Goal: Information Seeking & Learning: Learn about a topic

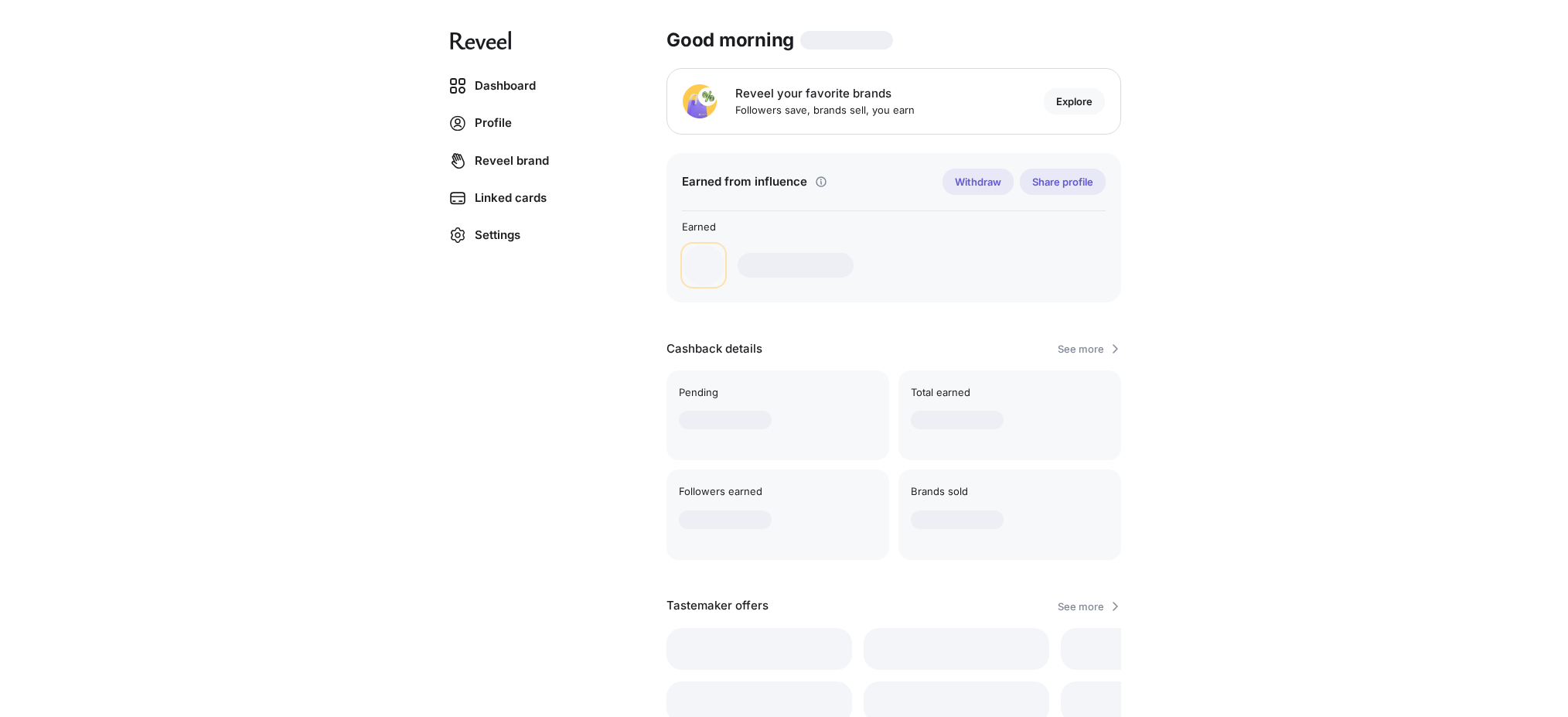
click at [1189, 78] on div "Dashboard Profile Reveel brand Linked cards Settings Good morning Reveel your f…" at bounding box center [784, 358] width 1568 height 717
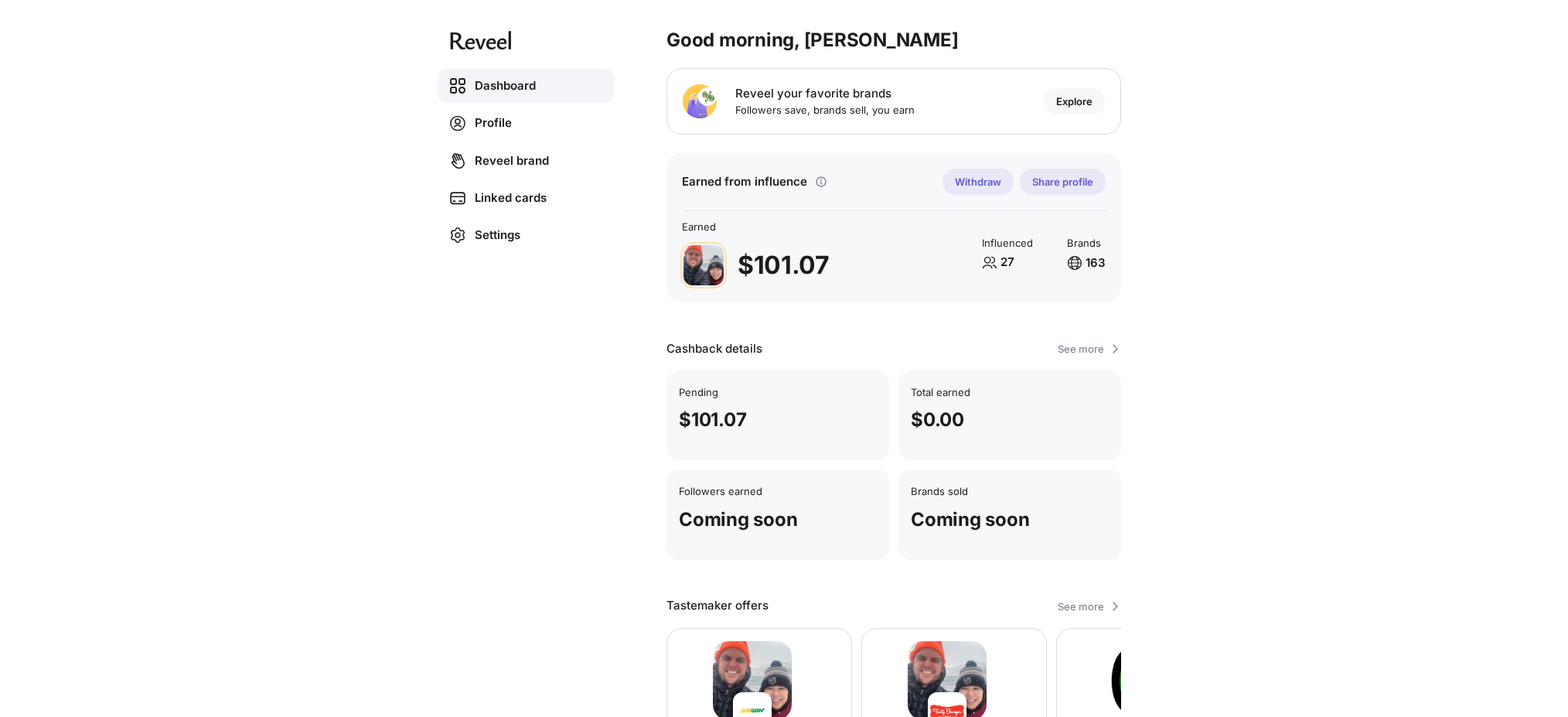
click at [1257, 94] on div "Dashboard Profile Reveel brand Linked cards Settings Good morning, Erik 👋 Revee…" at bounding box center [784, 358] width 1568 height 717
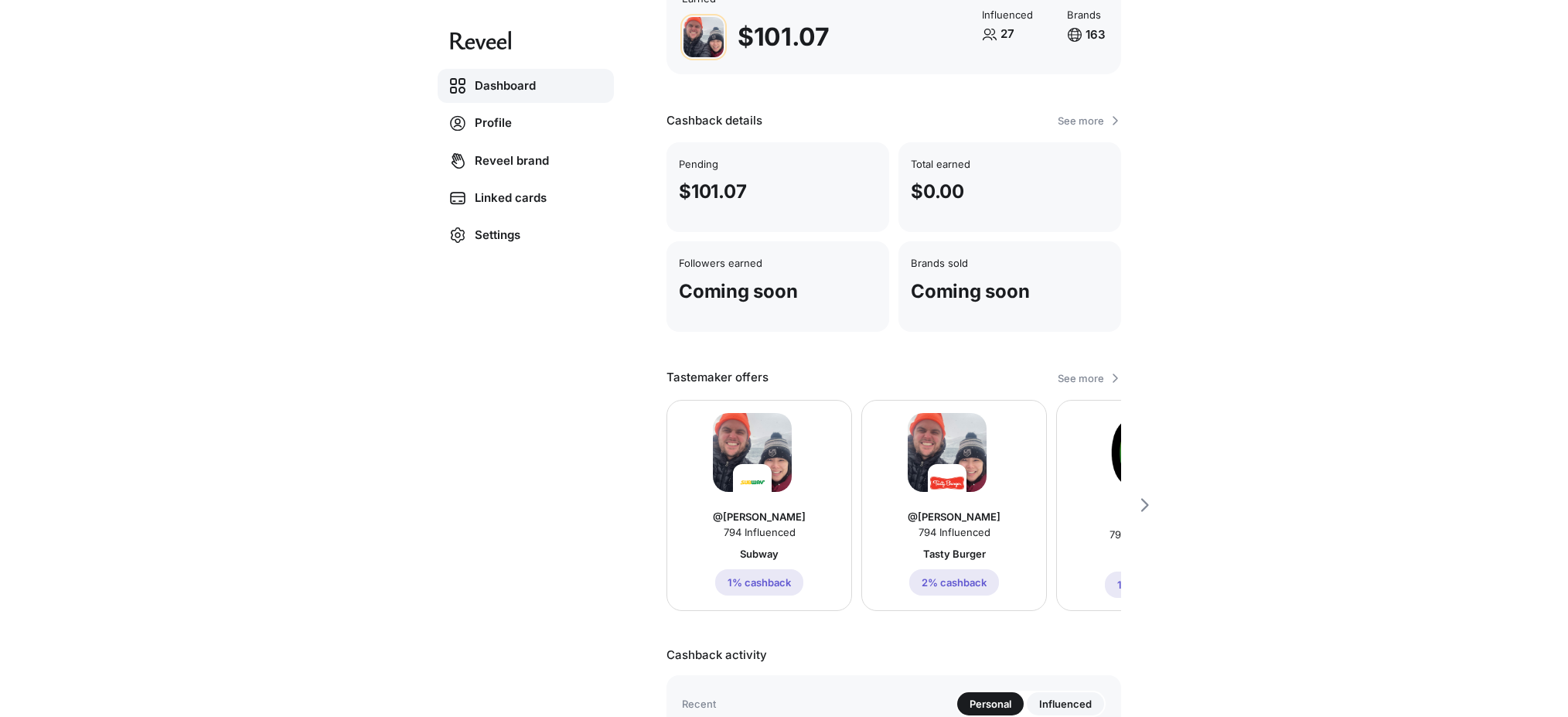
scroll to position [303, 0]
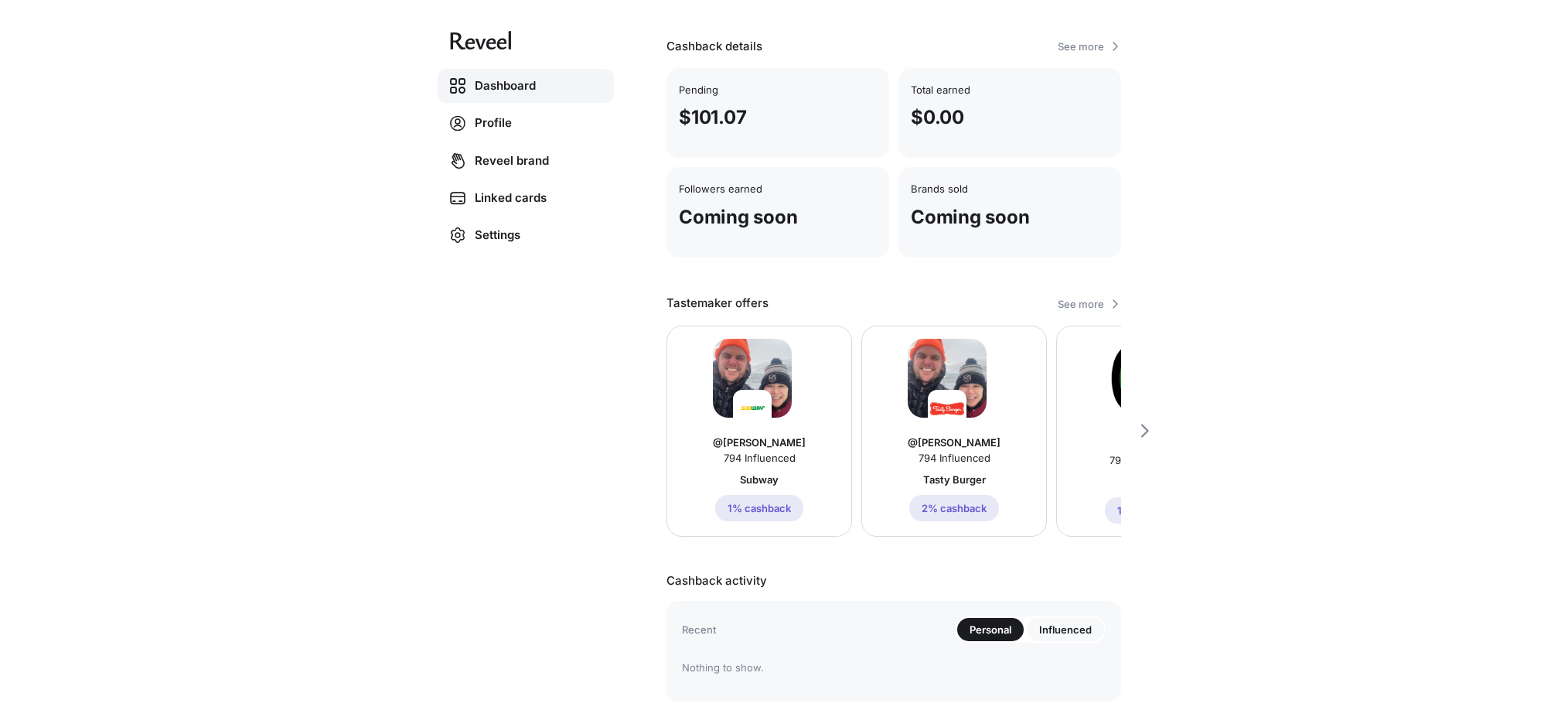
click at [1057, 637] on div "Influenced" at bounding box center [1065, 629] width 77 height 23
click at [998, 631] on p "Personal" at bounding box center [990, 629] width 42 height 12
click at [763, 368] on img at bounding box center [752, 379] width 79 height 79
click at [784, 505] on p "1% cashback" at bounding box center [759, 508] width 63 height 12
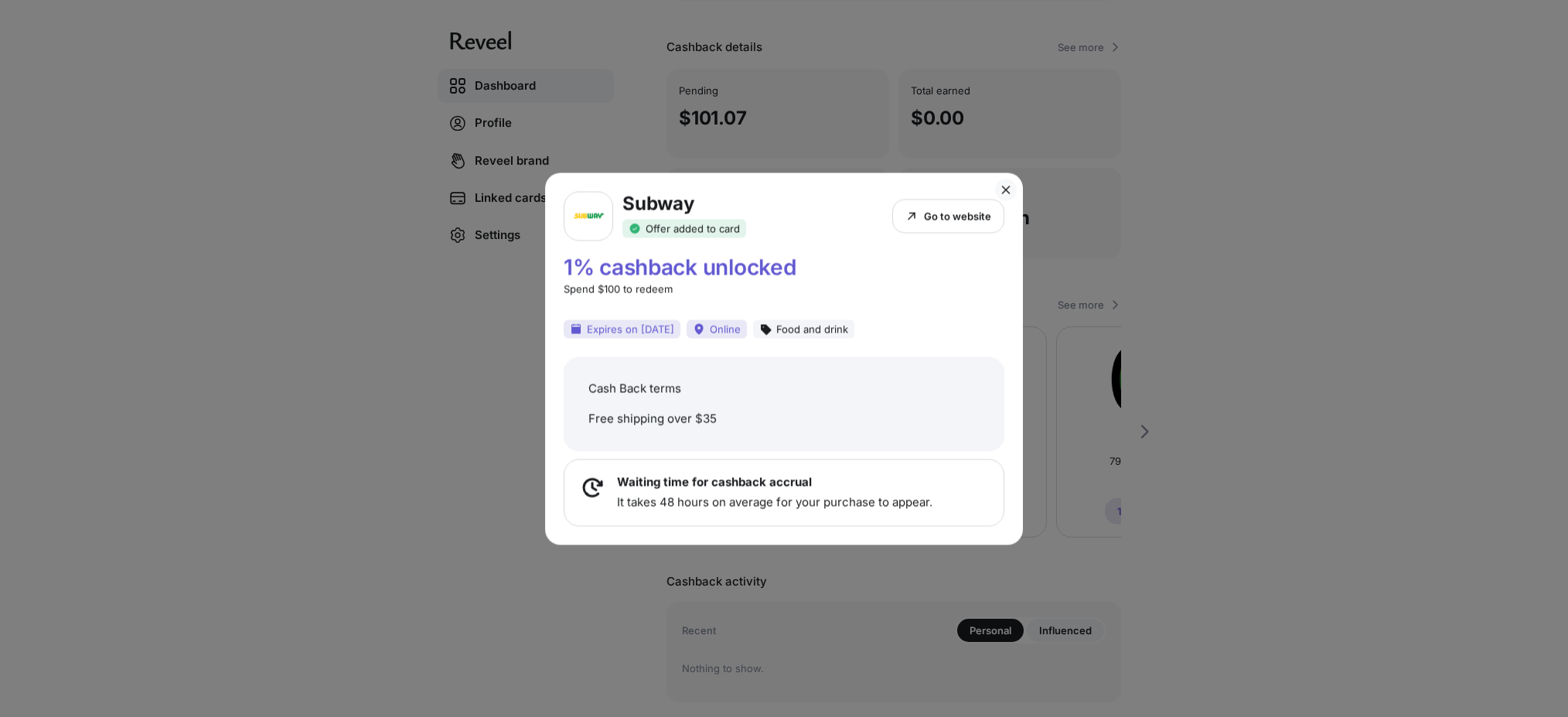
click at [960, 277] on div "1% cashback unlocked Spend $100 to redeem" at bounding box center [784, 276] width 440 height 39
click at [1424, 211] on div "Subway Offer added to card Go to website 1% cashback unlocked Spend $100 to red…" at bounding box center [784, 358] width 1568 height 717
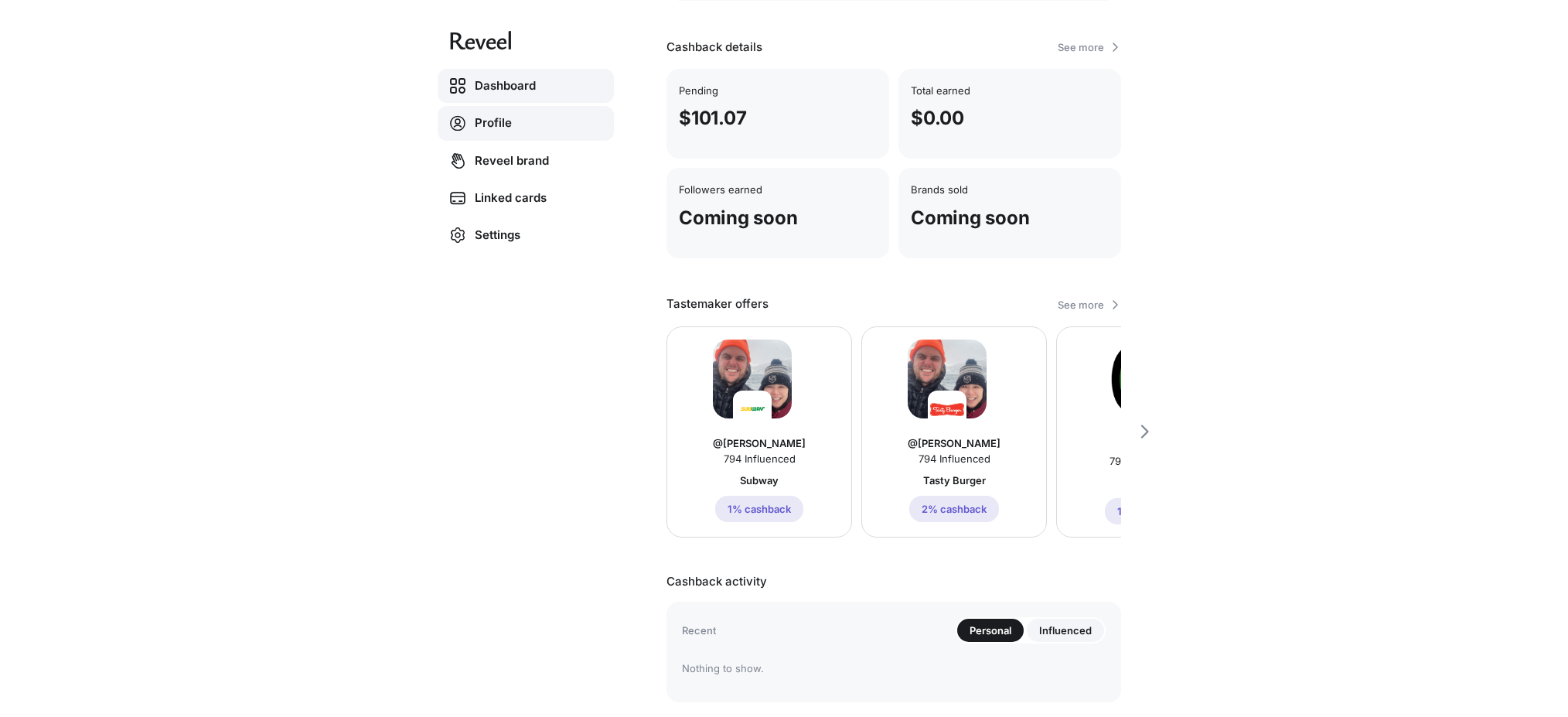
click at [499, 128] on link "Profile" at bounding box center [525, 123] width 176 height 34
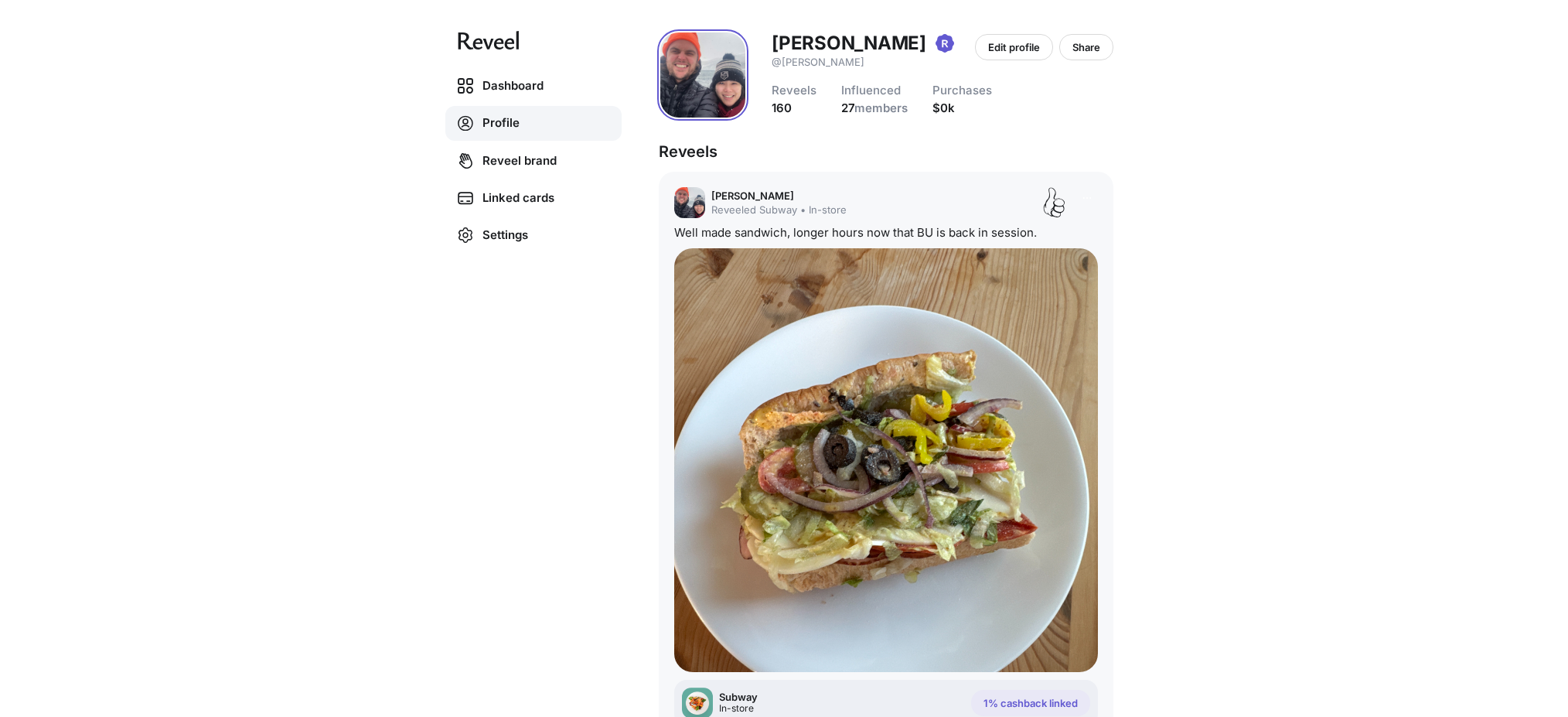
click at [1333, 167] on div "Dashboard Profile Reveel brand Linked cards Settings Erik Bogaard @erik Edit pr…" at bounding box center [784, 358] width 1568 height 717
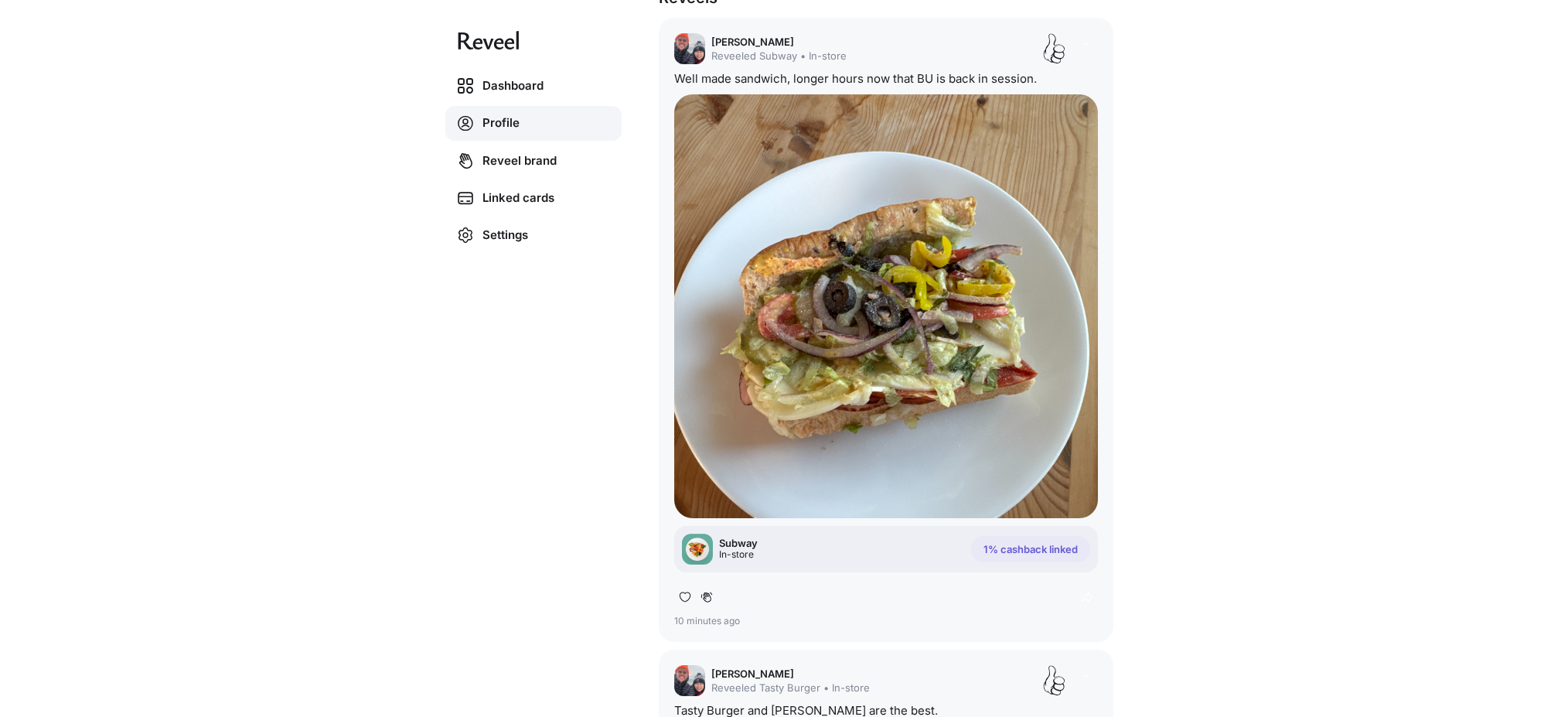
scroll to position [156, 0]
click at [837, 51] on p "Reveeled Subway • In-store" at bounding box center [778, 54] width 135 height 12
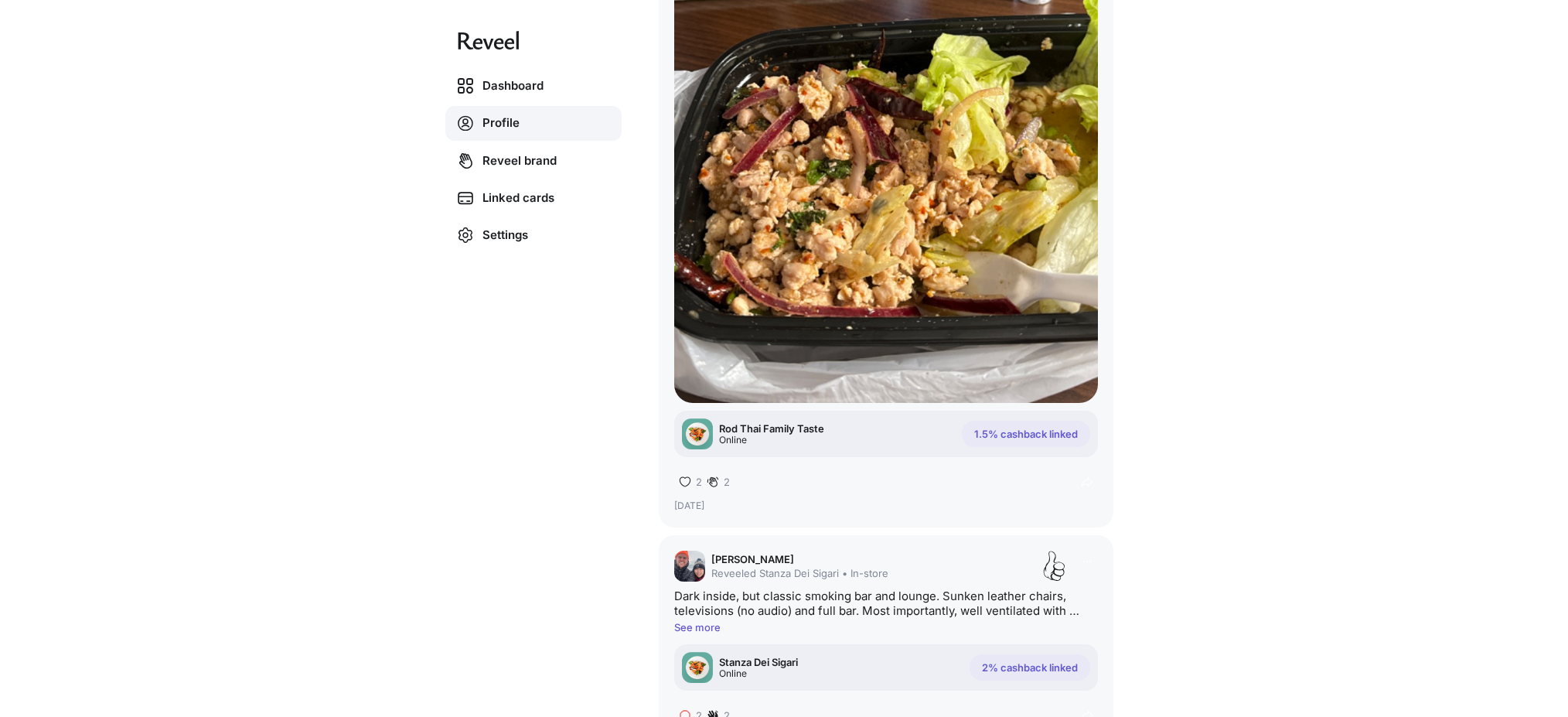
scroll to position [1549, 0]
click at [844, 296] on img at bounding box center [885, 189] width 423 height 424
click at [854, 434] on div "Rod Thai Family Taste Online 1.5% cashback linked" at bounding box center [885, 432] width 423 height 47
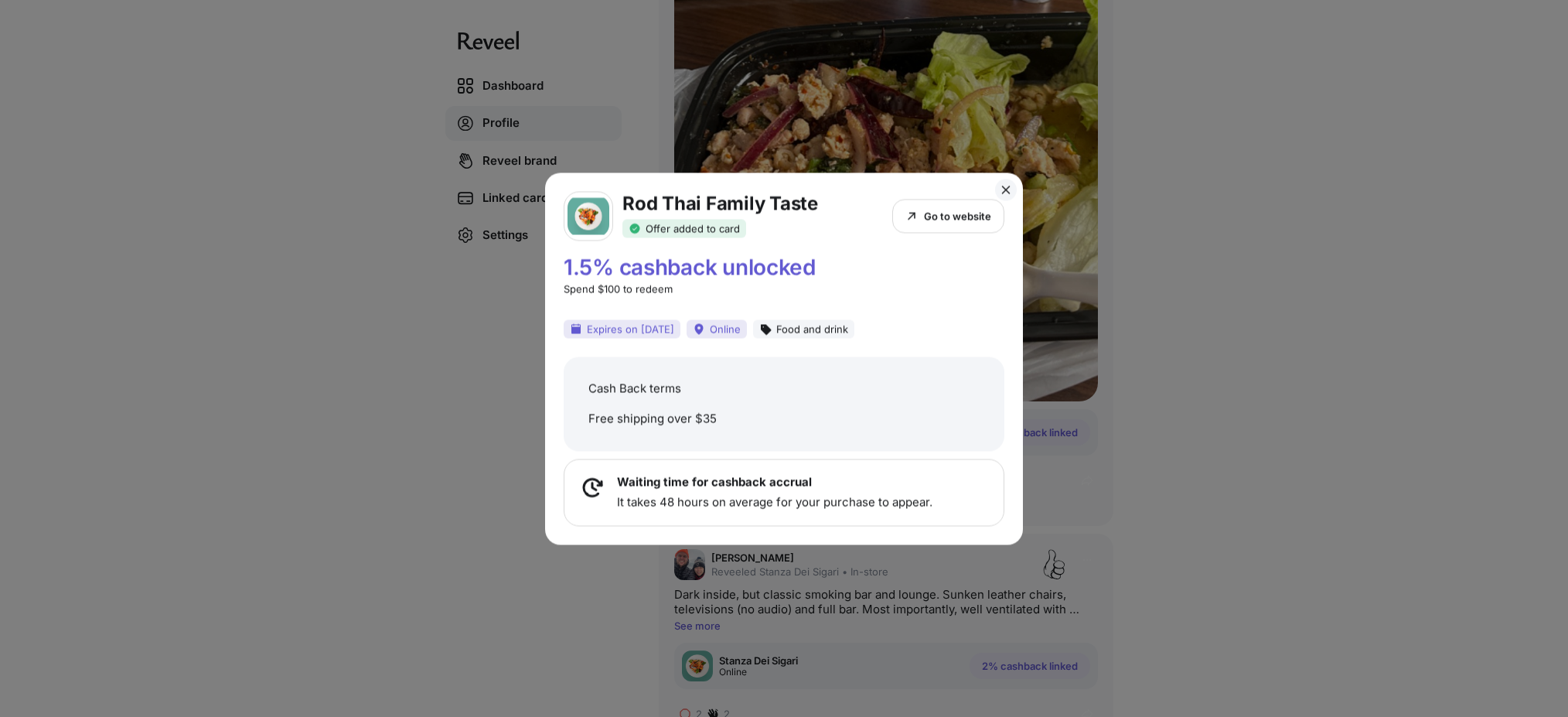
click at [1010, 188] on icon at bounding box center [1005, 189] width 12 height 12
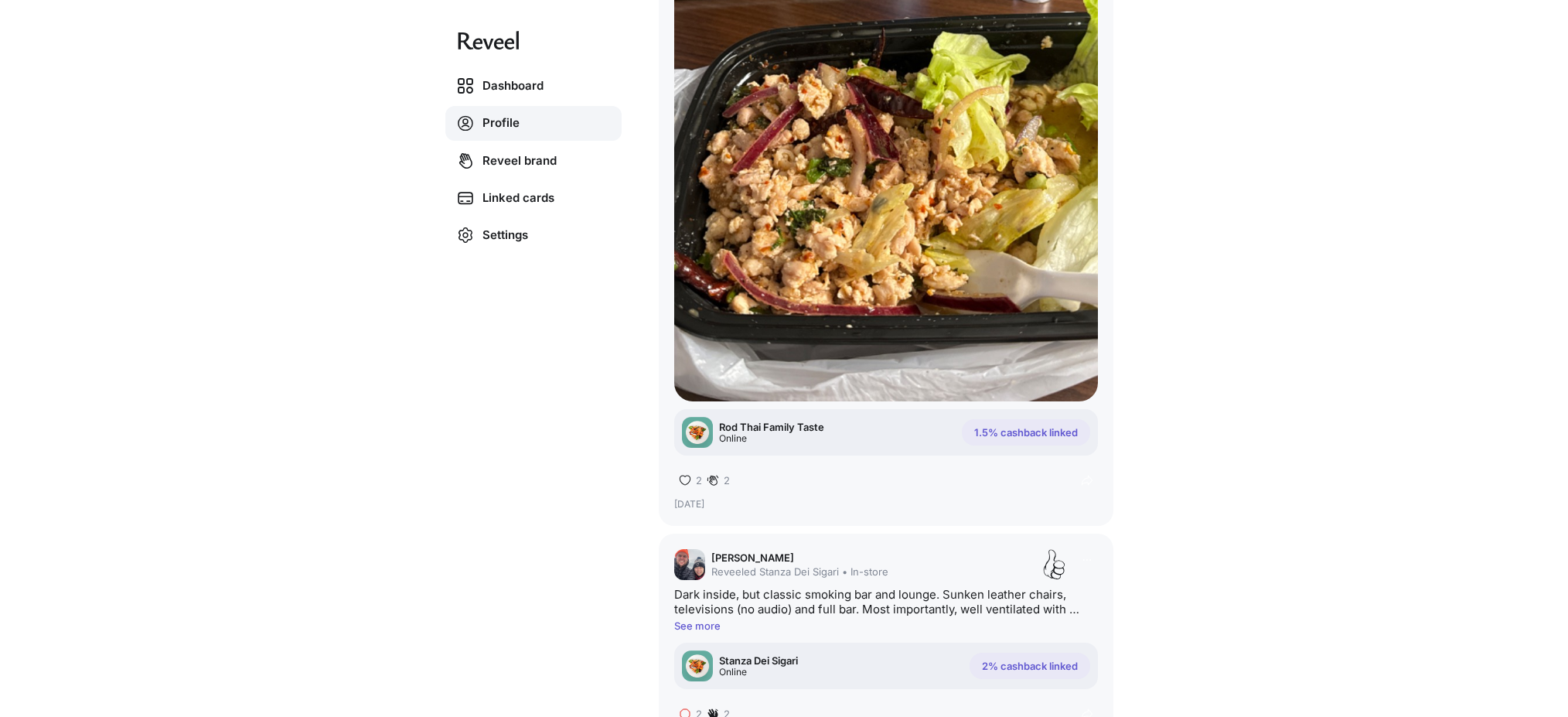
click at [1333, 173] on div "Dashboard Profile Reveel brand Linked cards Settings Erik Bogaard @erik Edit pr…" at bounding box center [784, 358] width 1568 height 717
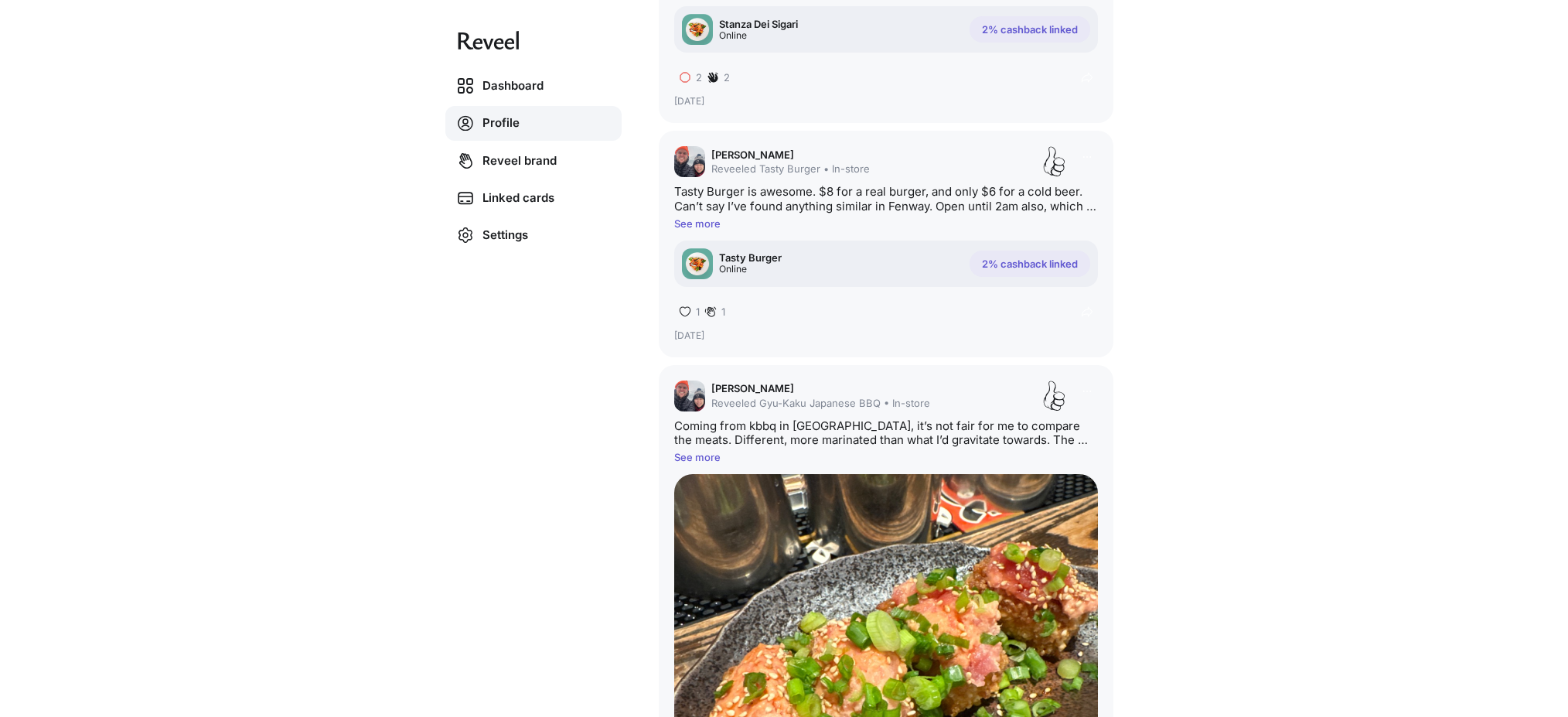
scroll to position [0, 0]
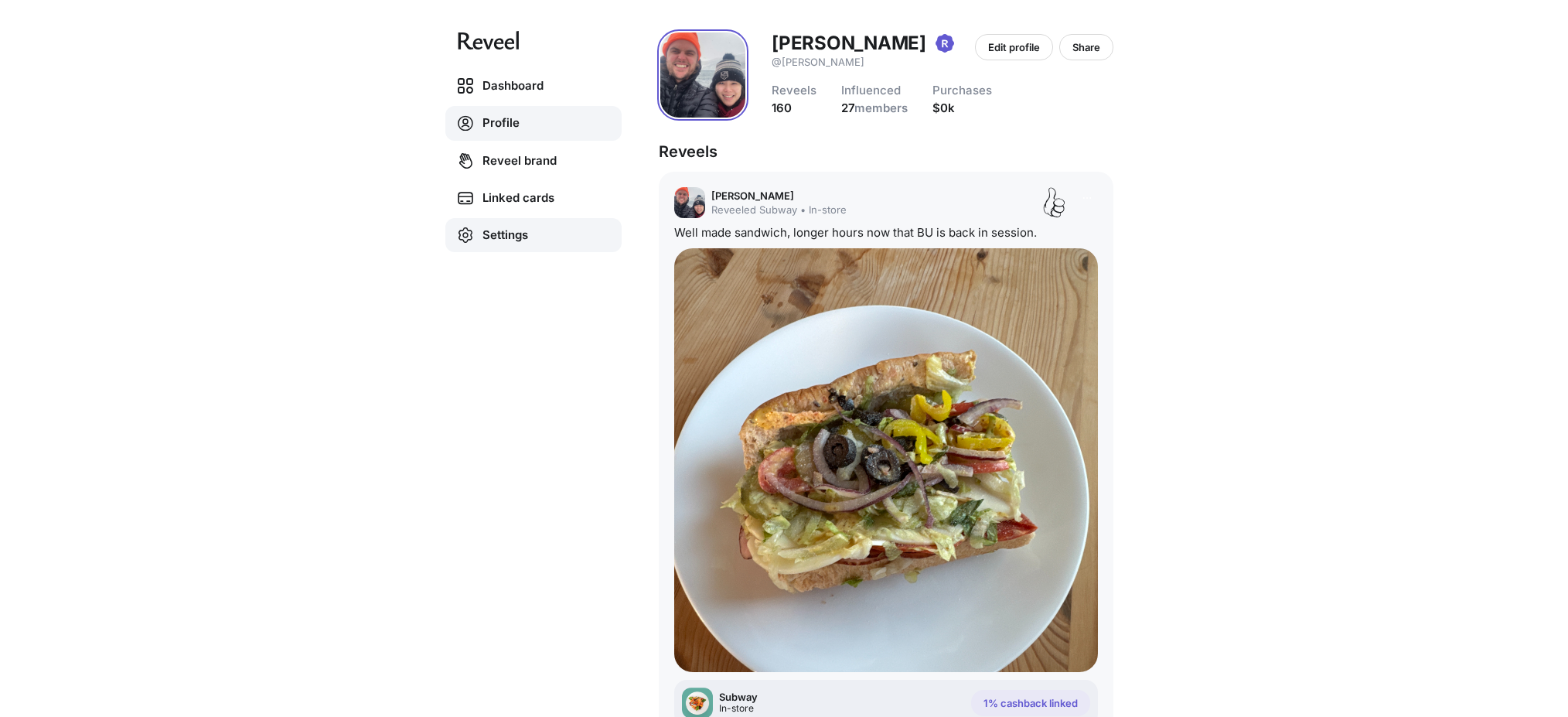
click at [476, 232] on link "Settings" at bounding box center [532, 235] width 176 height 34
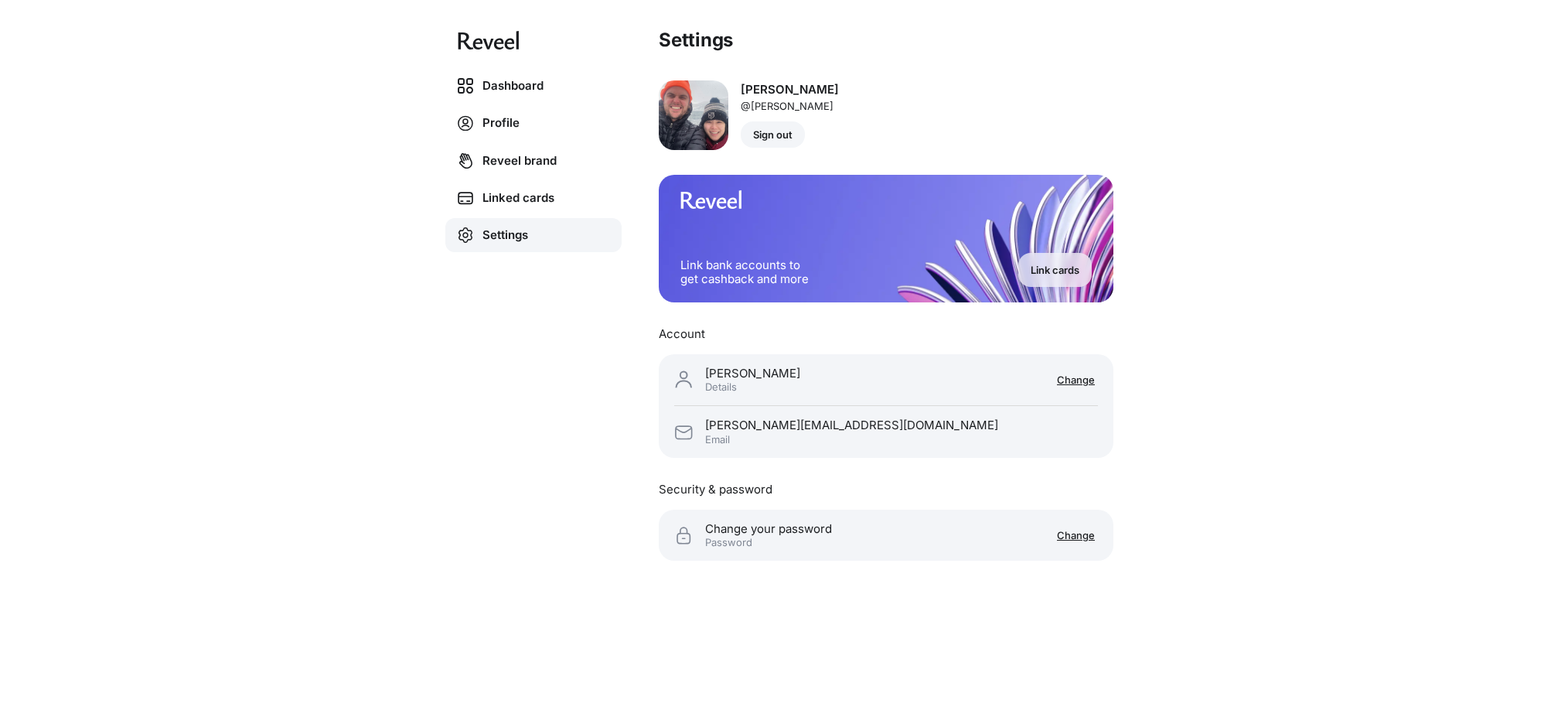
click at [775, 133] on p "Sign out" at bounding box center [772, 134] width 39 height 12
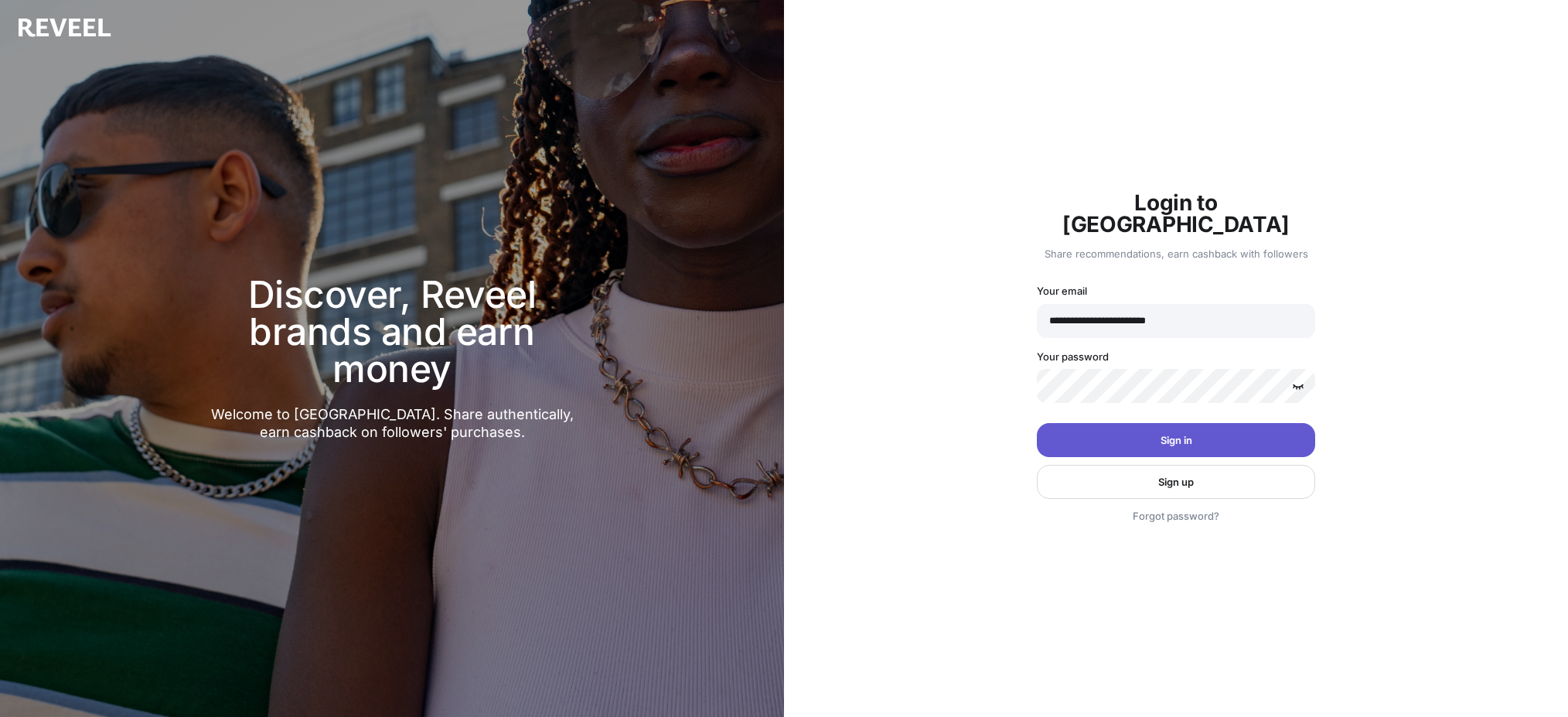
click at [1090, 308] on input "**********" at bounding box center [1175, 320] width 278 height 34
type input "**********"
click at [1235, 423] on button "Sign in" at bounding box center [1175, 440] width 278 height 34
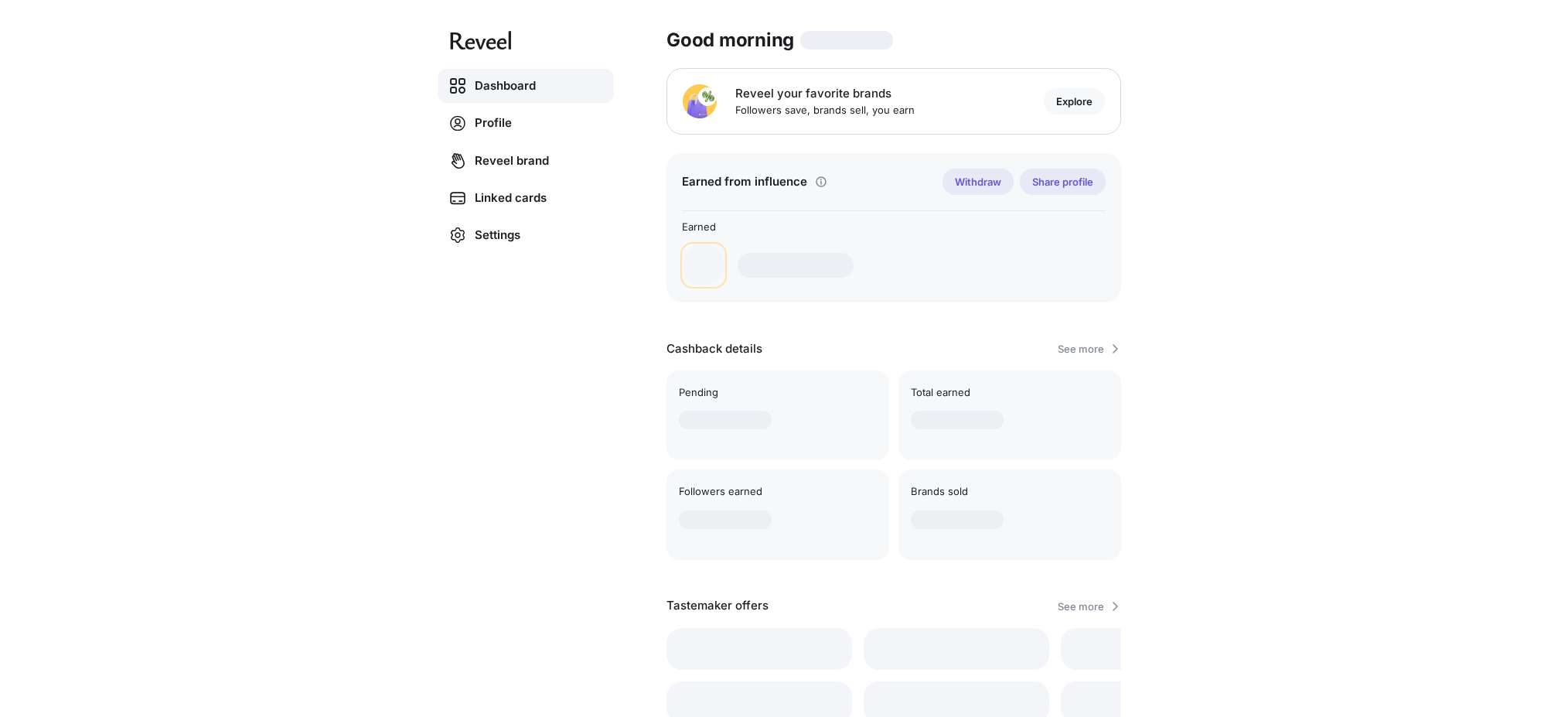
scroll to position [3, 0]
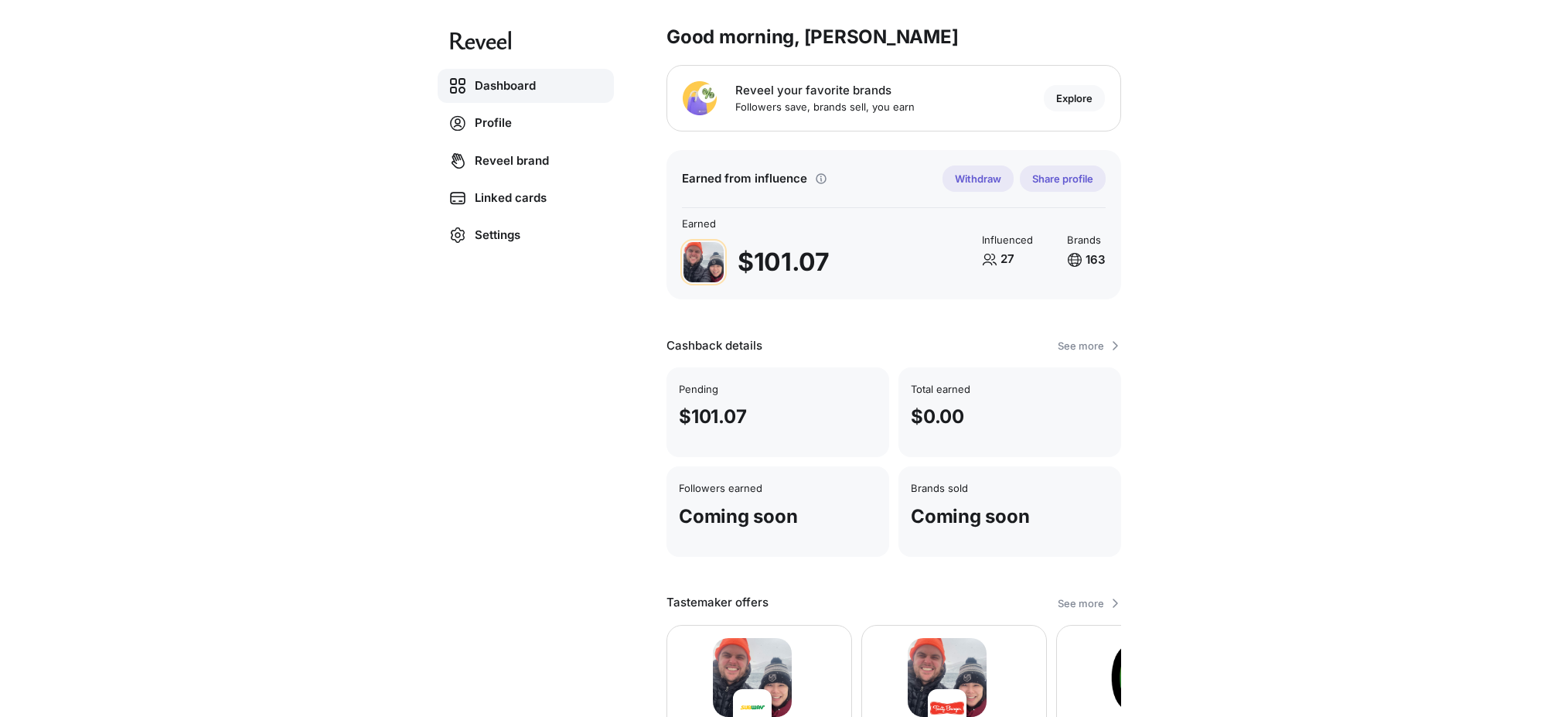
click at [1373, 201] on div "Dashboard Profile Reveel brand Linked cards Settings Good morning, Erik 👋 Revee…" at bounding box center [784, 358] width 1568 height 717
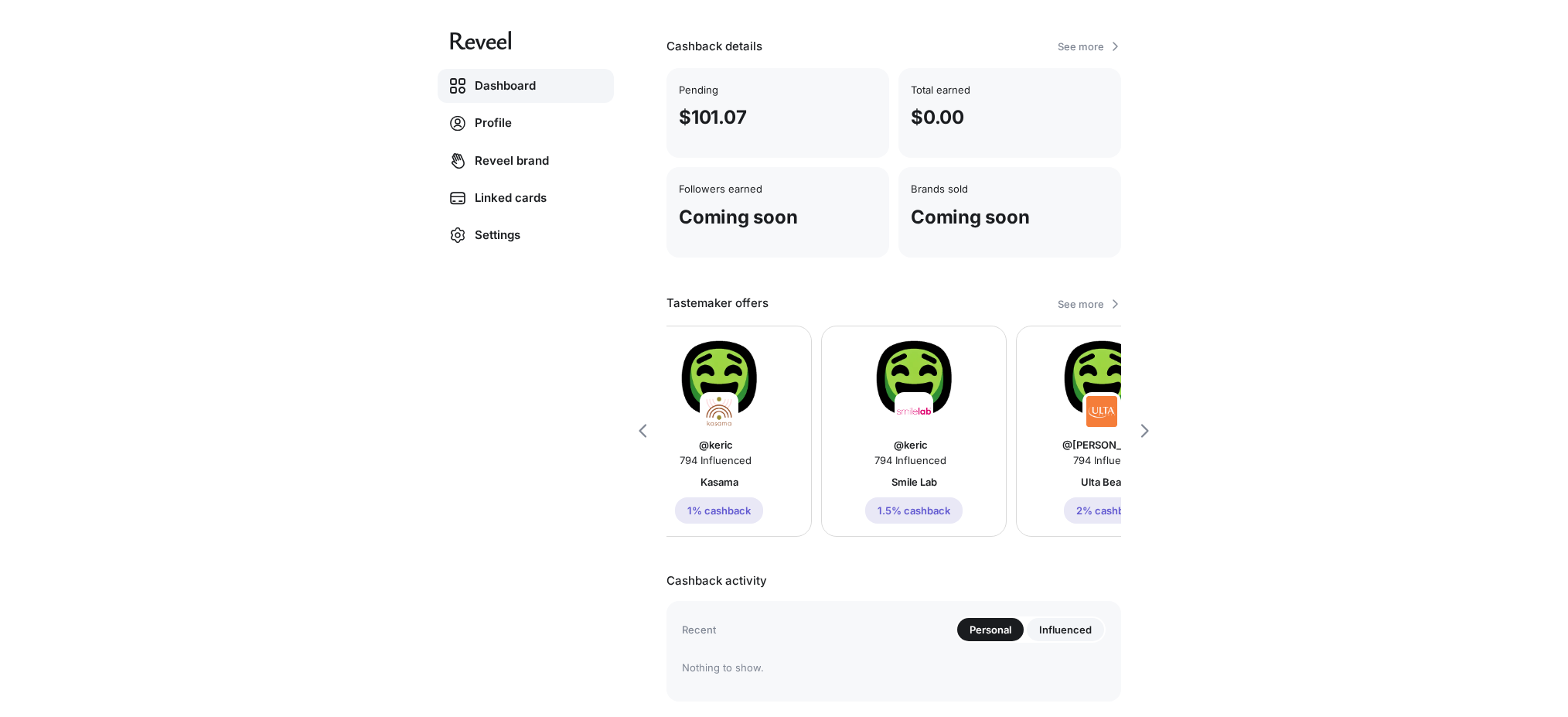
scroll to position [0, 0]
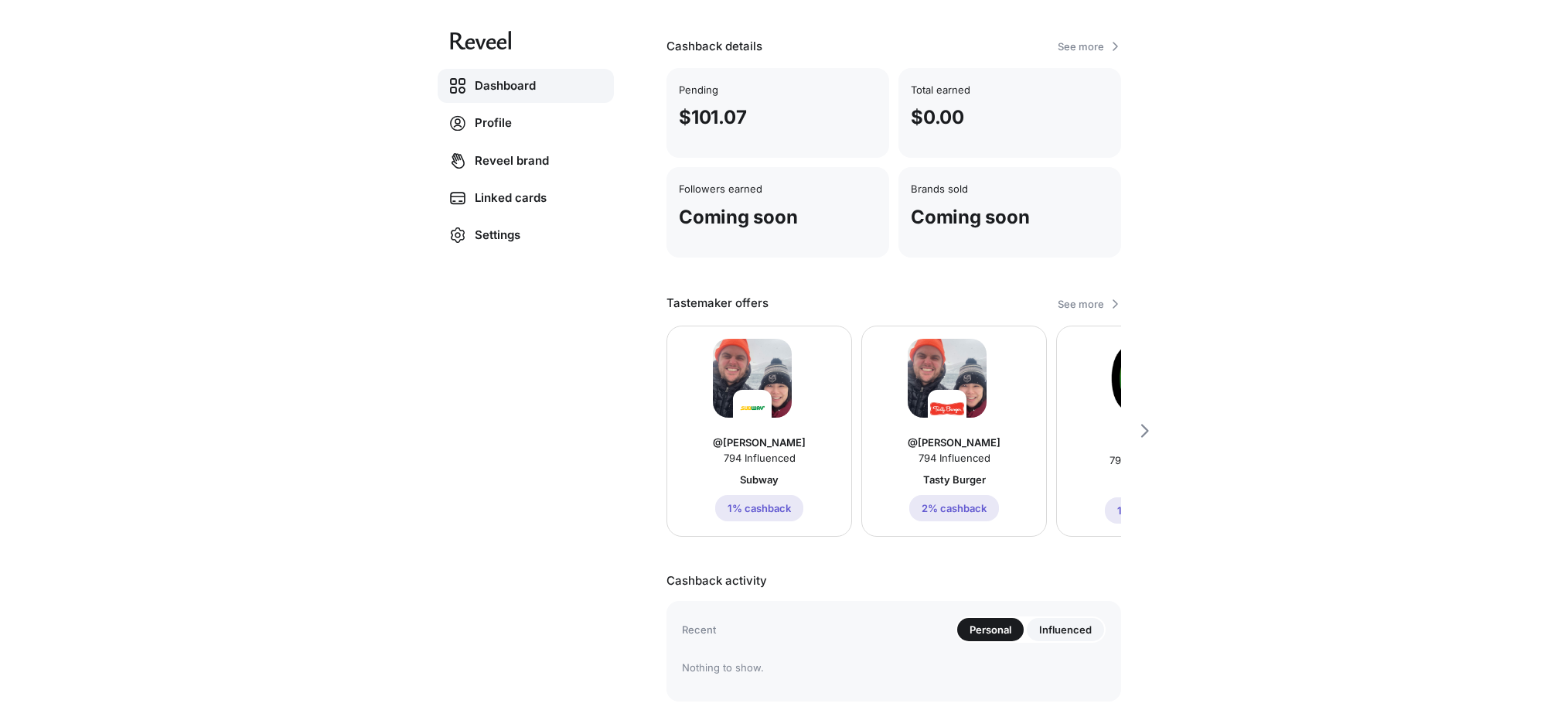
click at [1307, 96] on div "Dashboard Profile Reveel brand Linked cards Settings Good morning, Erik 👋 Revee…" at bounding box center [784, 358] width 1568 height 717
click at [1184, 94] on div "Dashboard Profile Reveel brand Linked cards Settings Good morning, Erik 👋 Revee…" at bounding box center [784, 358] width 1568 height 717
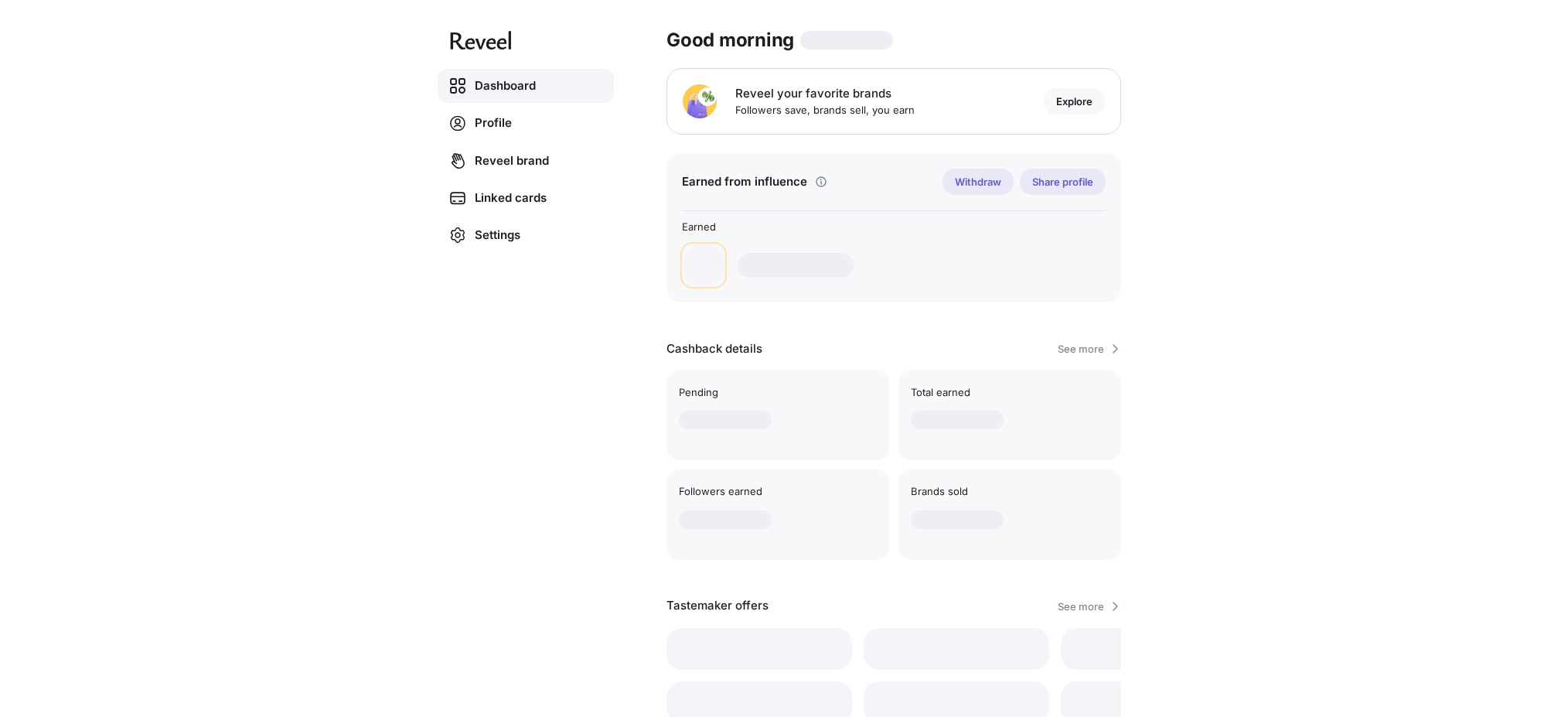
click at [1300, 88] on div "Dashboard Profile Reveel brand Linked cards Settings Good morning Reveel your f…" at bounding box center [784, 358] width 1568 height 717
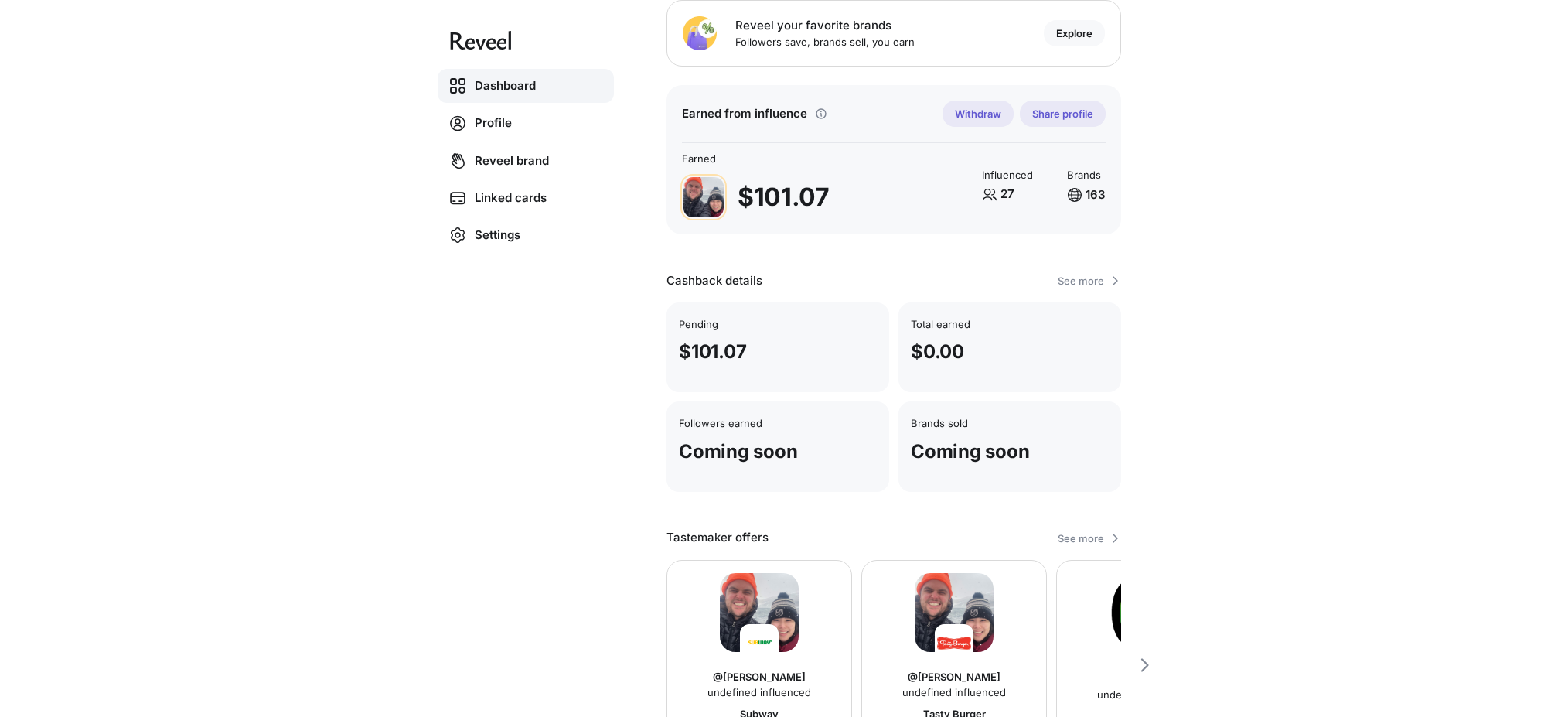
click at [1069, 110] on p "Share profile" at bounding box center [1063, 113] width 61 height 12
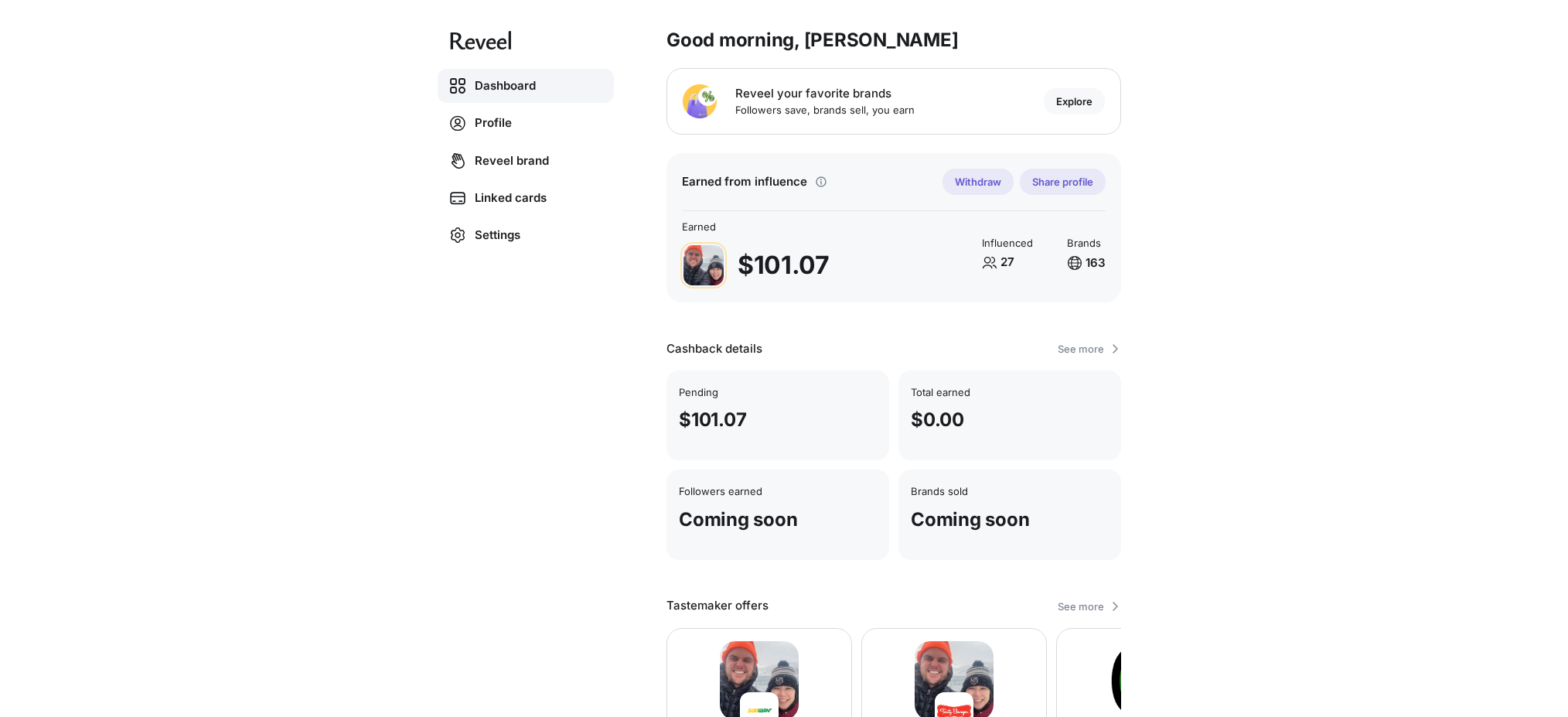
click at [1065, 176] on p "Share profile" at bounding box center [1063, 182] width 61 height 12
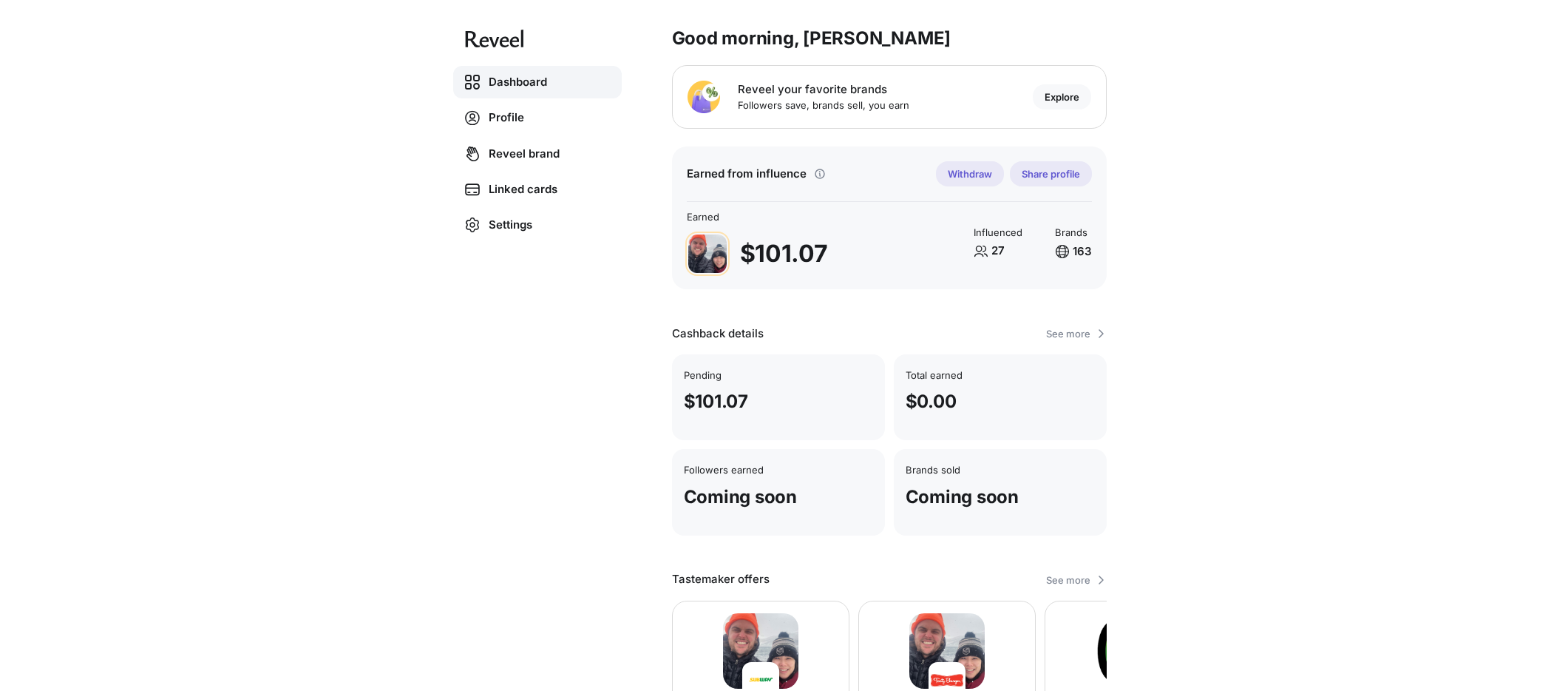
click at [1159, 168] on div "Dashboard Profile Reveel brand Linked cards Settings Good morning, Erik 👋 Revee…" at bounding box center [784, 346] width 1568 height 691
click at [510, 120] on link "Profile" at bounding box center [537, 118] width 168 height 33
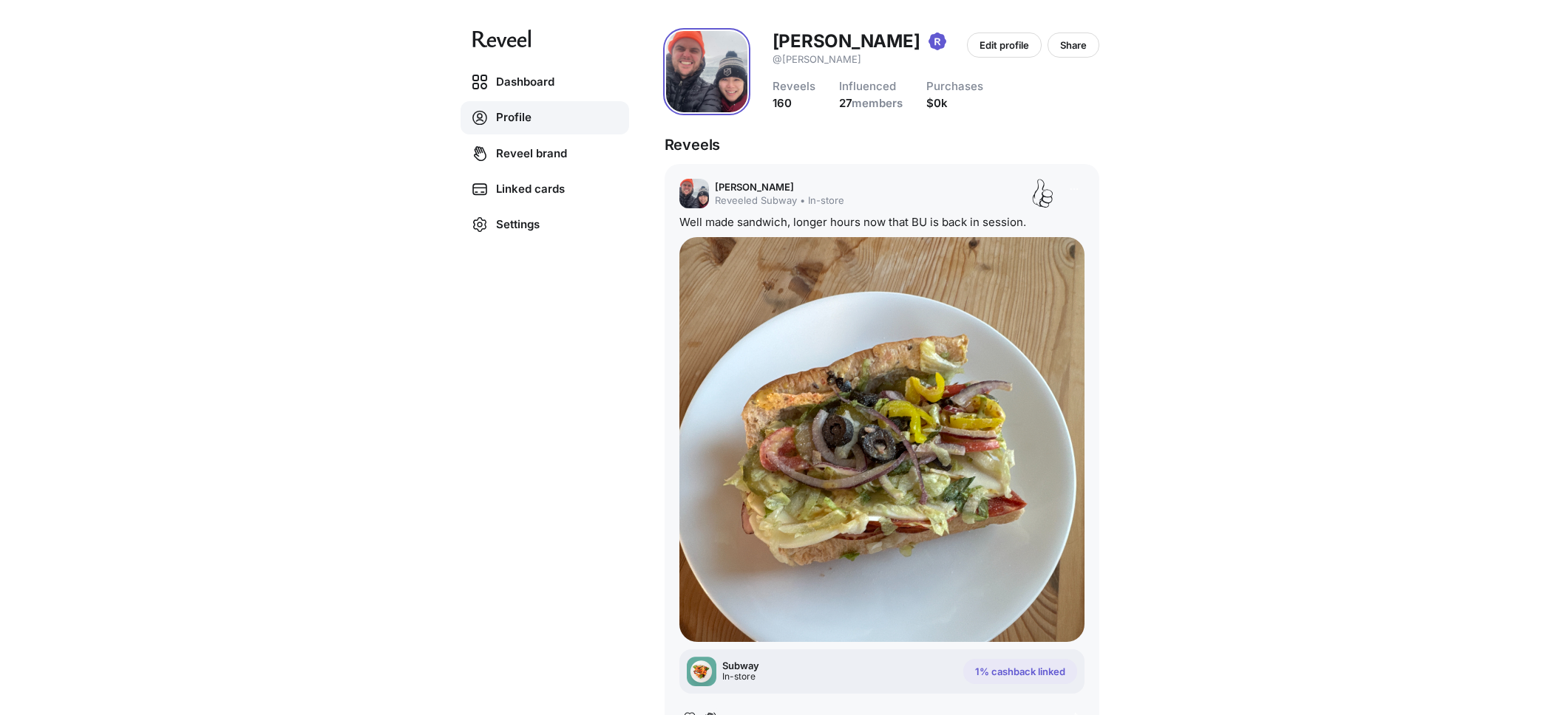
click at [1230, 182] on div "Dashboard Profile Reveel brand Linked cards Settings Erik Bogaard @erik Edit pr…" at bounding box center [784, 358] width 1568 height 715
click at [1294, 220] on div "Dashboard Profile Reveel brand Linked cards Settings Erik Bogaard @erik Edit pr…" at bounding box center [784, 358] width 1568 height 715
click at [554, 84] on link "Dashboard" at bounding box center [545, 82] width 168 height 33
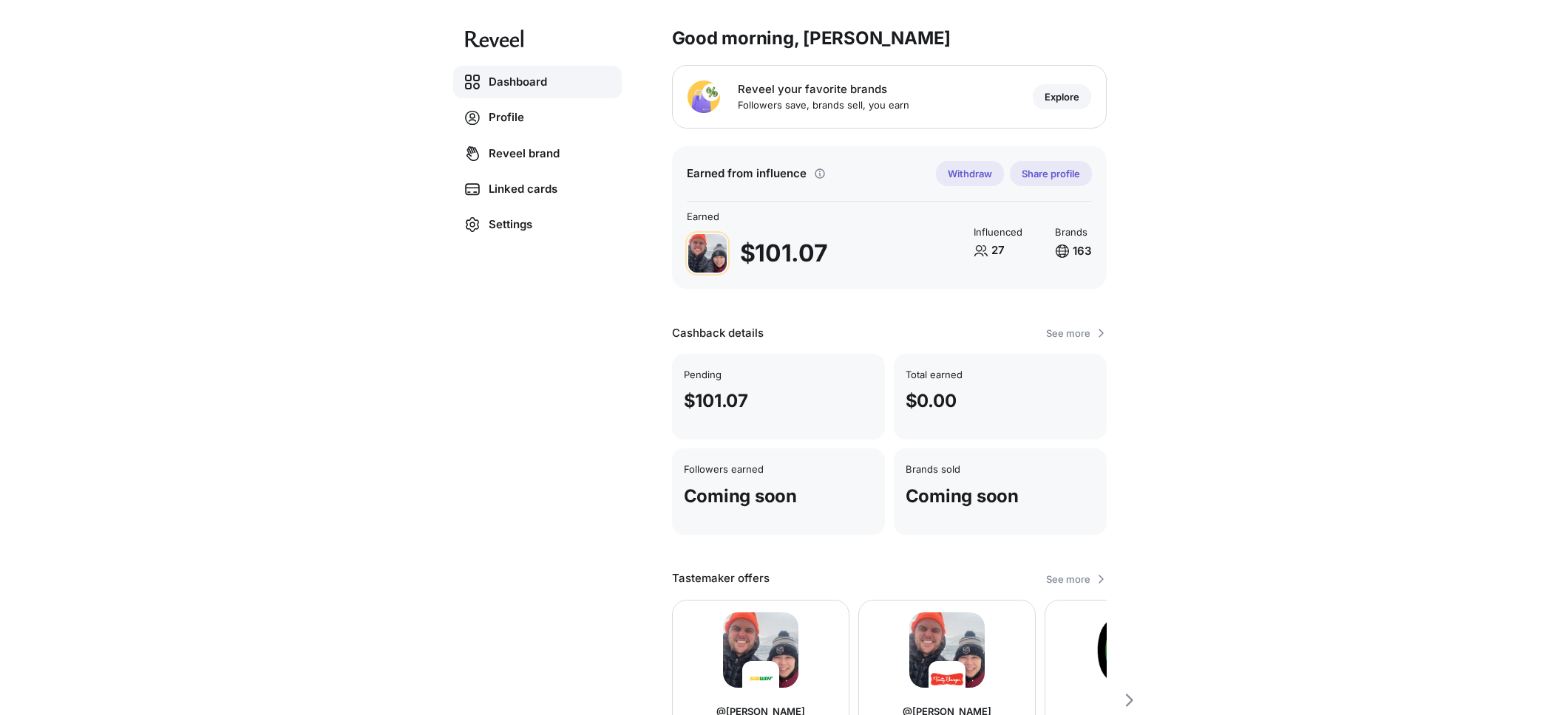
click at [1059, 102] on button "Explore" at bounding box center [1062, 97] width 59 height 25
click at [1074, 93] on p "Explore" at bounding box center [1062, 96] width 35 height 12
click at [1052, 163] on button "Share profile" at bounding box center [1051, 173] width 82 height 25
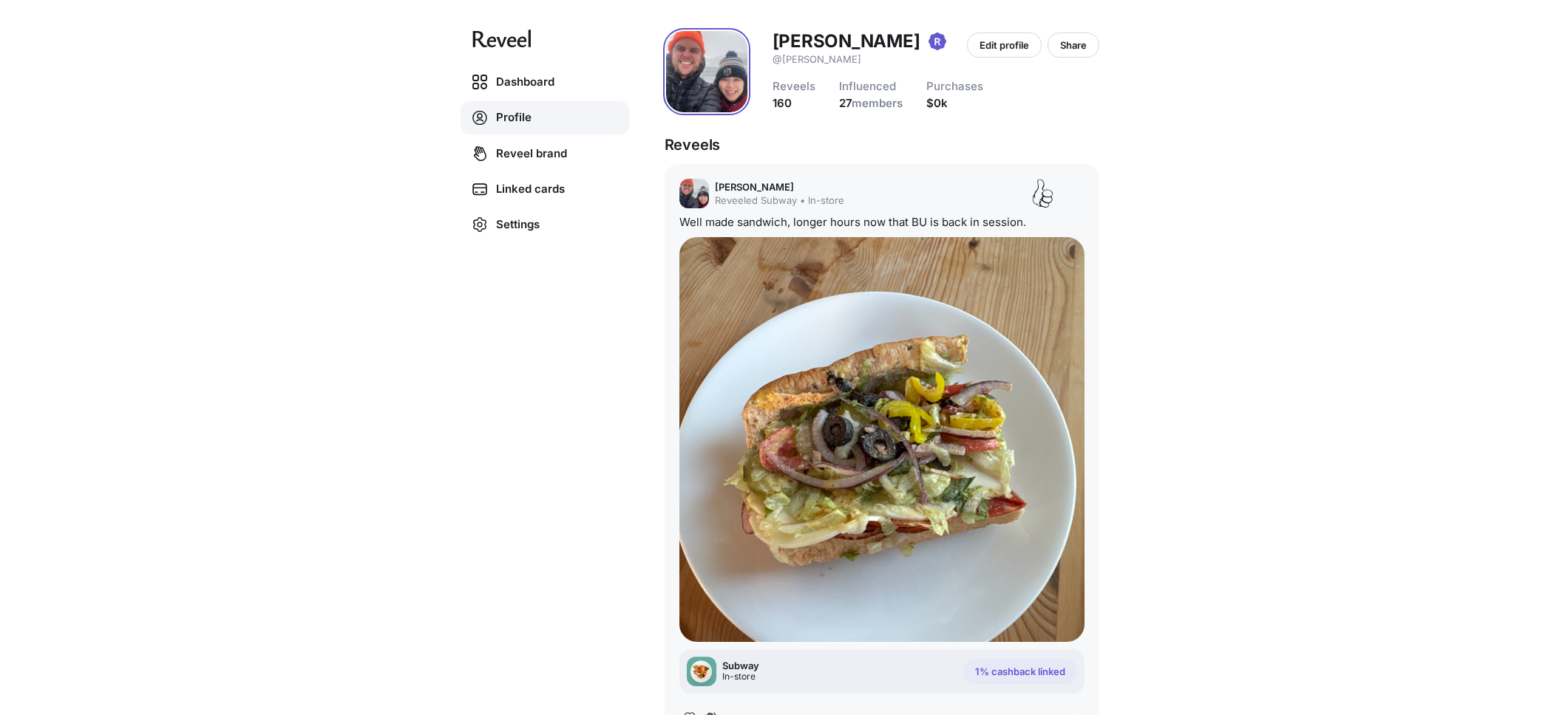
click at [1266, 190] on div "Dashboard Profile Reveel brand Linked cards Settings [PERSON_NAME] @[PERSON_NAM…" at bounding box center [784, 358] width 1568 height 715
click at [1285, 161] on div "Dashboard Profile Reveel brand Linked cards Settings [PERSON_NAME] @[PERSON_NAM…" at bounding box center [784, 358] width 1568 height 715
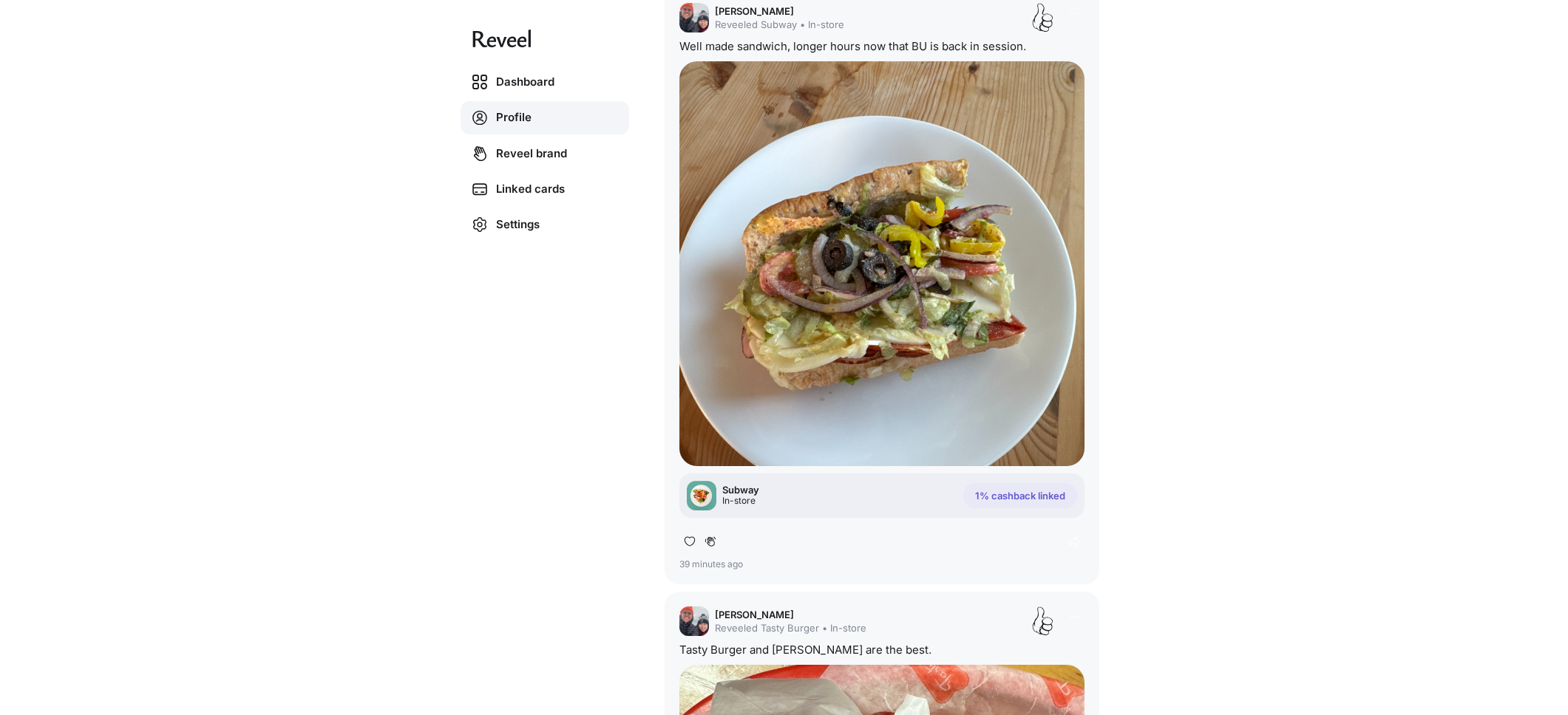
scroll to position [197, 0]
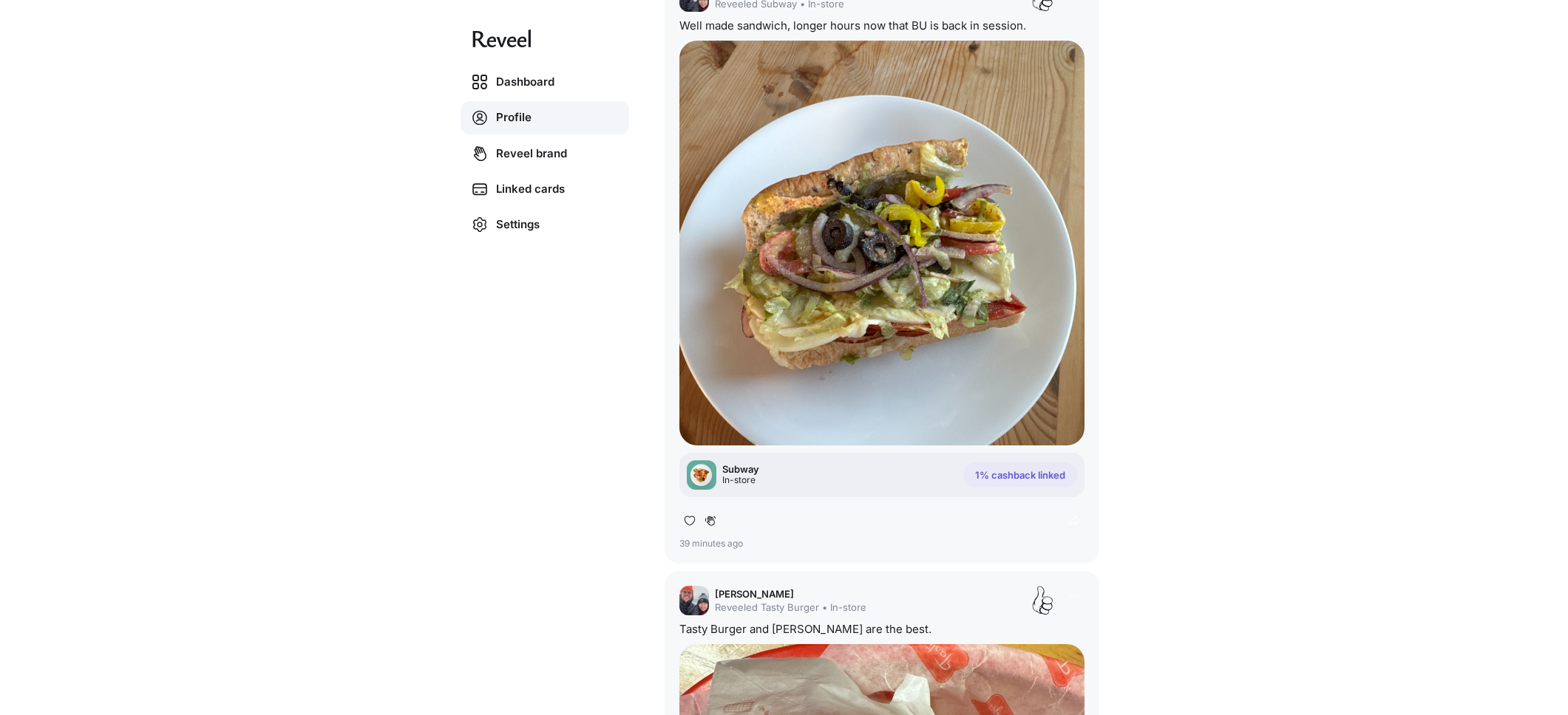
click at [776, 469] on div "Subway In-store 1% cashback linked" at bounding box center [881, 475] width 405 height 44
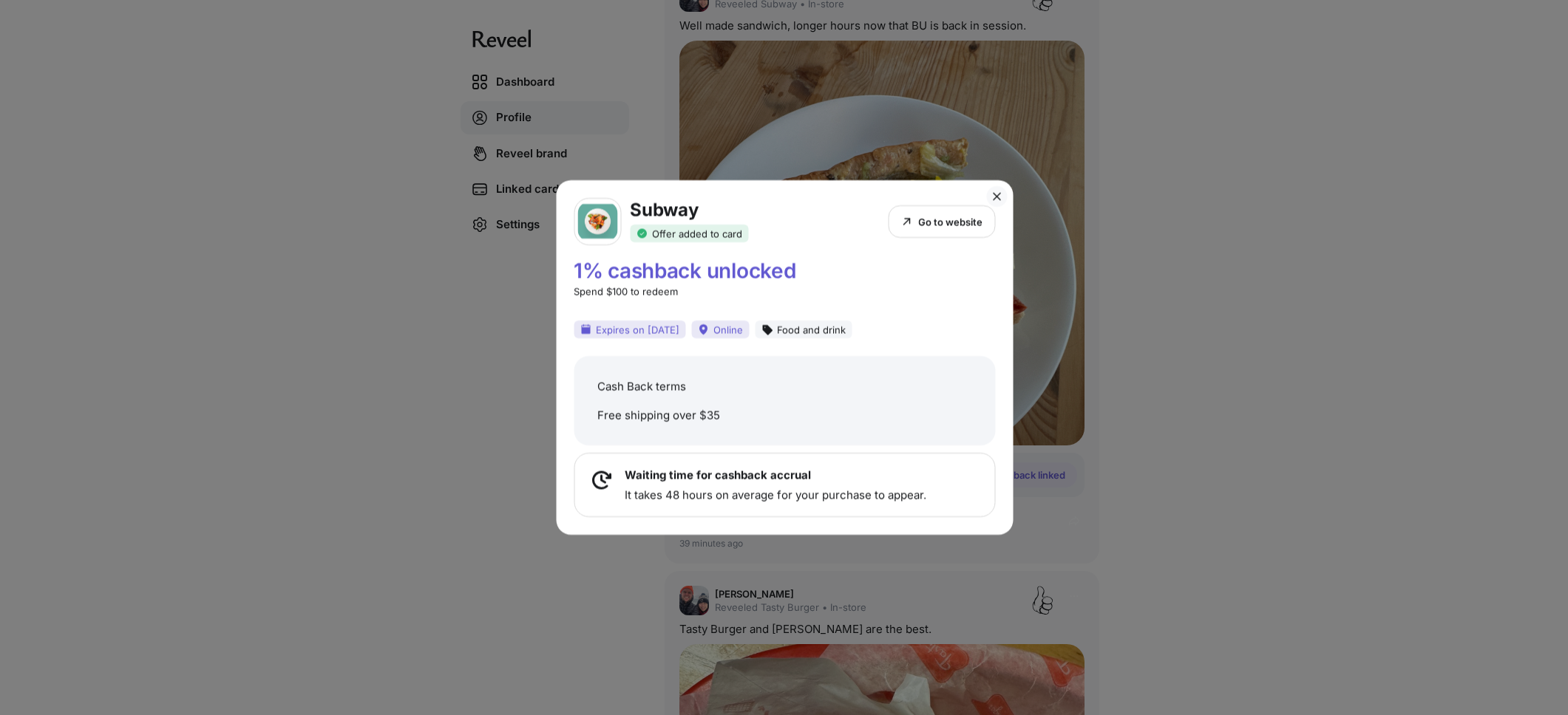
click at [1252, 215] on div "Subway Offer added to card Go to website 1% cashback unlocked Spend $100 to red…" at bounding box center [784, 358] width 1568 height 715
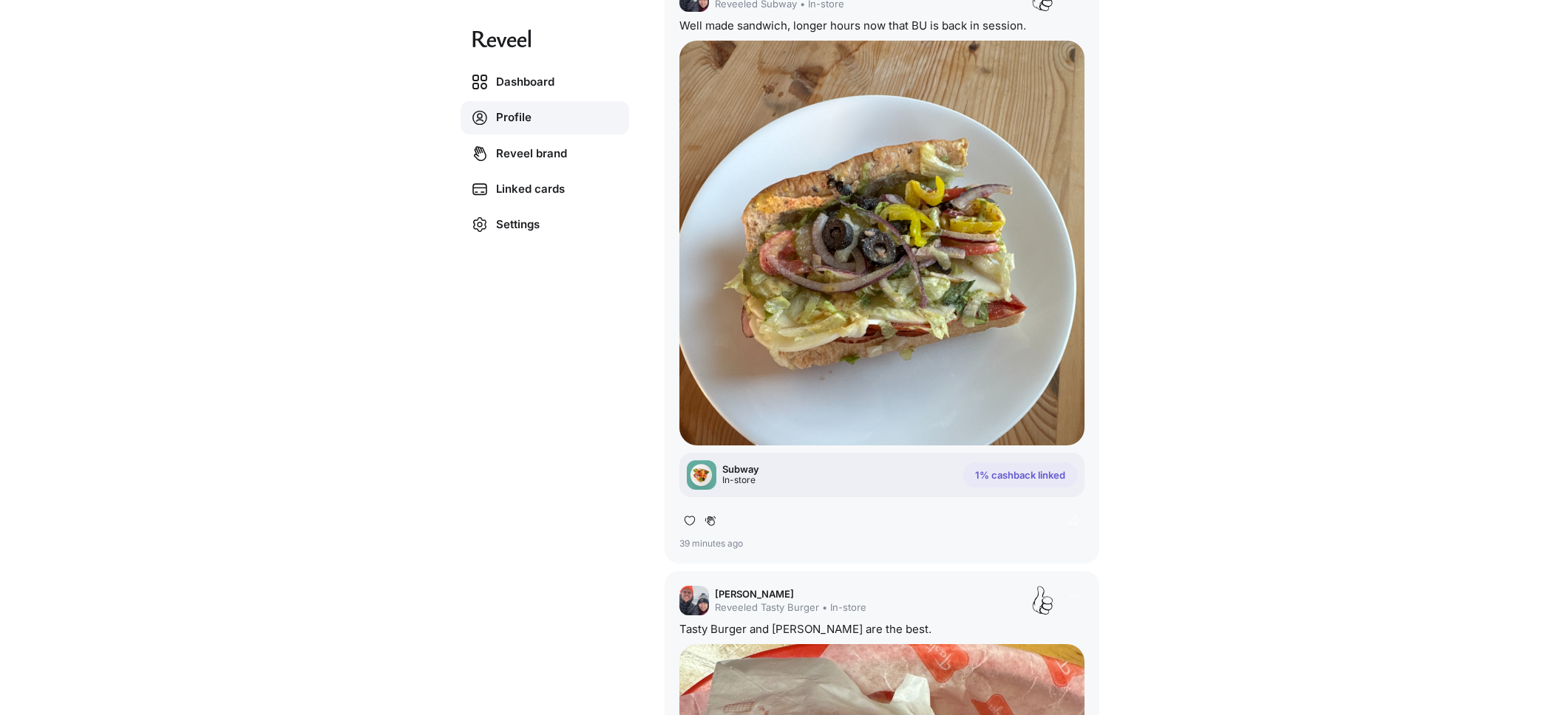
click at [858, 472] on div "Subway In-store 1% cashback linked" at bounding box center [881, 475] width 405 height 44
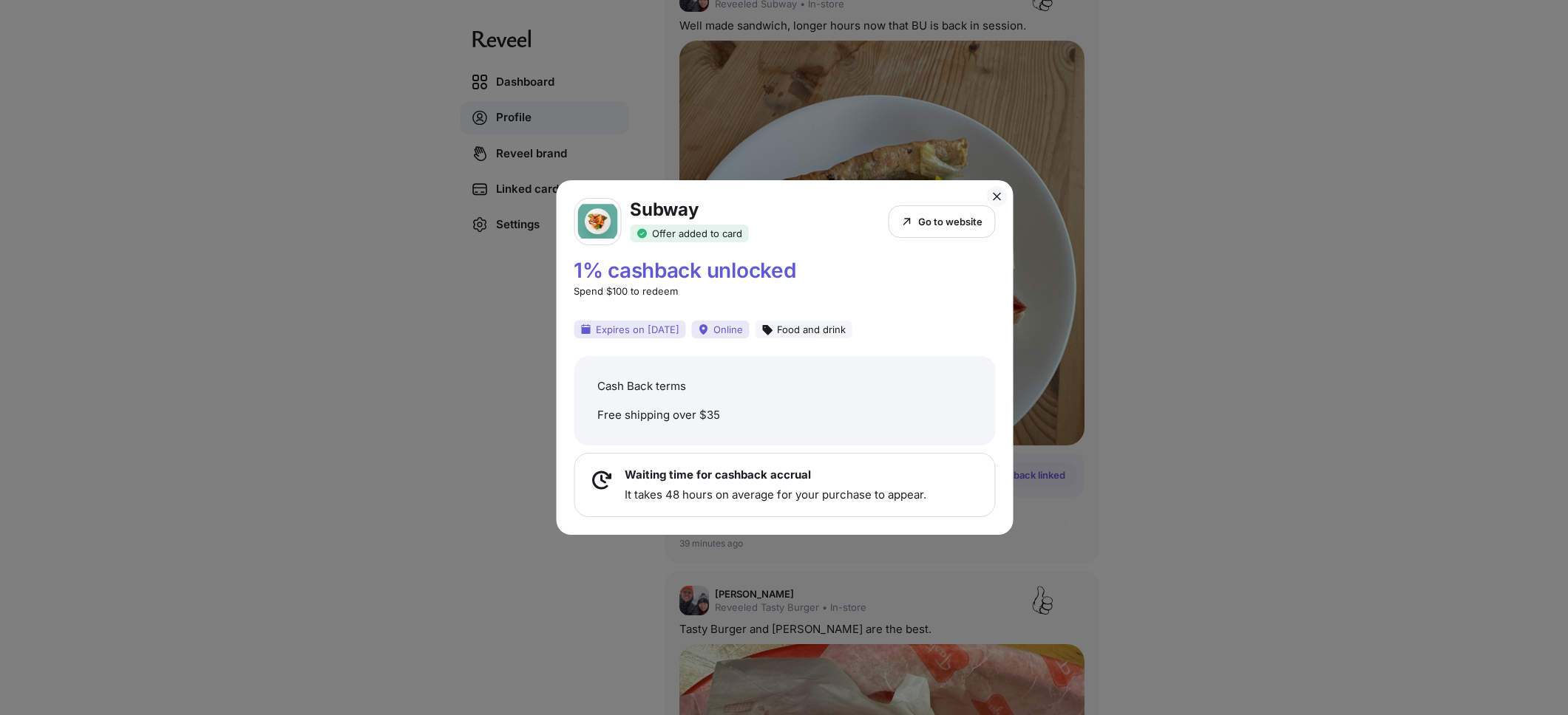
click at [1215, 200] on div "Subway Offer added to card Go to website 1% cashback unlocked Spend $100 to red…" at bounding box center [784, 358] width 1568 height 715
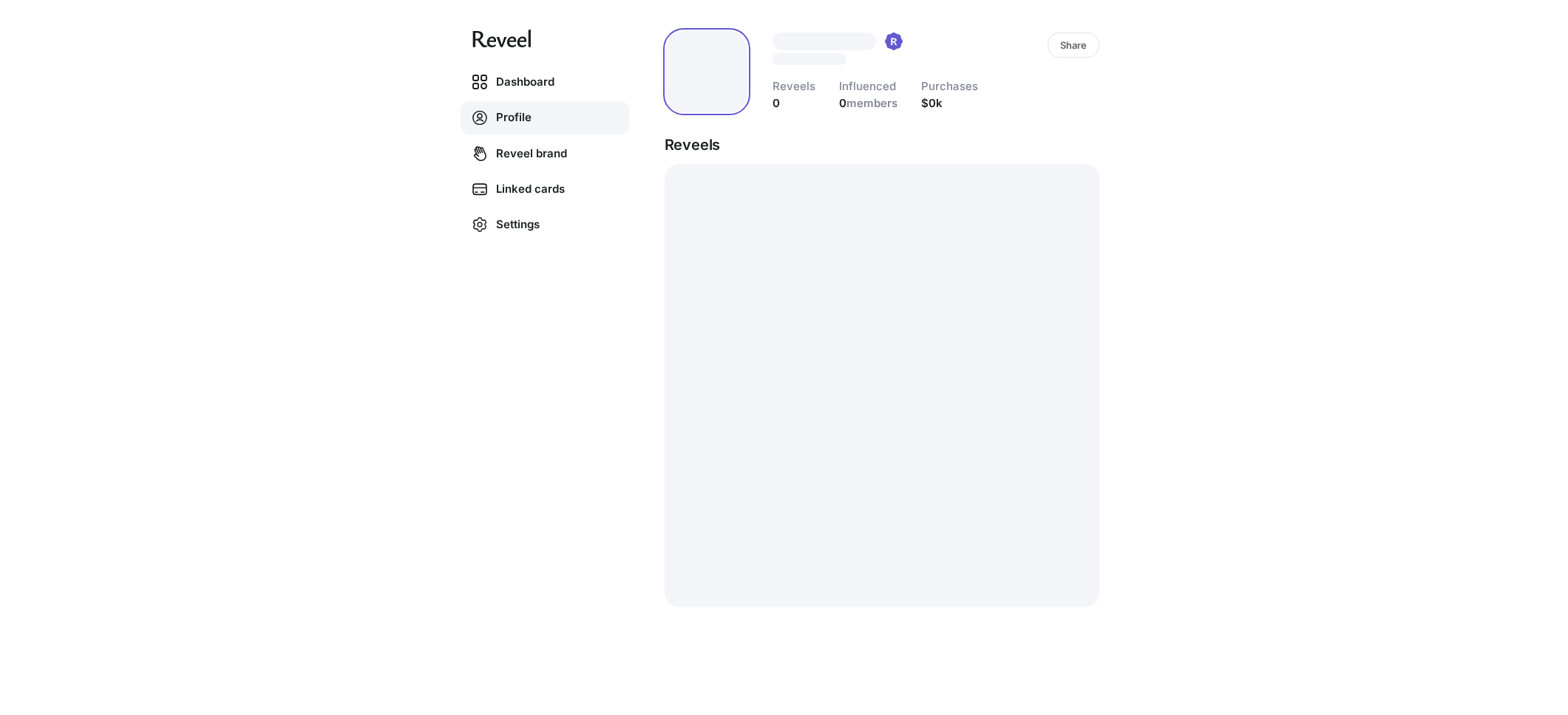
click at [1160, 111] on div "Dashboard Profile Reveel brand Linked cards Settings Share Reveels 0 Influenced…" at bounding box center [784, 358] width 1568 height 715
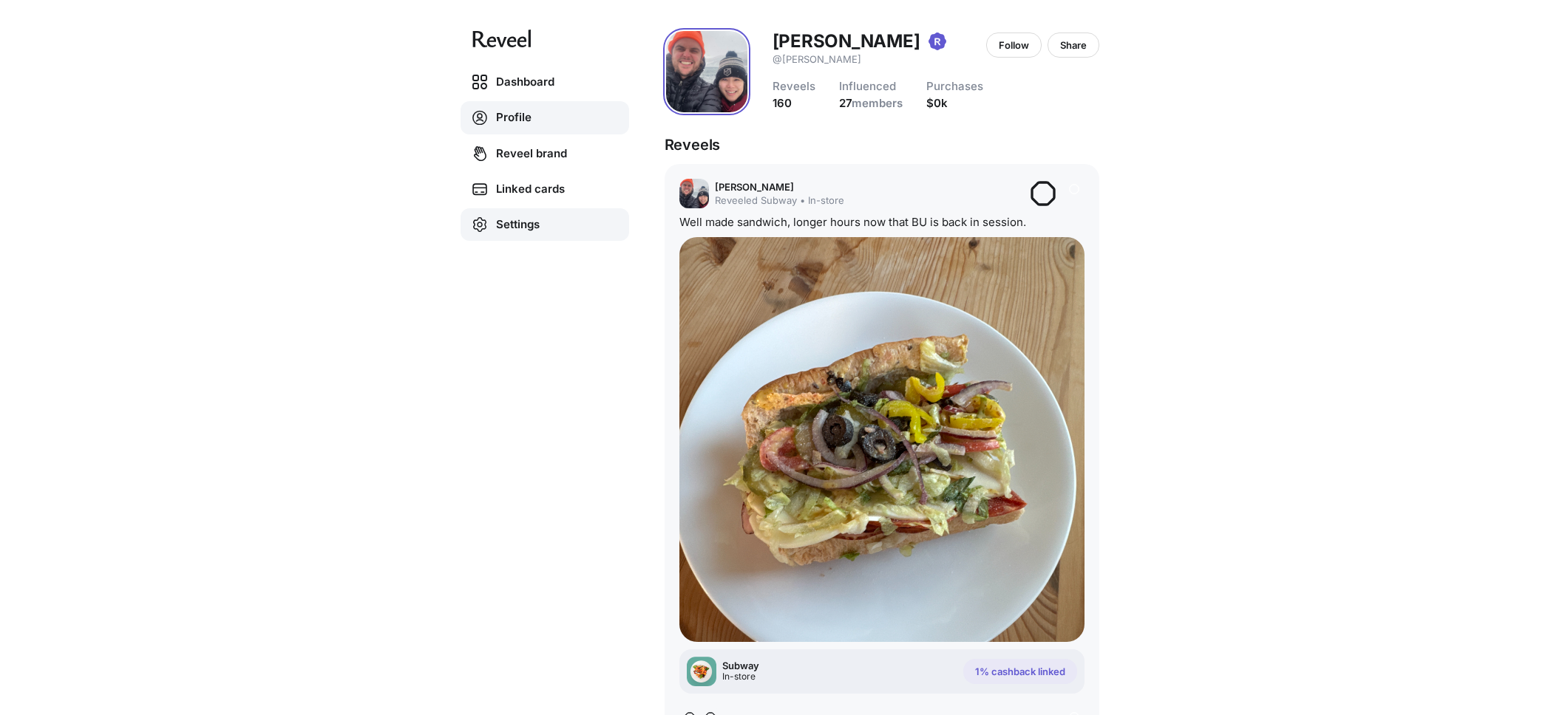
click at [528, 223] on link "Settings" at bounding box center [545, 224] width 168 height 33
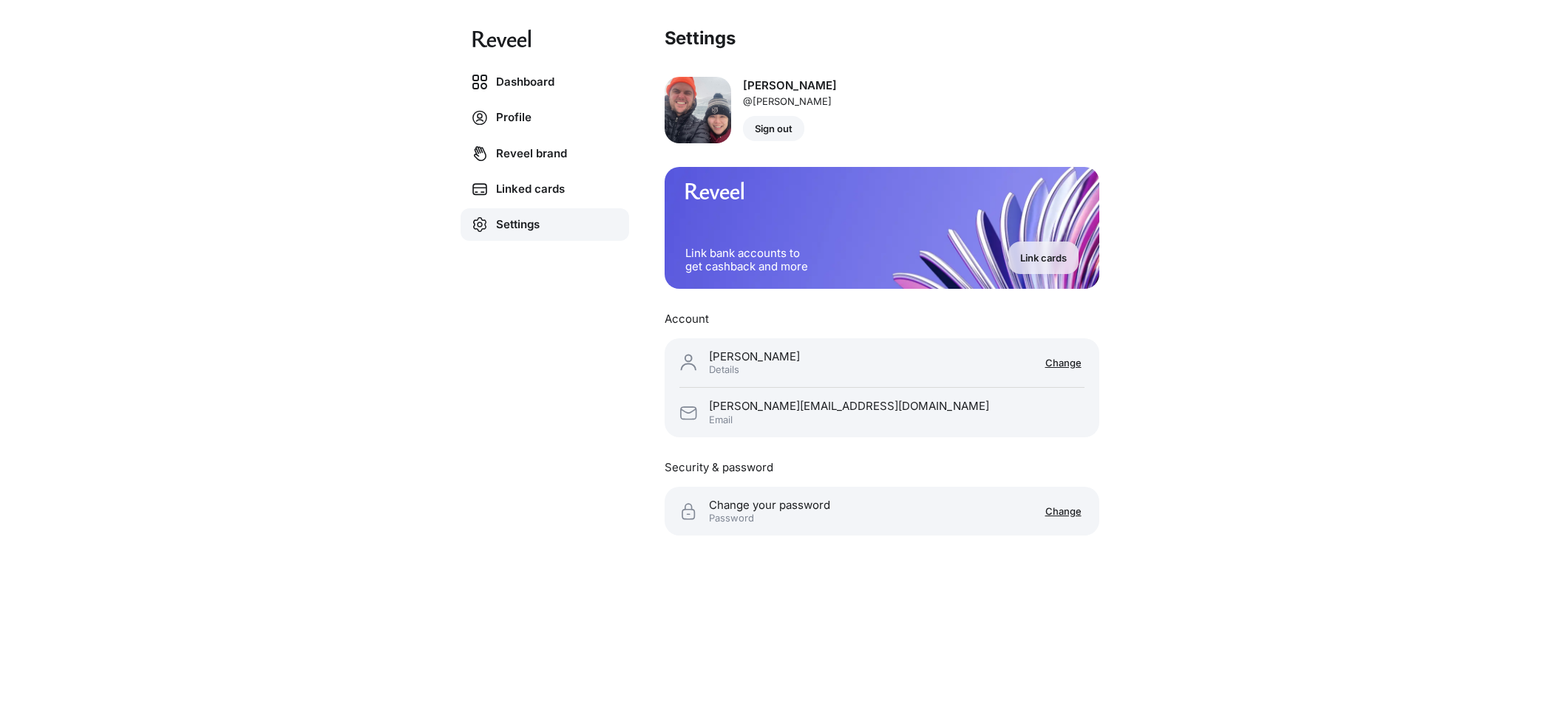
click at [771, 129] on p "Sign out" at bounding box center [773, 128] width 37 height 12
click at [764, 130] on p "Sign out" at bounding box center [773, 128] width 37 height 12
click at [514, 78] on link "Dashboard" at bounding box center [545, 82] width 168 height 33
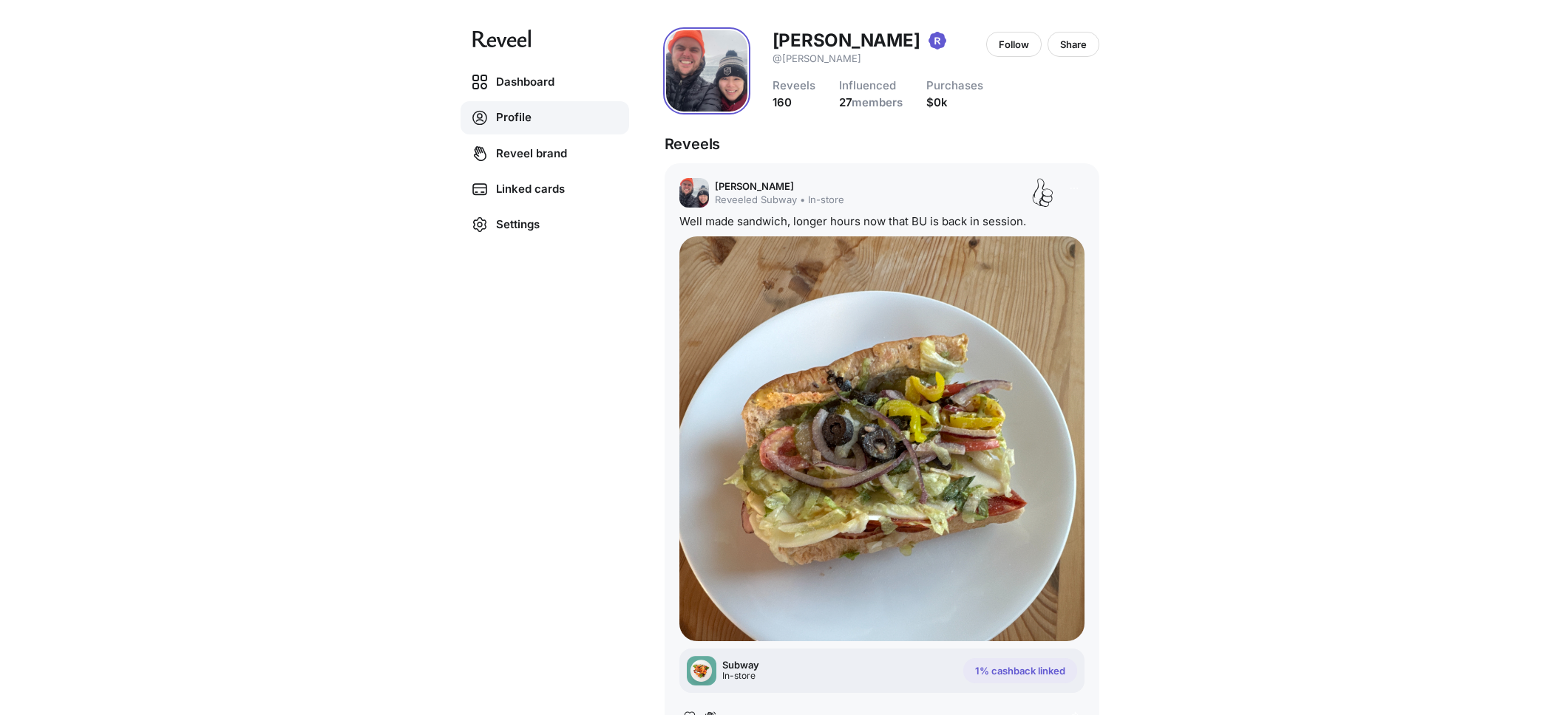
click at [1019, 655] on div "Subway In-store 1% cashback linked" at bounding box center [881, 671] width 405 height 44
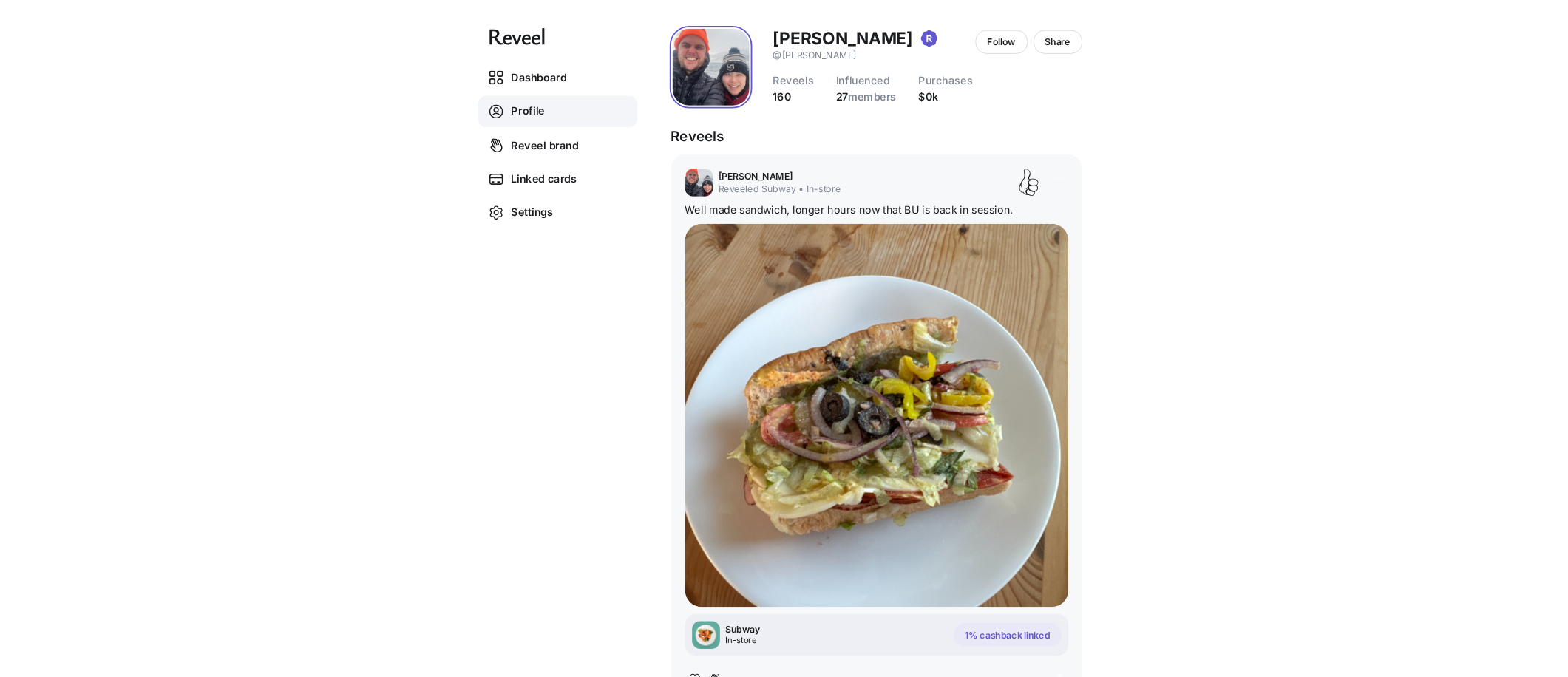
scroll to position [3, 0]
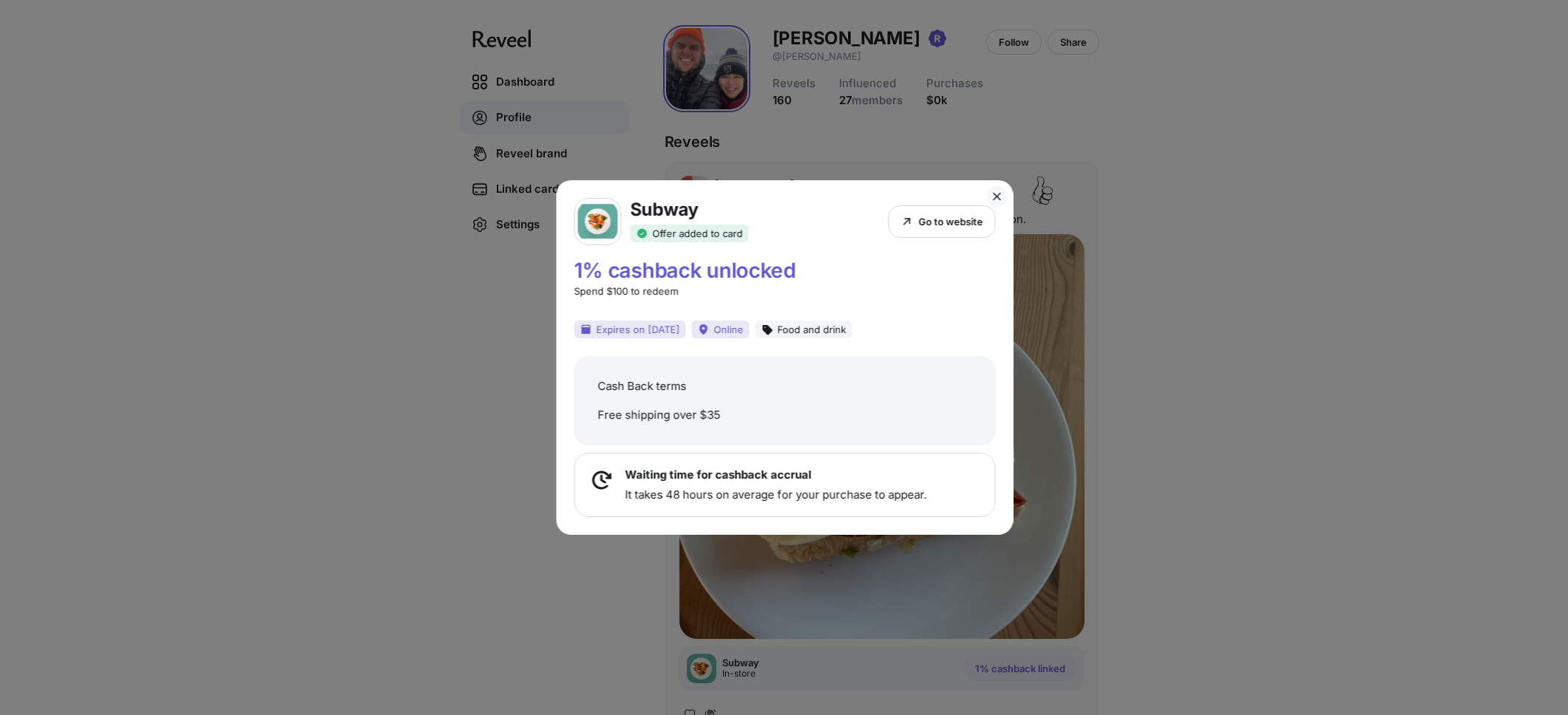
click at [941, 219] on p "Go to website" at bounding box center [950, 221] width 64 height 12
click at [1193, 251] on div "Subway Offer added to card Go to website 1% cashback unlocked Spend $100 to red…" at bounding box center [784, 358] width 1568 height 715
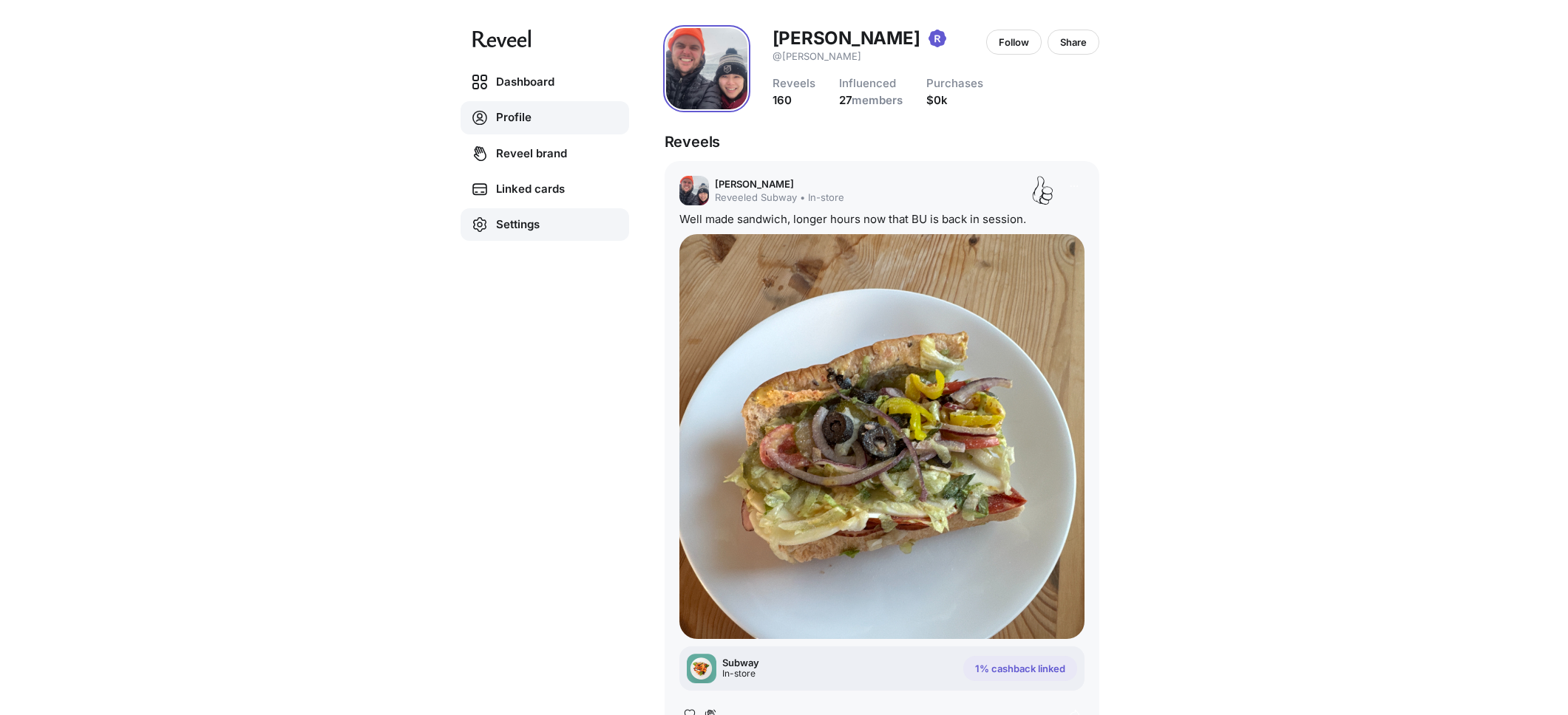
click at [532, 218] on link "Settings" at bounding box center [545, 224] width 168 height 33
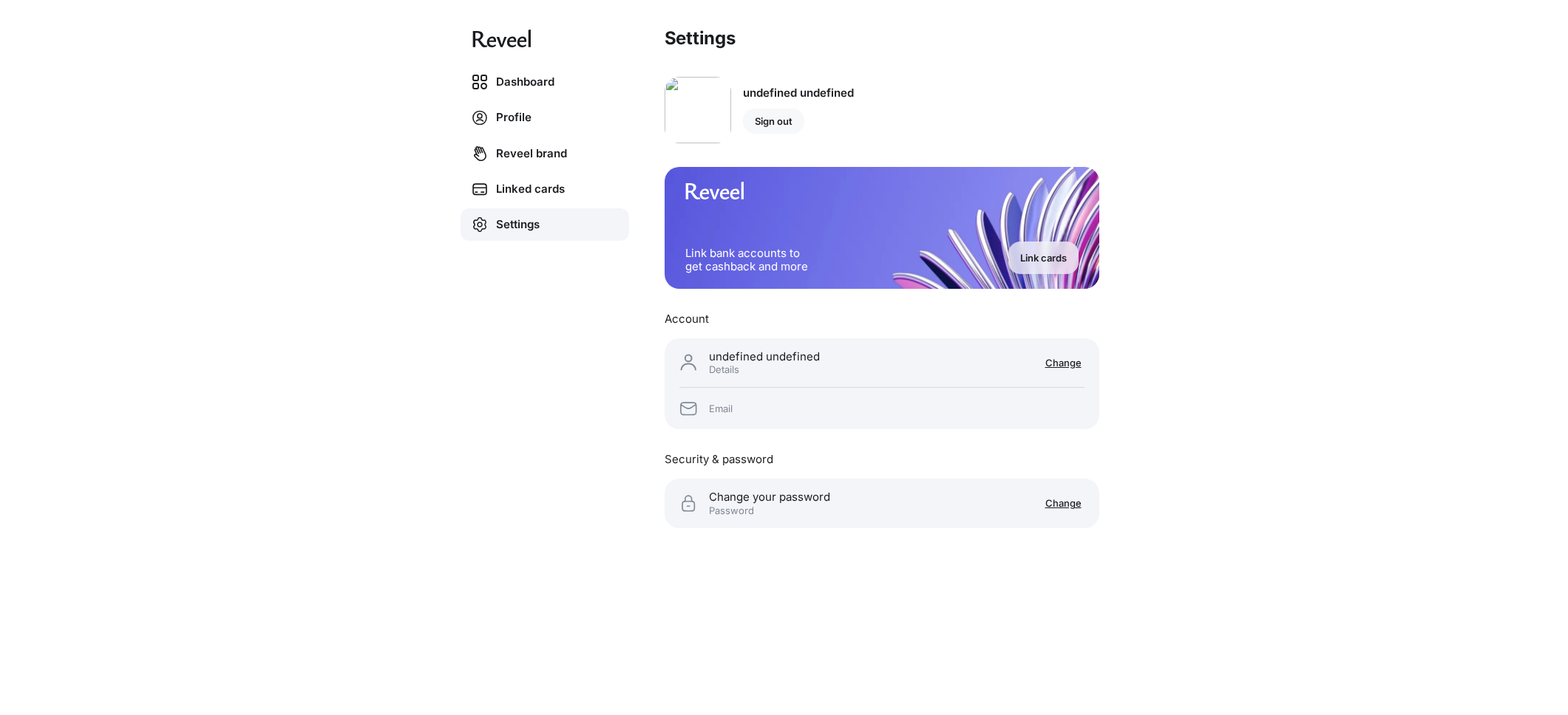
click at [789, 120] on p "Sign out" at bounding box center [773, 121] width 37 height 12
click at [514, 88] on link "Dashboard" at bounding box center [545, 82] width 168 height 33
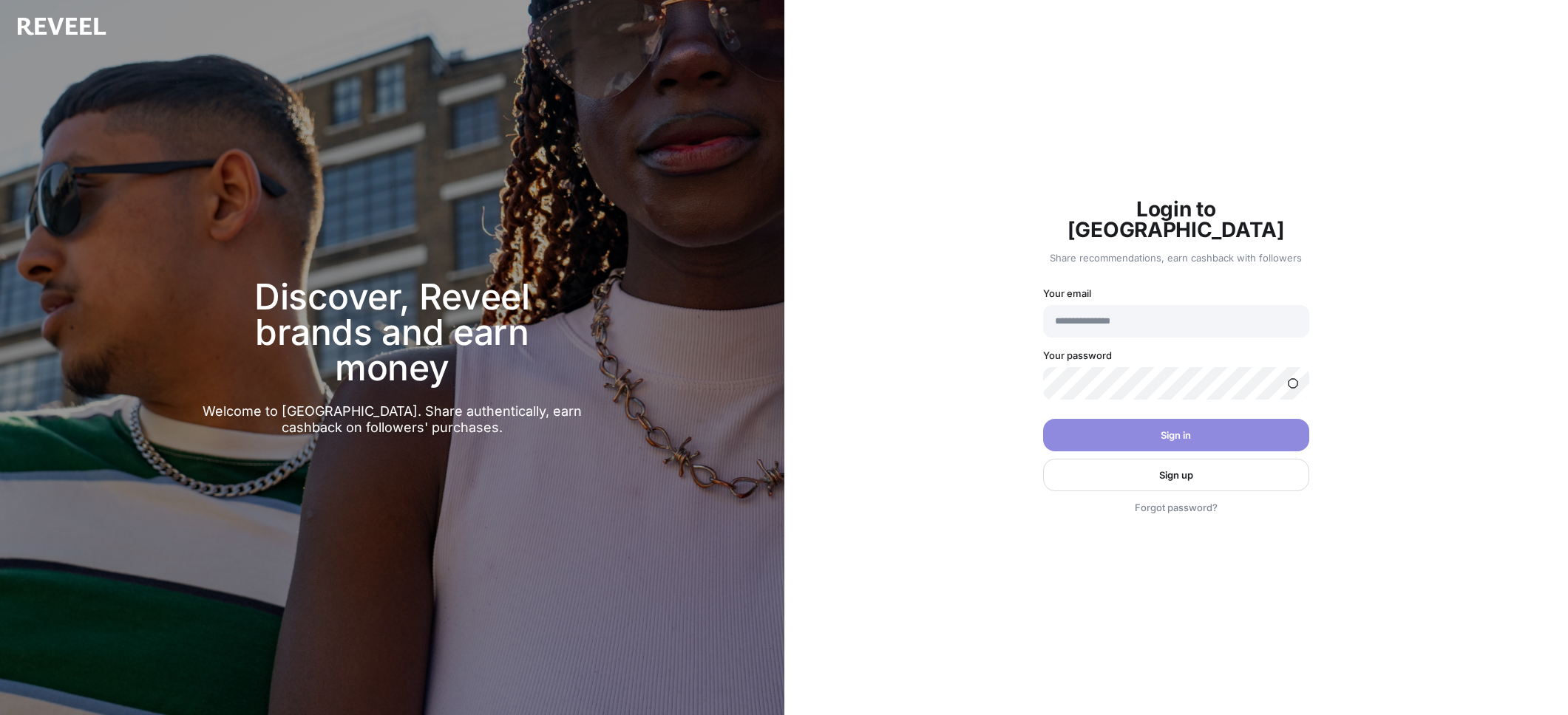
type input "**********"
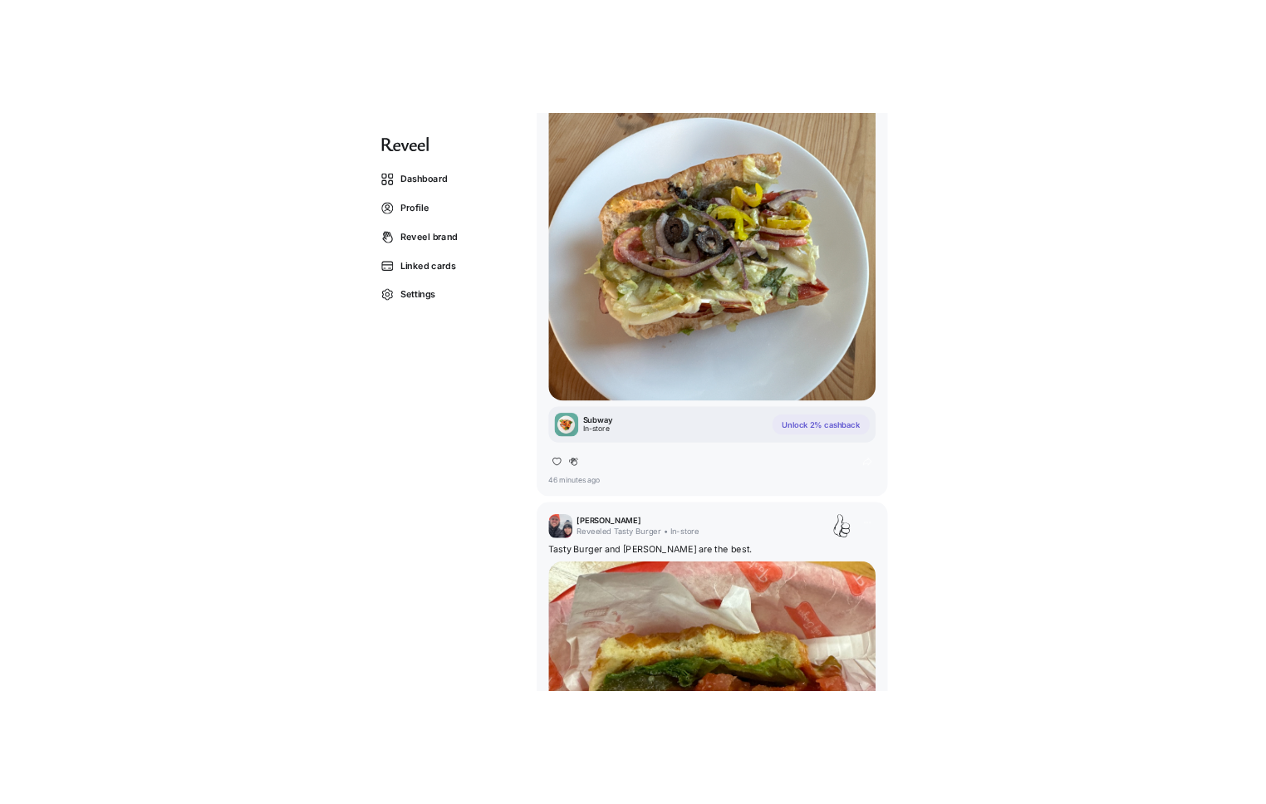
scroll to position [328, 0]
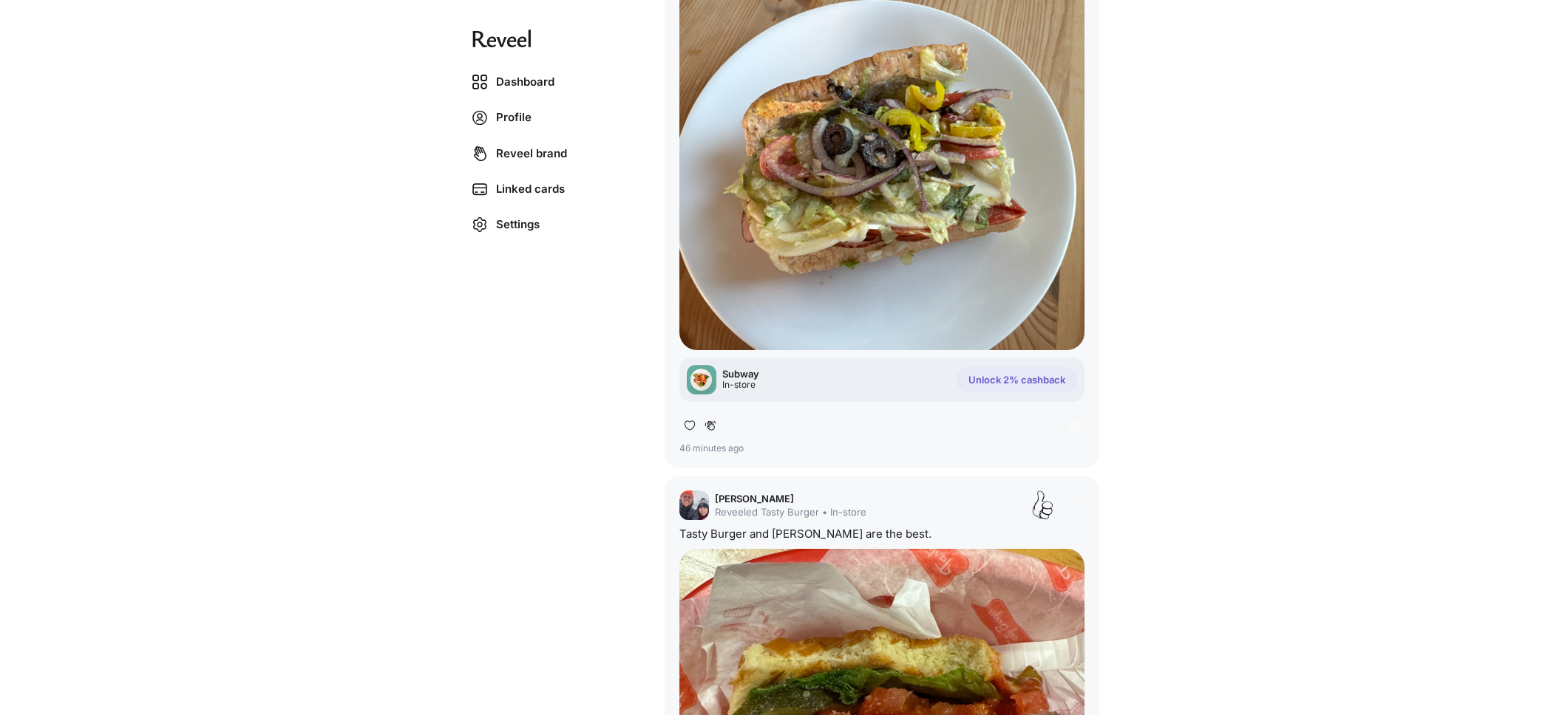
click at [729, 381] on p "In-store" at bounding box center [741, 385] width 37 height 11
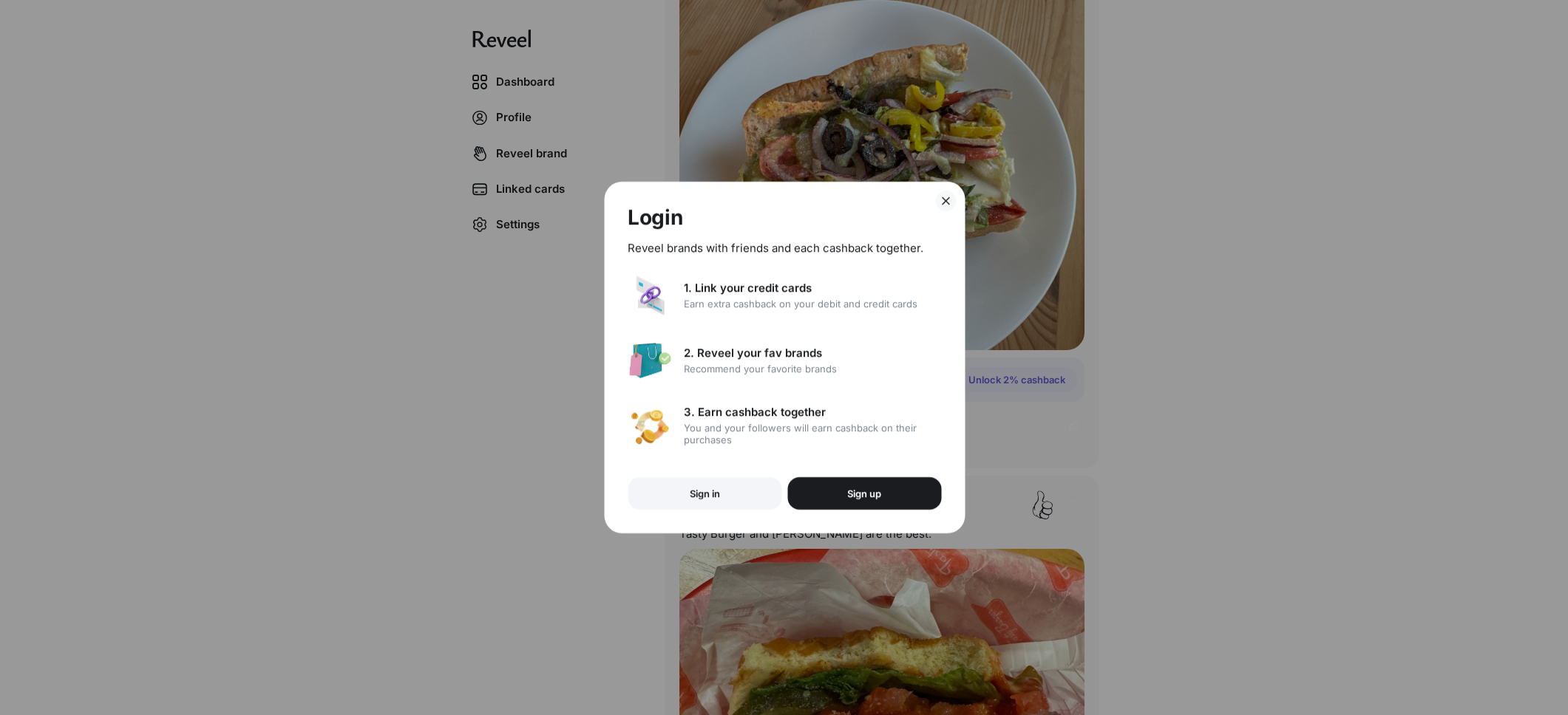
click at [696, 483] on button "Sign in" at bounding box center [704, 494] width 154 height 33
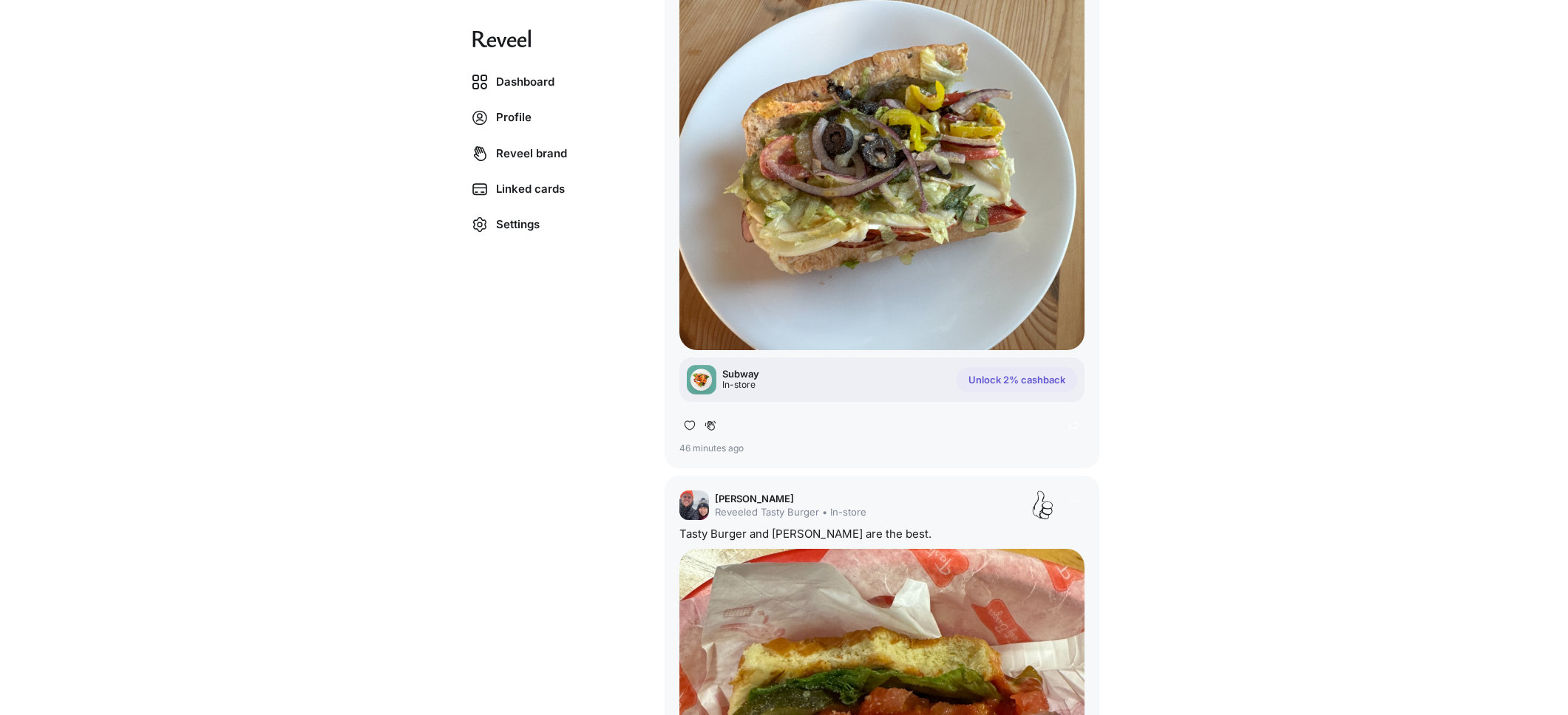
click at [753, 368] on p "Subway" at bounding box center [741, 374] width 37 height 12
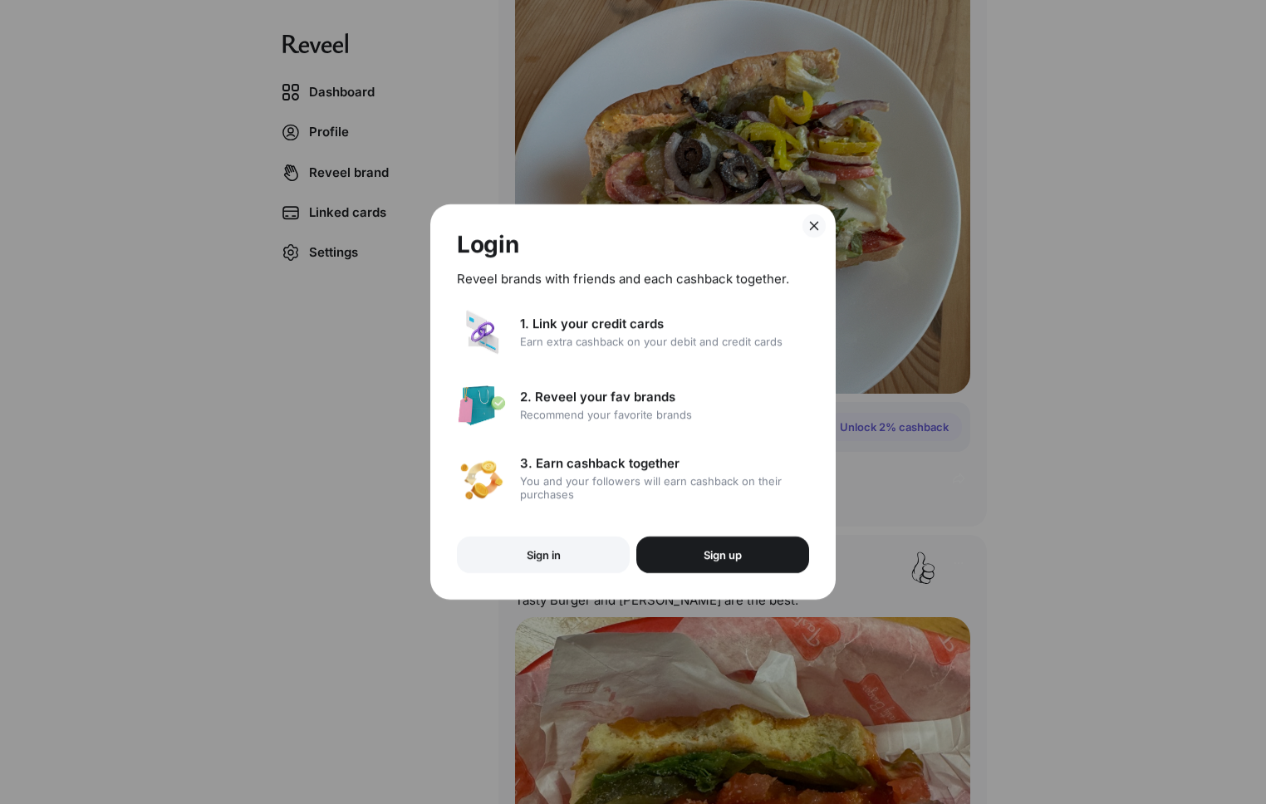
click at [552, 553] on p "Sign in" at bounding box center [544, 554] width 34 height 13
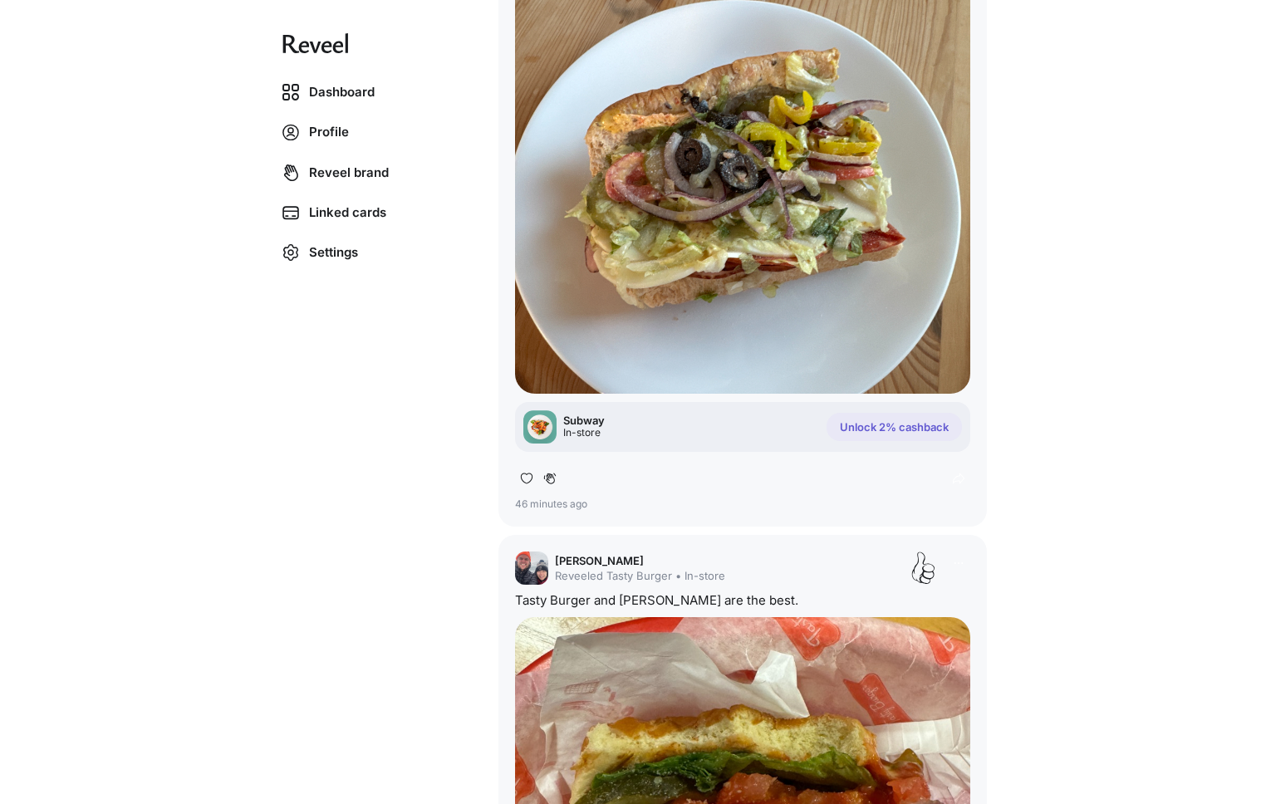
click at [853, 441] on div "Subway In-store Unlock 2% cashback" at bounding box center [742, 427] width 455 height 50
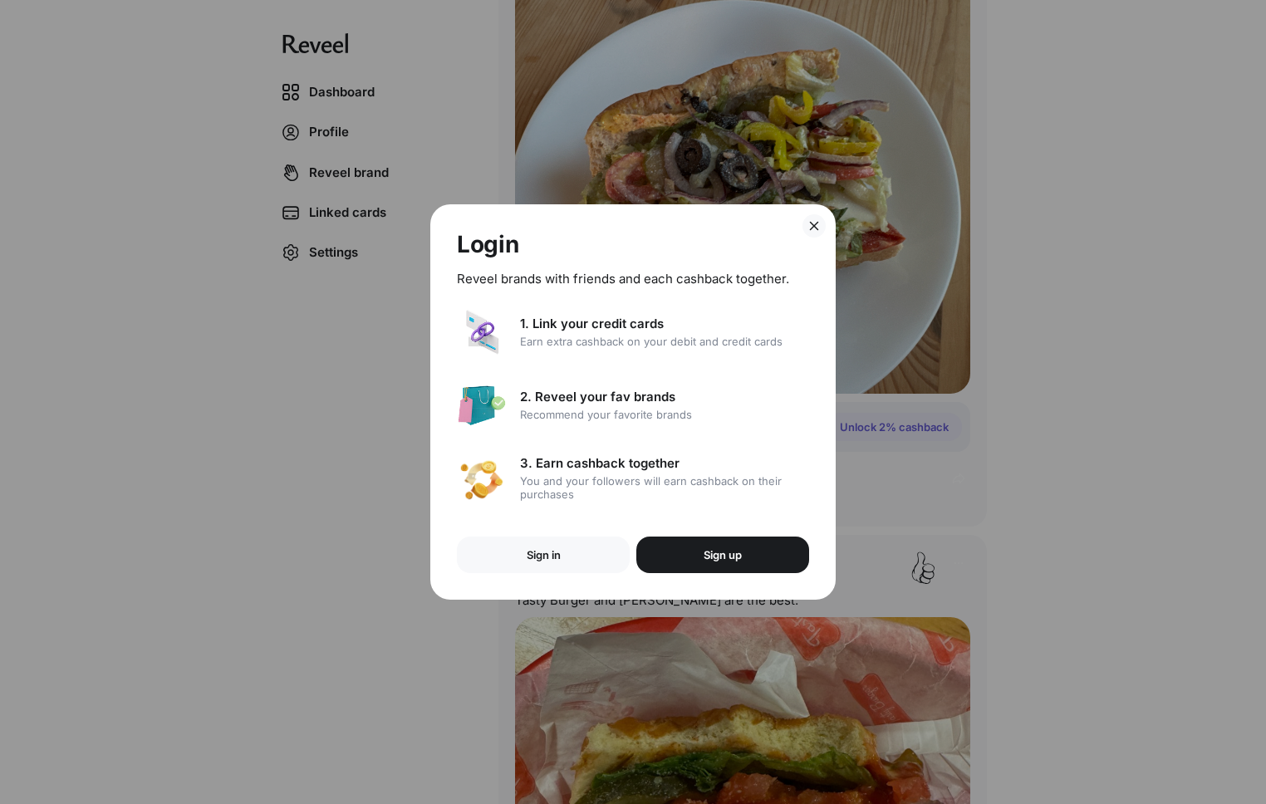
click at [756, 576] on div "Login Reveel brands with friends and each cashback together. 1. Link your credi…" at bounding box center [632, 401] width 405 height 395
click at [765, 548] on button "Sign up" at bounding box center [722, 555] width 173 height 37
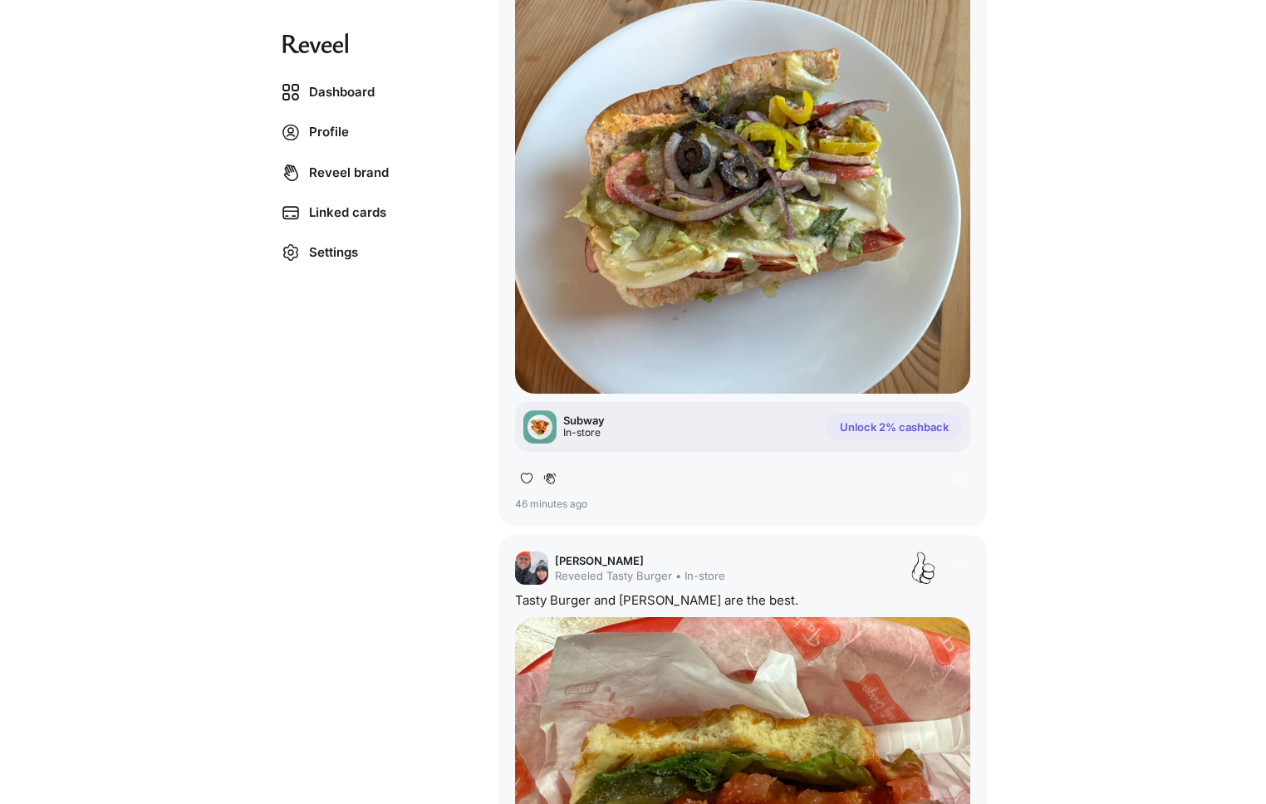
drag, startPoint x: 993, startPoint y: 243, endPoint x: 817, endPoint y: 98, distance: 227.8
click at [674, 411] on div "Subway In-store Unlock 2% cashback" at bounding box center [742, 427] width 455 height 50
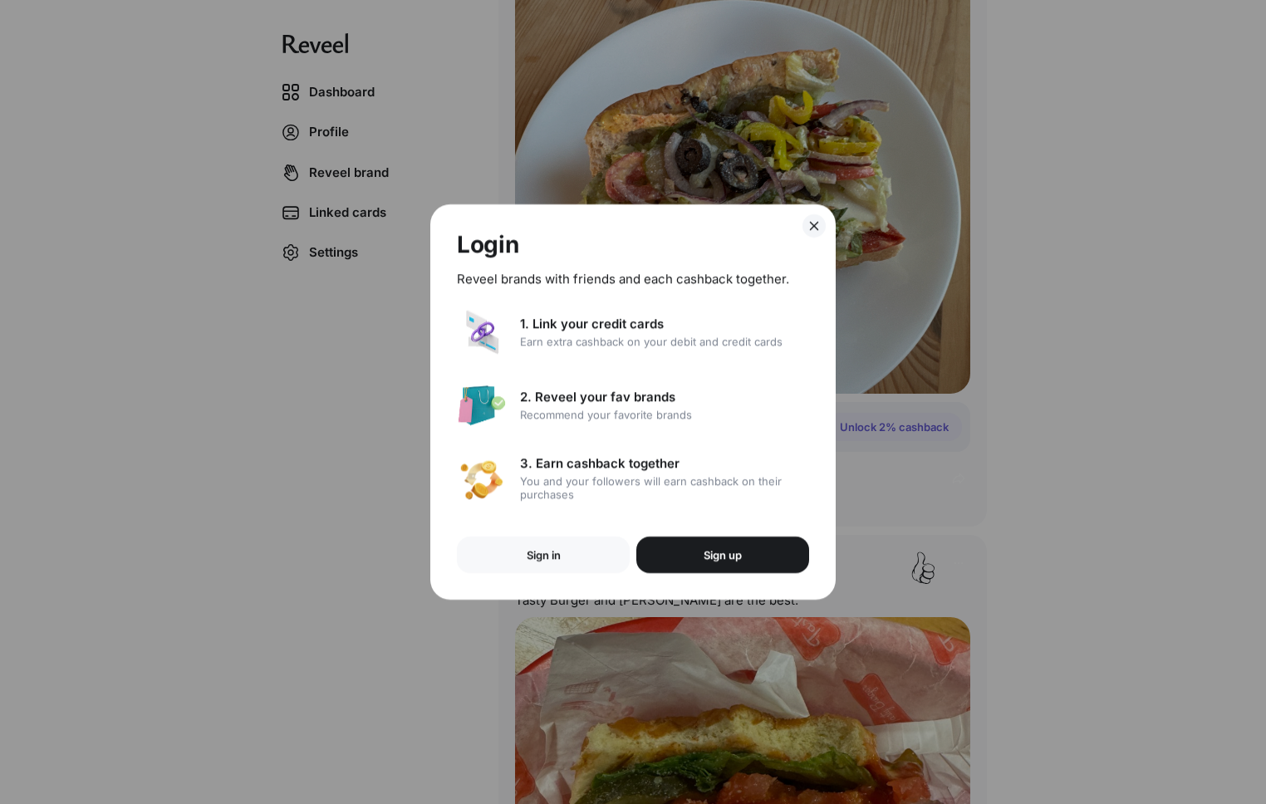
click at [813, 226] on line at bounding box center [814, 225] width 7 height 7
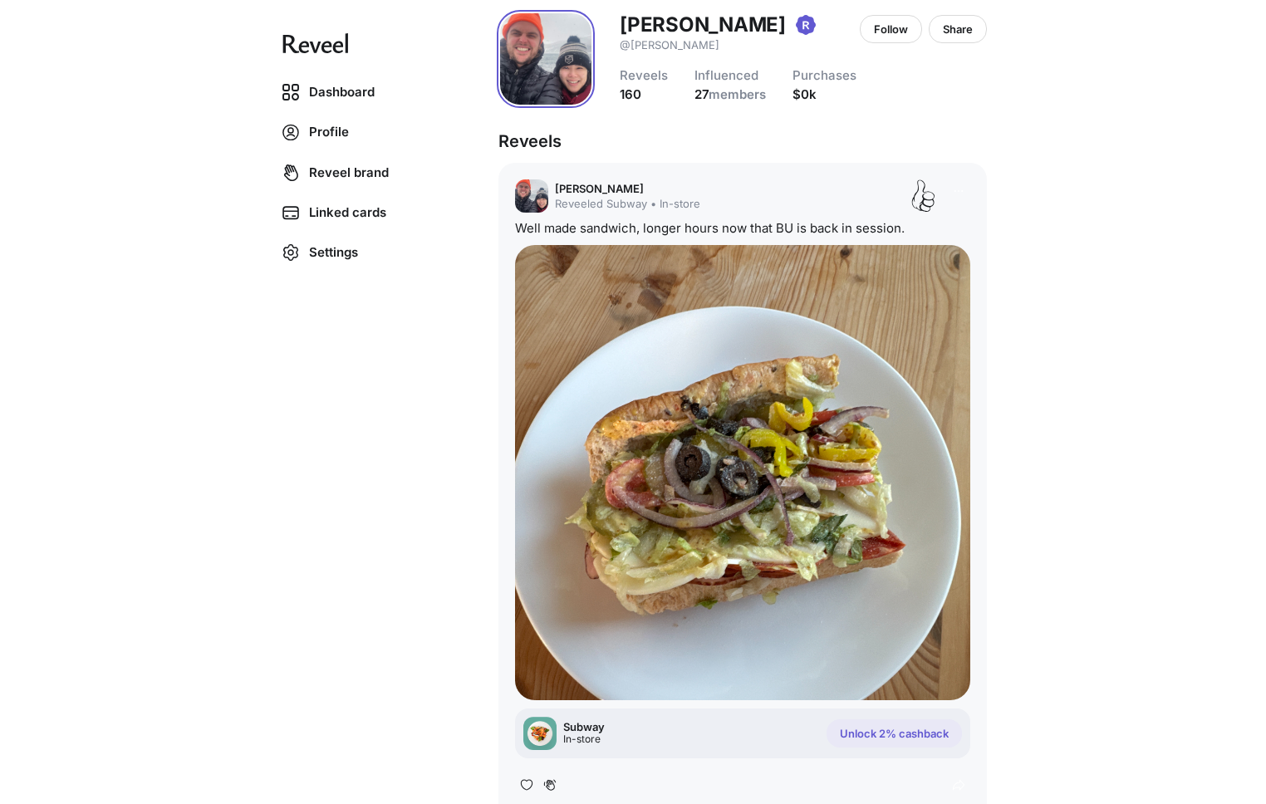
scroll to position [0, 0]
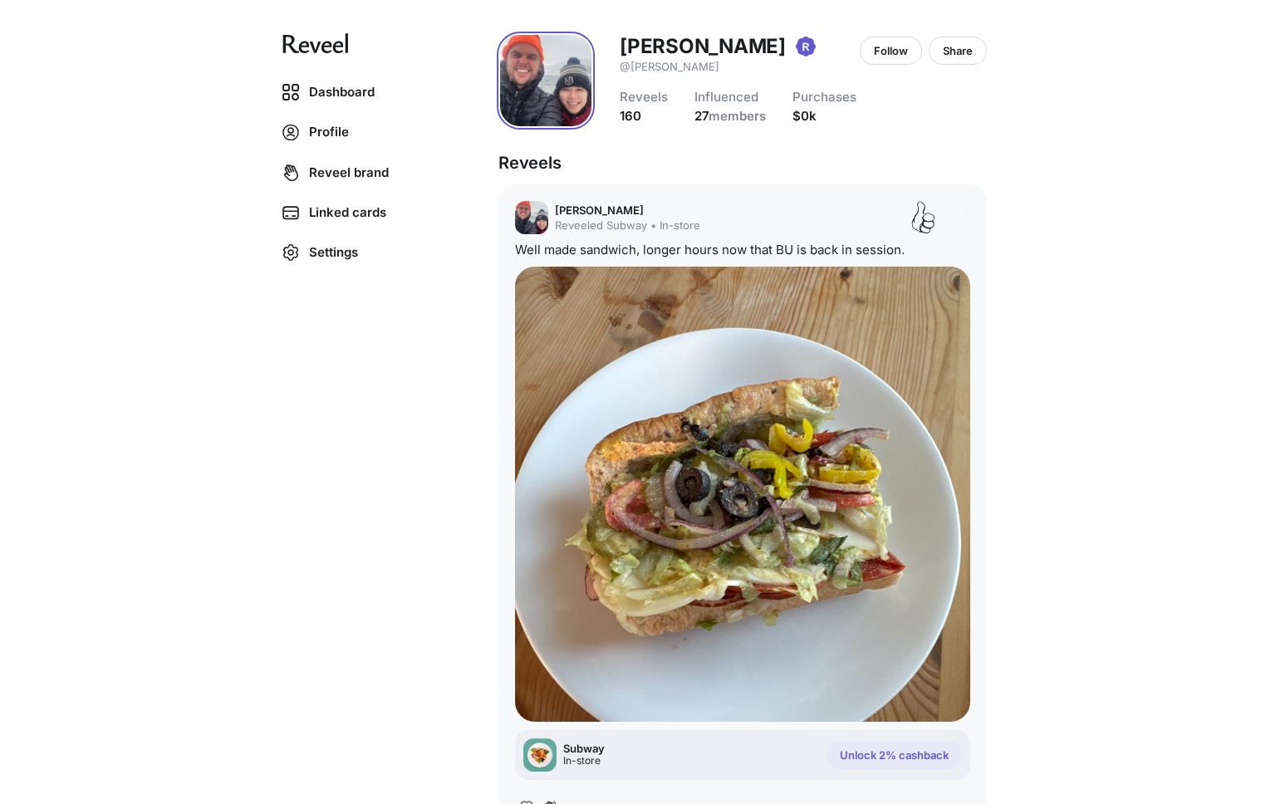
click at [596, 738] on div "Subway In-store" at bounding box center [563, 754] width 81 height 33
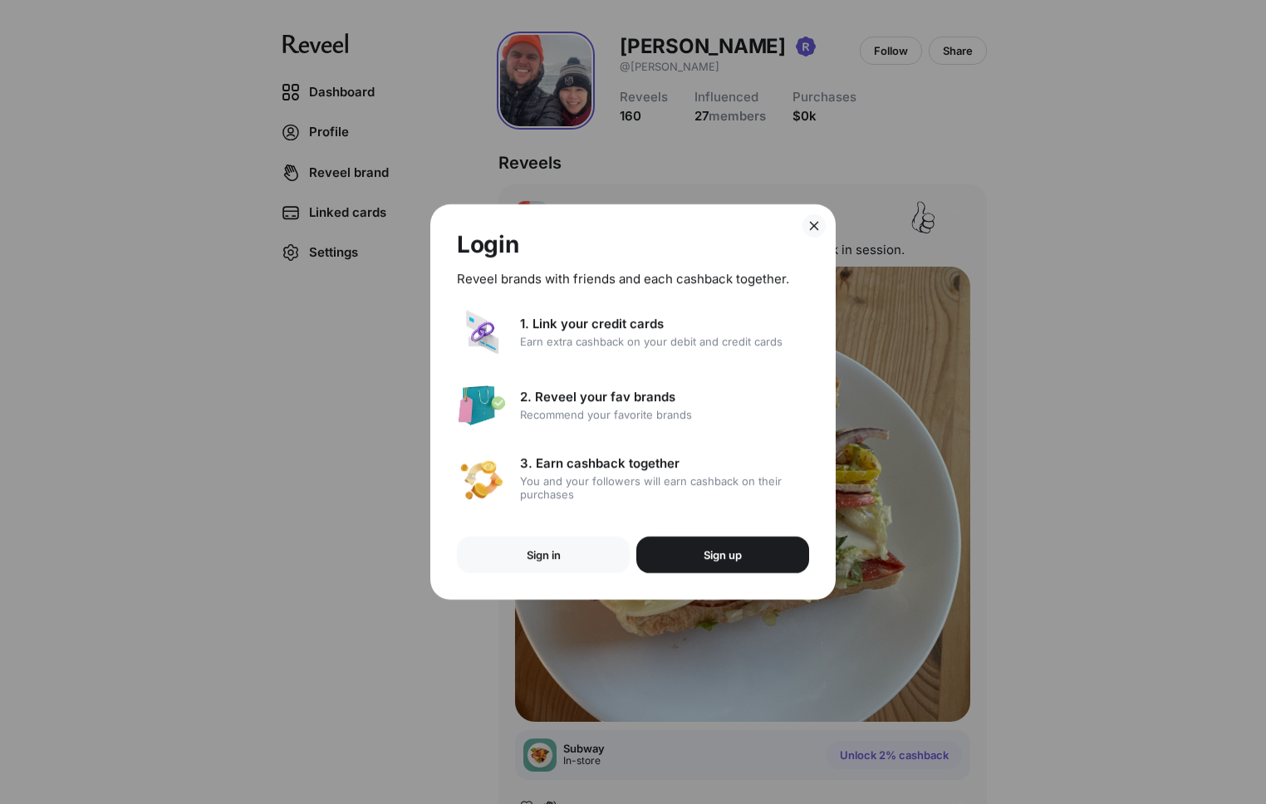
click at [1051, 180] on div "Login Reveel brands with friends and each cashback together. 1. Link your credi…" at bounding box center [633, 402] width 1266 height 804
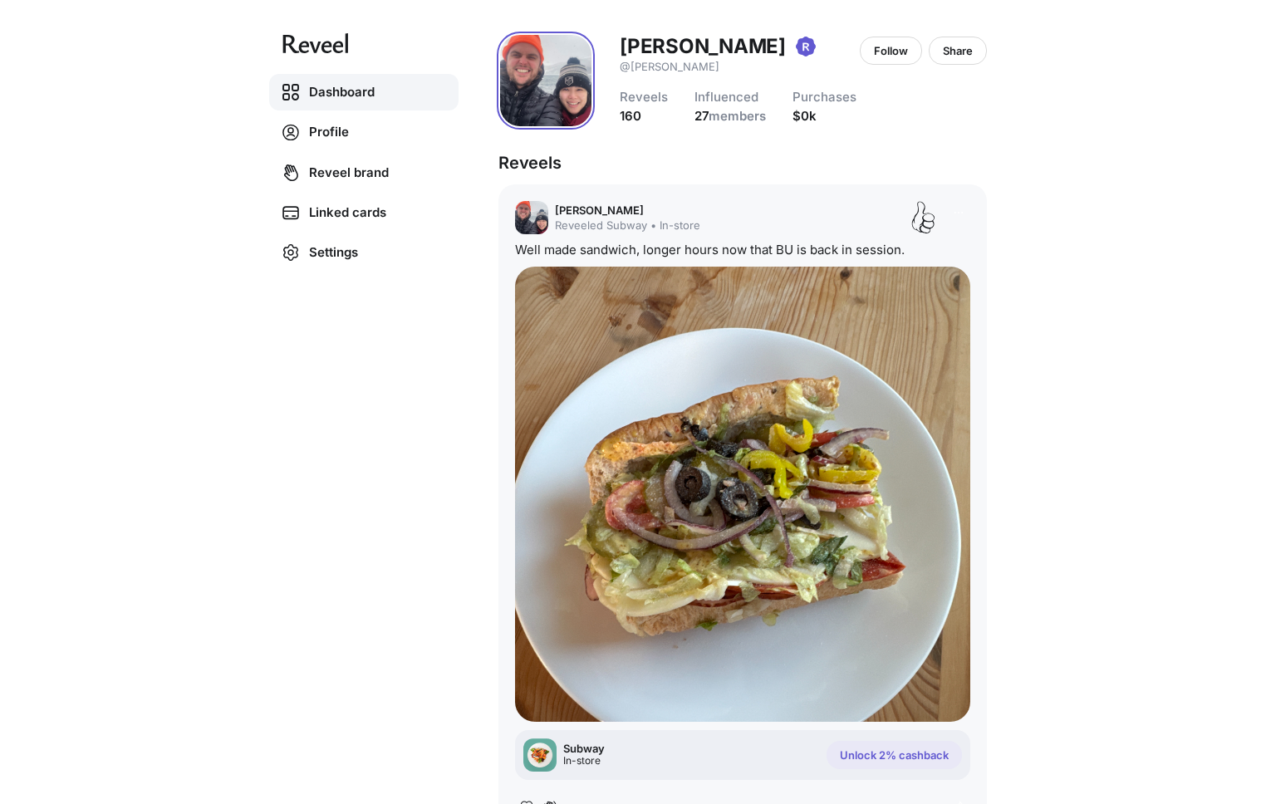
click at [346, 86] on link "Dashboard" at bounding box center [363, 92] width 189 height 37
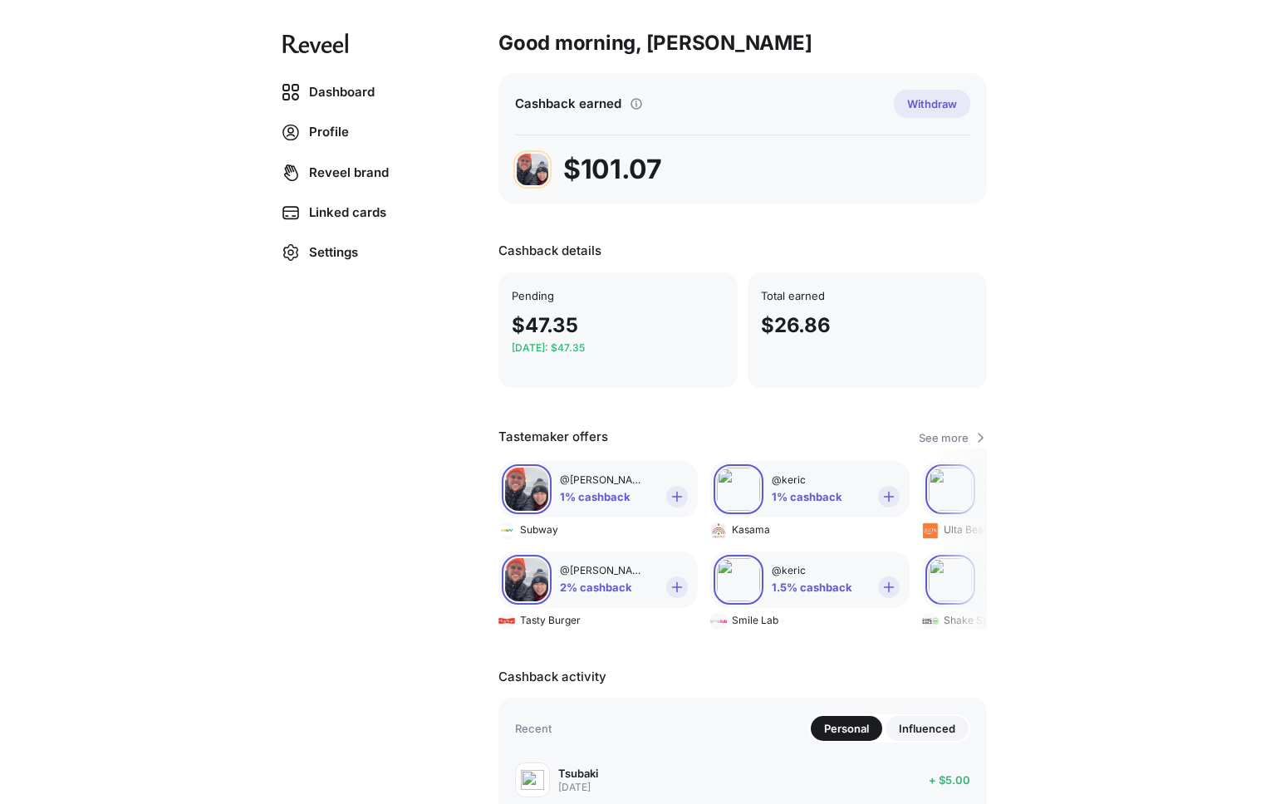
click at [1055, 221] on div "Dashboard Profile Reveel brand Linked cards Settings Good morning, Erik 👋 Cashb…" at bounding box center [633, 402] width 1266 height 804
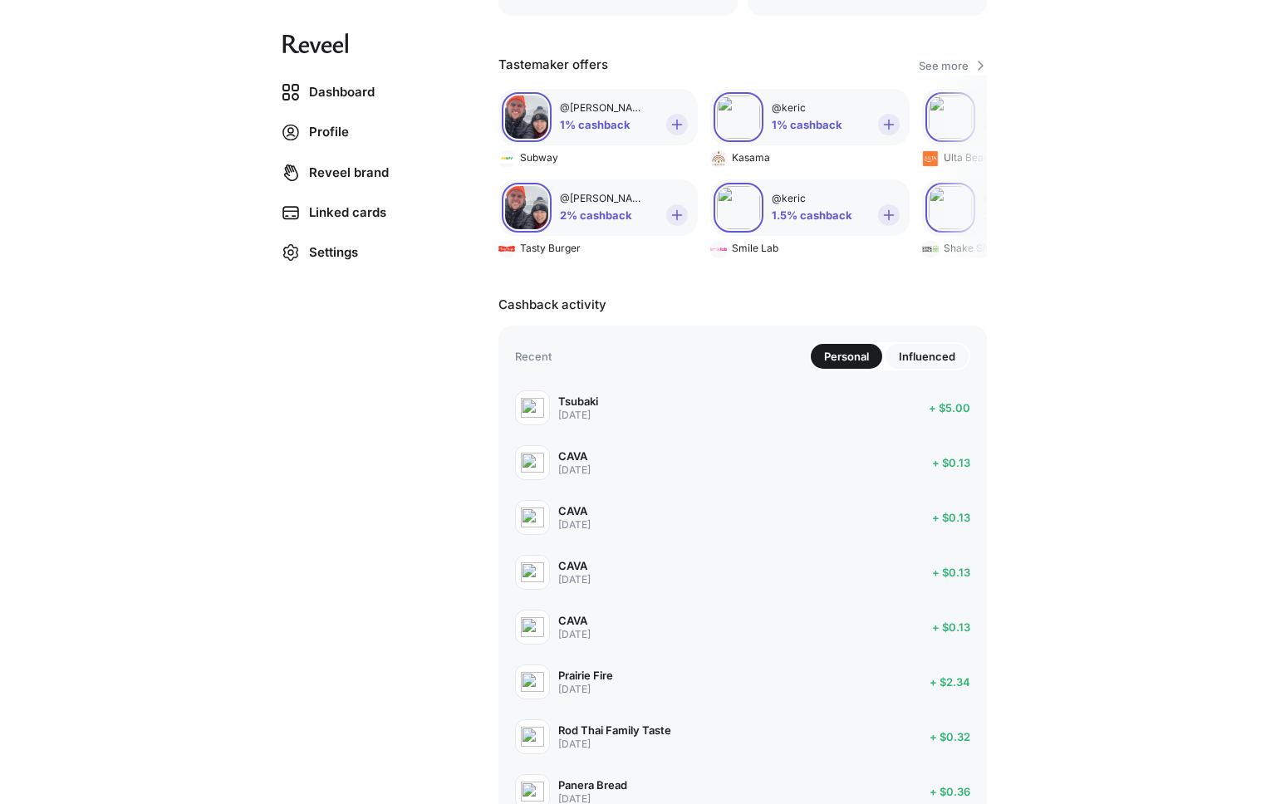
click at [938, 363] on p "Influenced" at bounding box center [927, 356] width 56 height 13
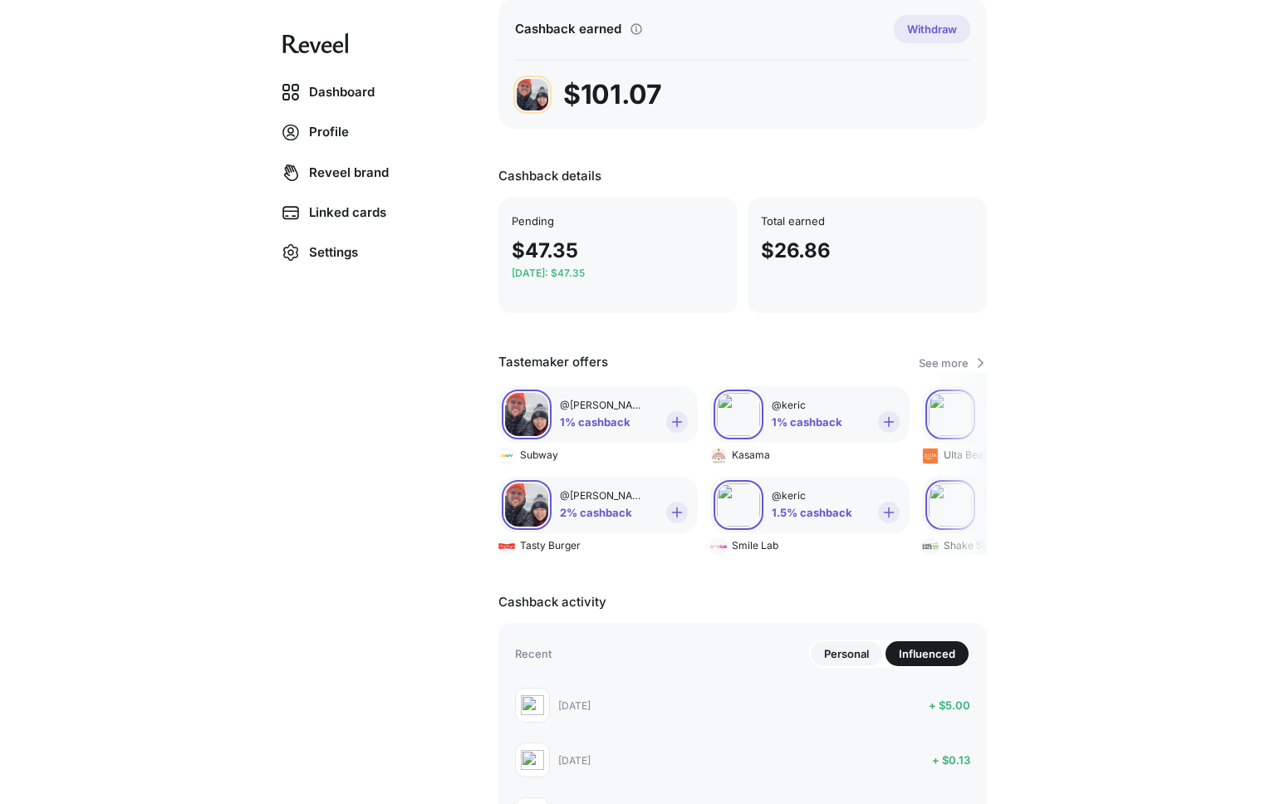
scroll to position [372, 0]
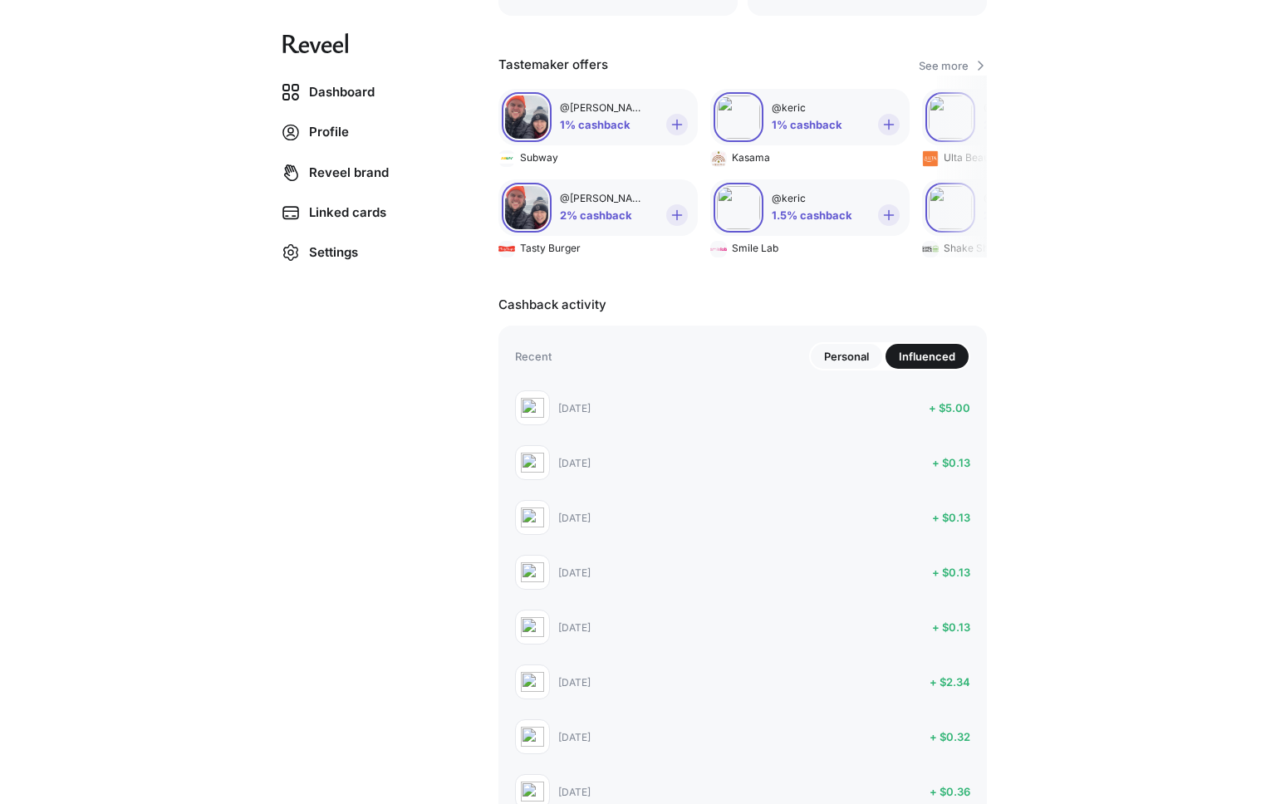
click at [840, 359] on p "Personal" at bounding box center [846, 356] width 45 height 13
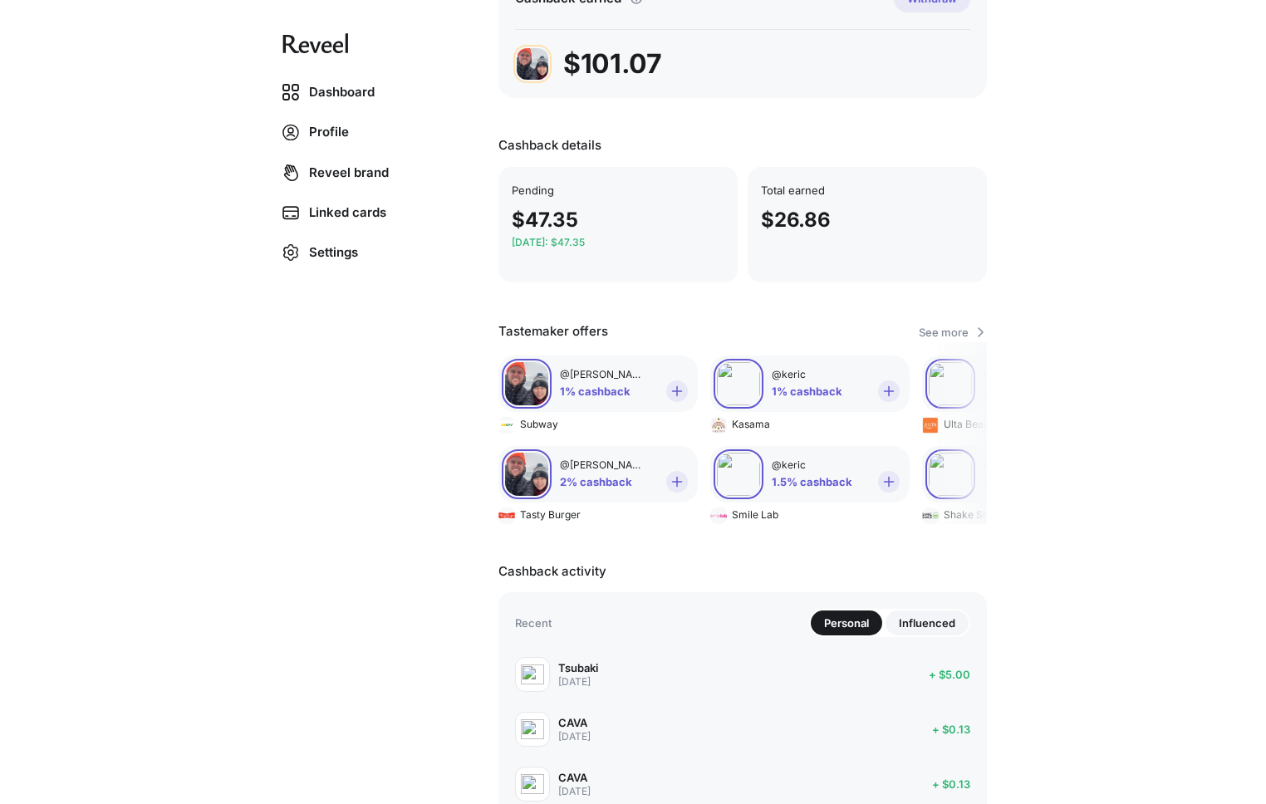
scroll to position [0, 0]
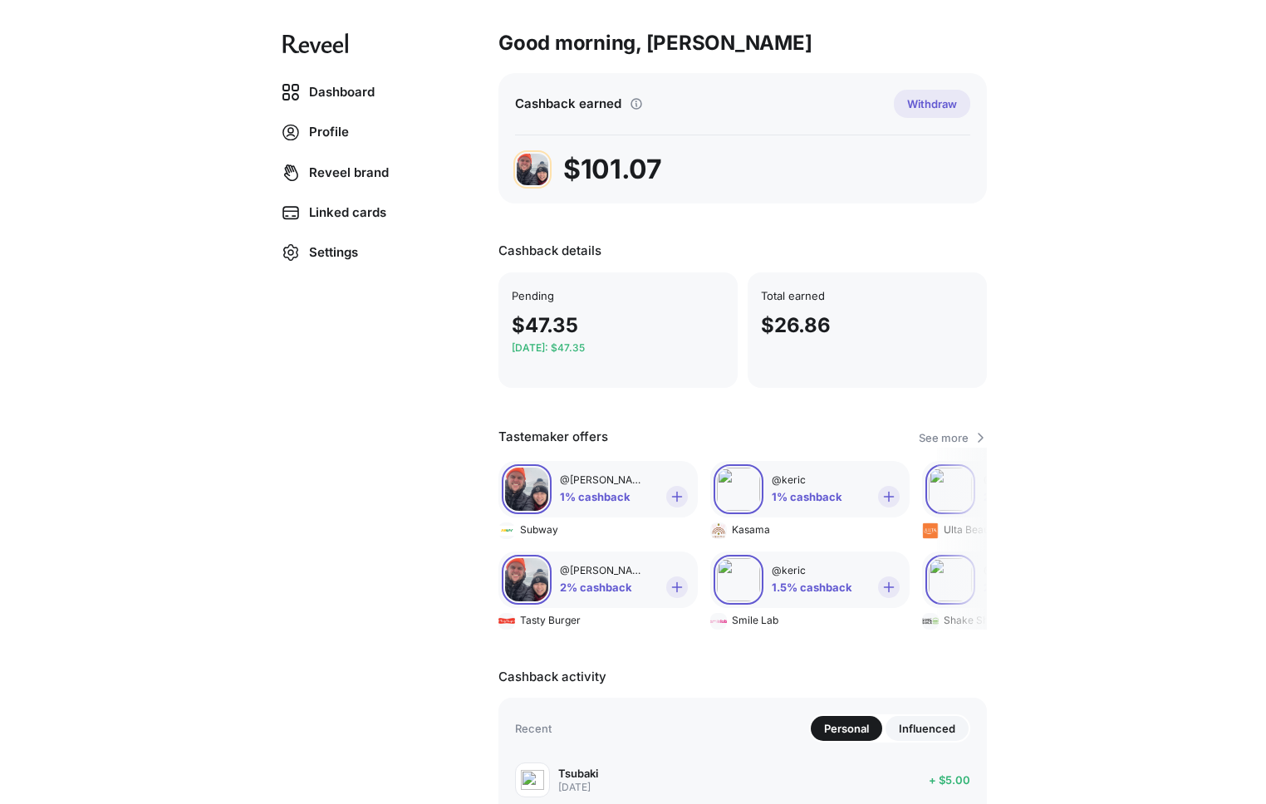
click at [1091, 310] on div "Dashboard Profile Reveel brand Linked cards Settings Good morning, Erik 👋 Cashb…" at bounding box center [633, 402] width 1266 height 804
click at [323, 127] on link "Profile" at bounding box center [363, 132] width 189 height 37
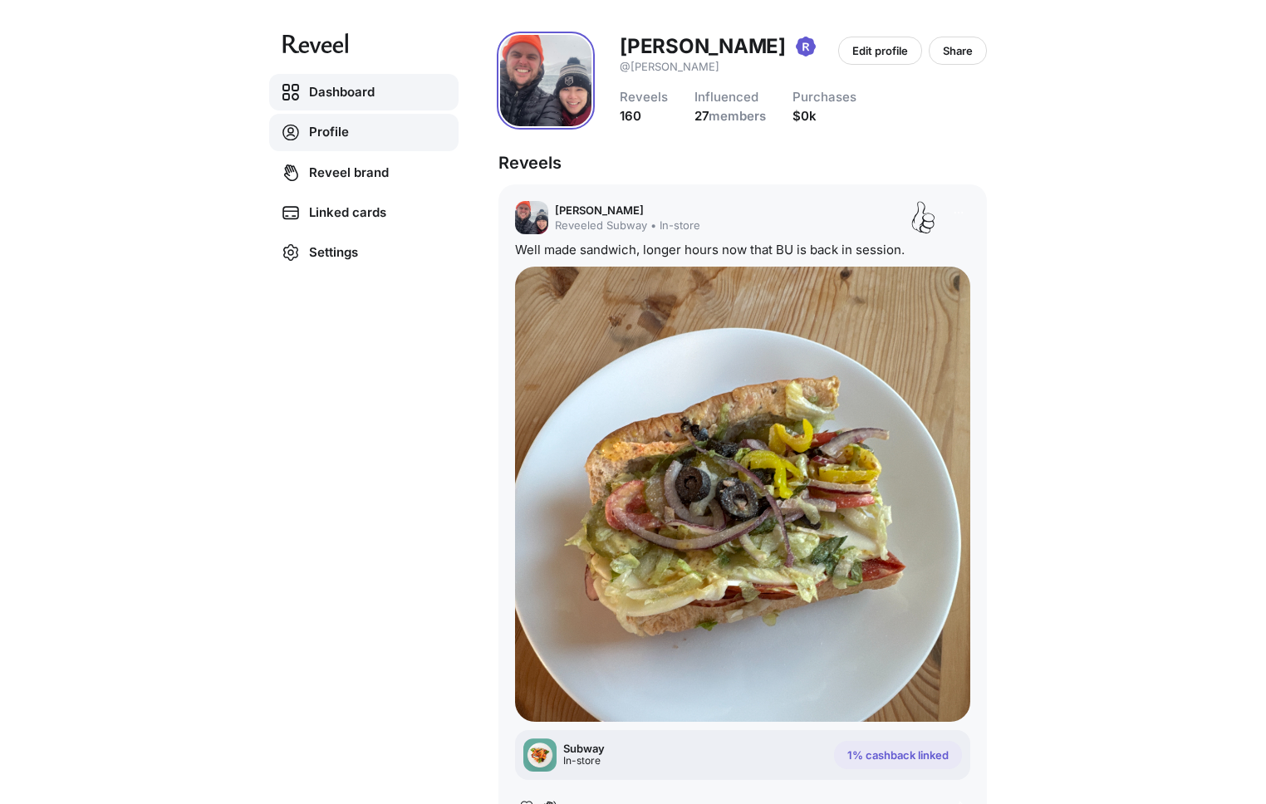
click at [352, 77] on link "Dashboard" at bounding box center [363, 92] width 189 height 37
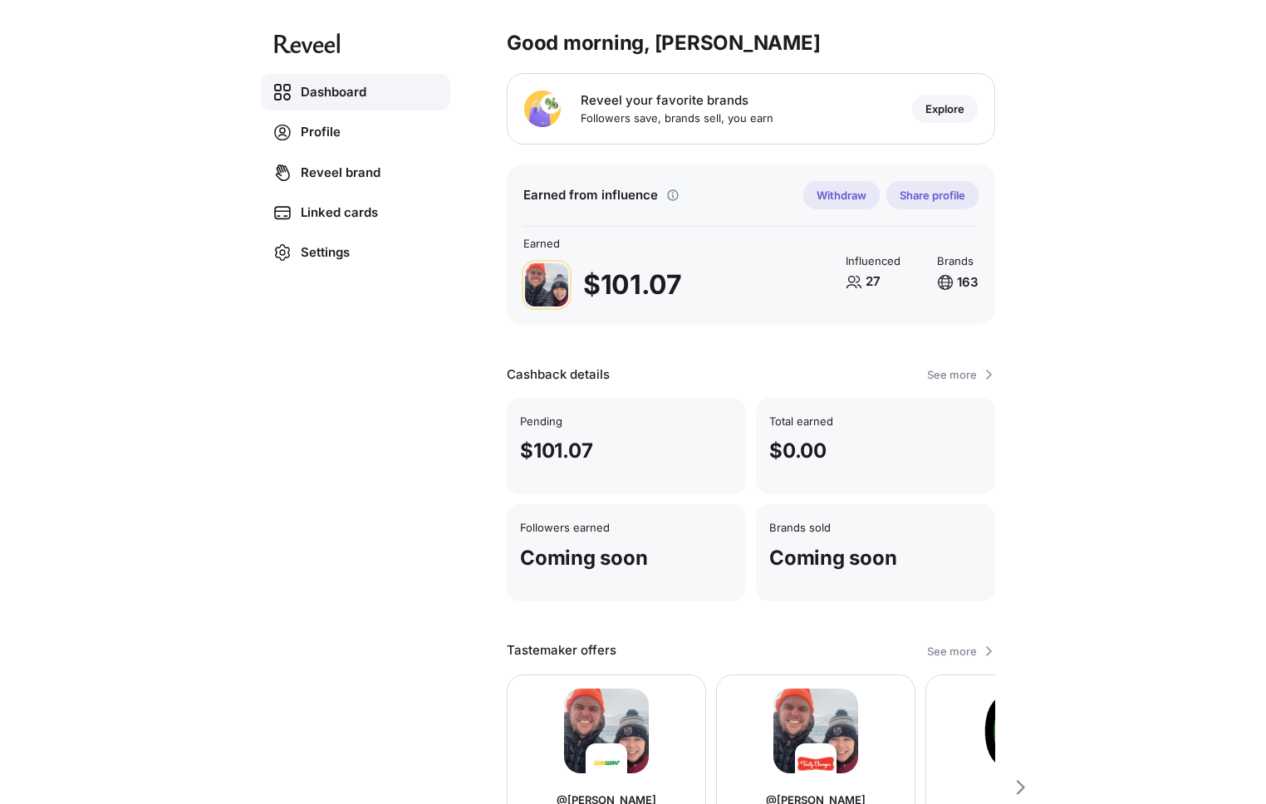
click at [939, 110] on p "Explore" at bounding box center [944, 108] width 39 height 13
click at [1069, 103] on div "Dashboard Profile Reveel brand Linked cards Settings Good morning, Erik 👋 Revee…" at bounding box center [633, 402] width 1266 height 804
click at [1140, 140] on div "Dashboard Profile Reveel brand Linked cards Settings Good morning, Erik 👋 Revee…" at bounding box center [633, 402] width 1266 height 804
click at [920, 193] on p "Share profile" at bounding box center [933, 195] width 66 height 13
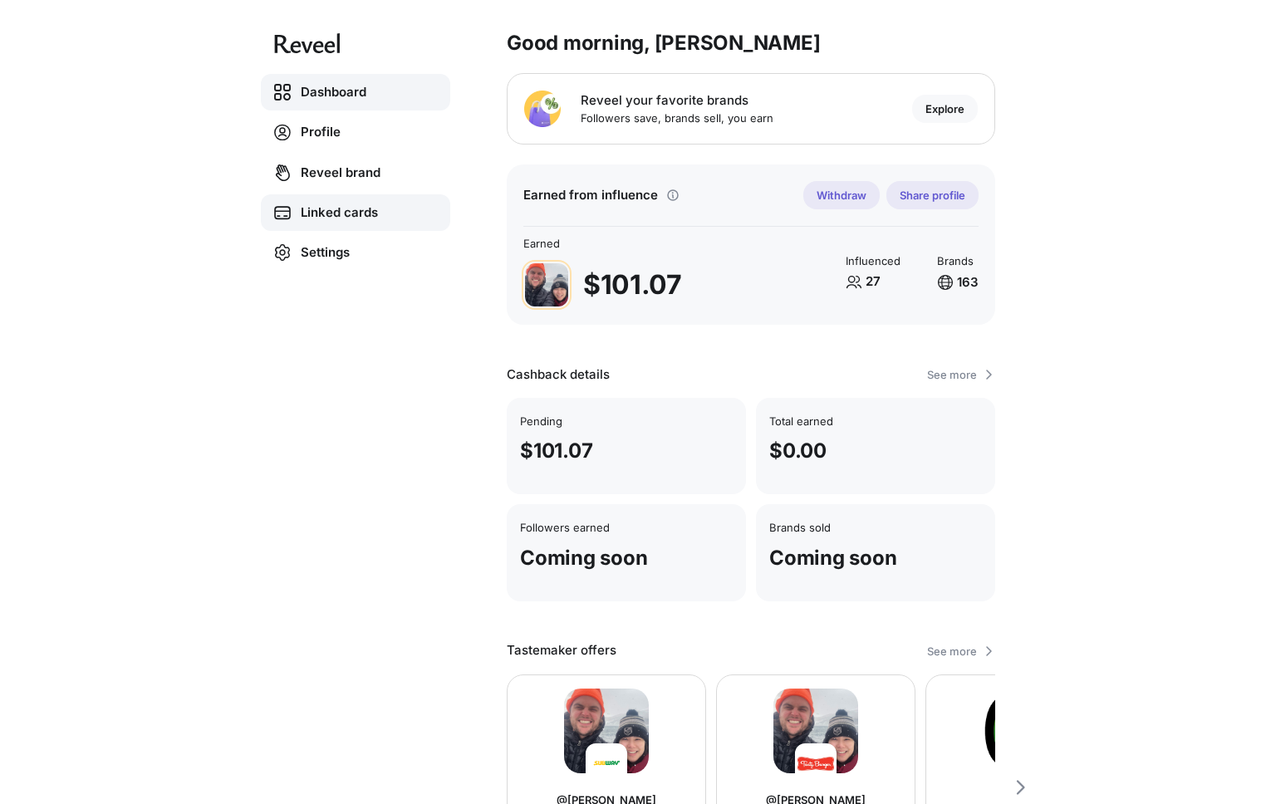
click at [336, 204] on link "Linked cards" at bounding box center [355, 212] width 189 height 37
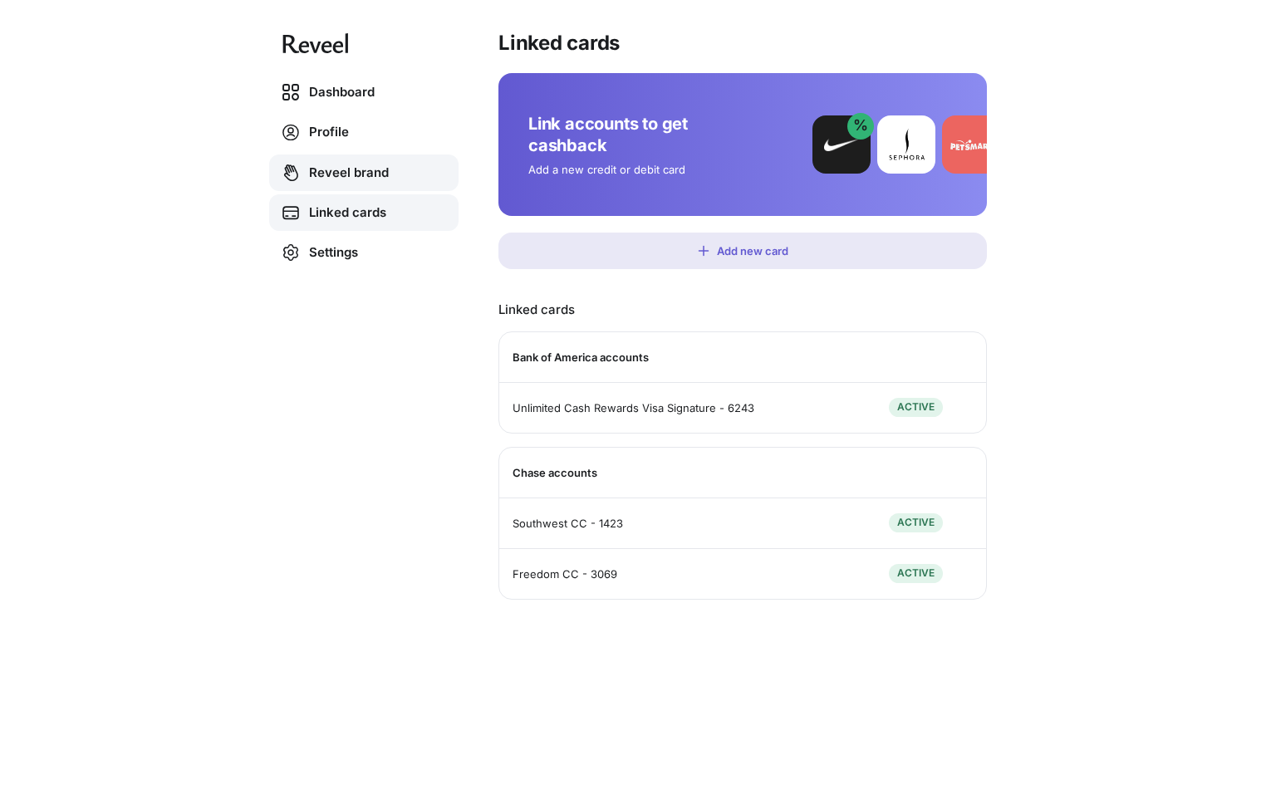
click at [354, 179] on link "Reveel brand" at bounding box center [363, 173] width 189 height 37
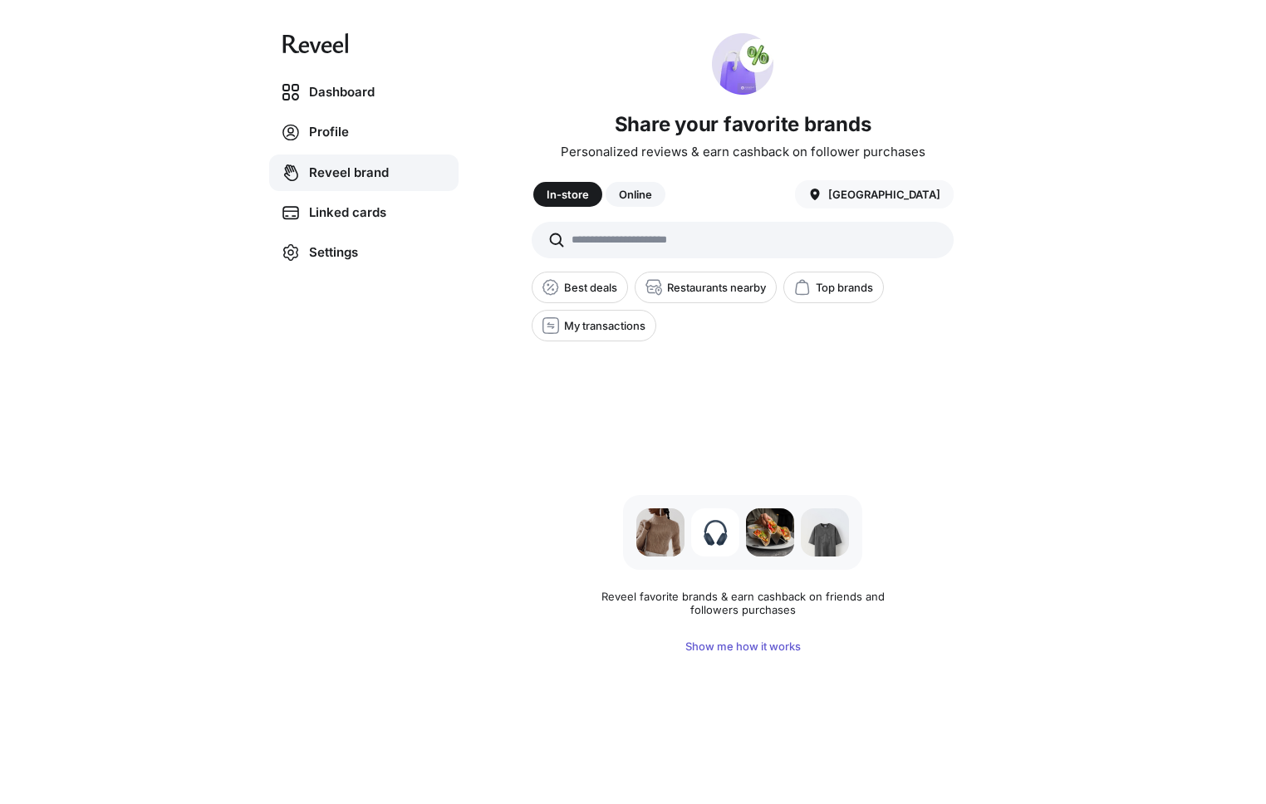
click at [636, 245] on input "text" at bounding box center [743, 240] width 422 height 37
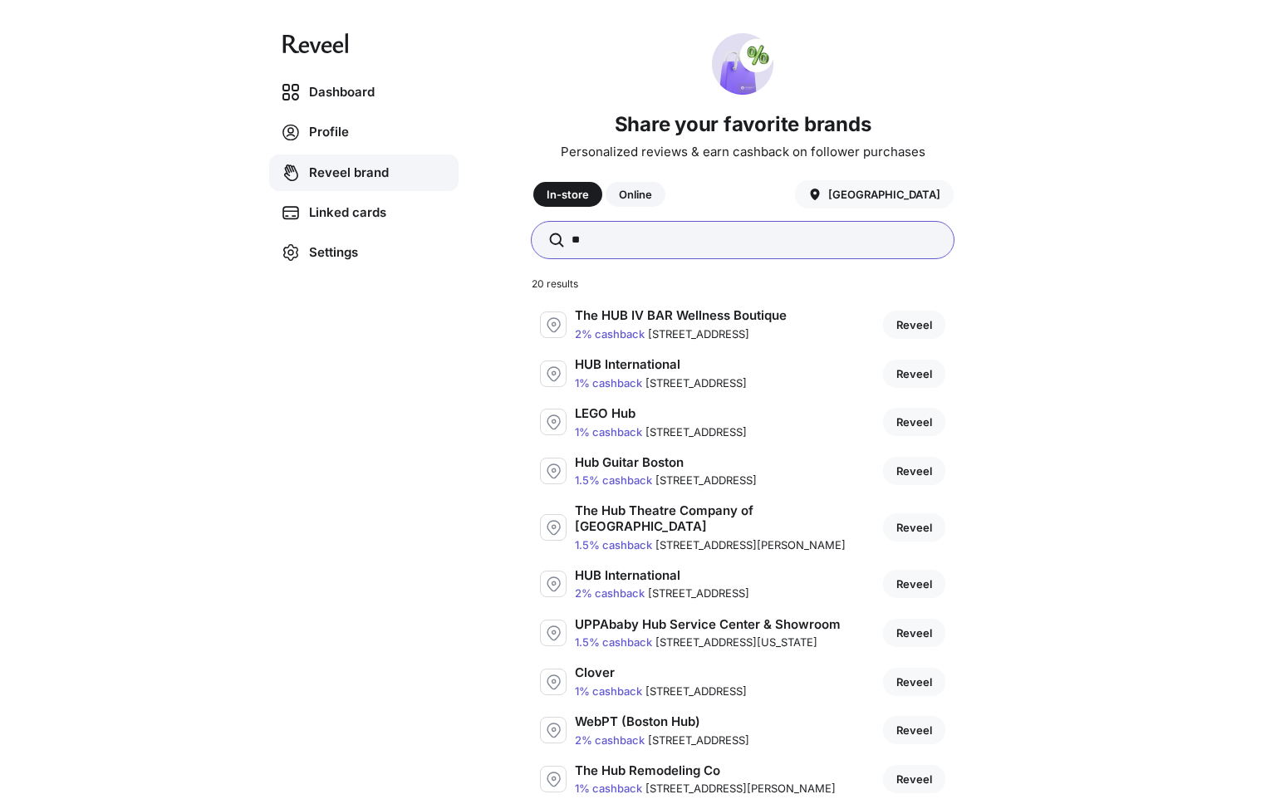
type input "*"
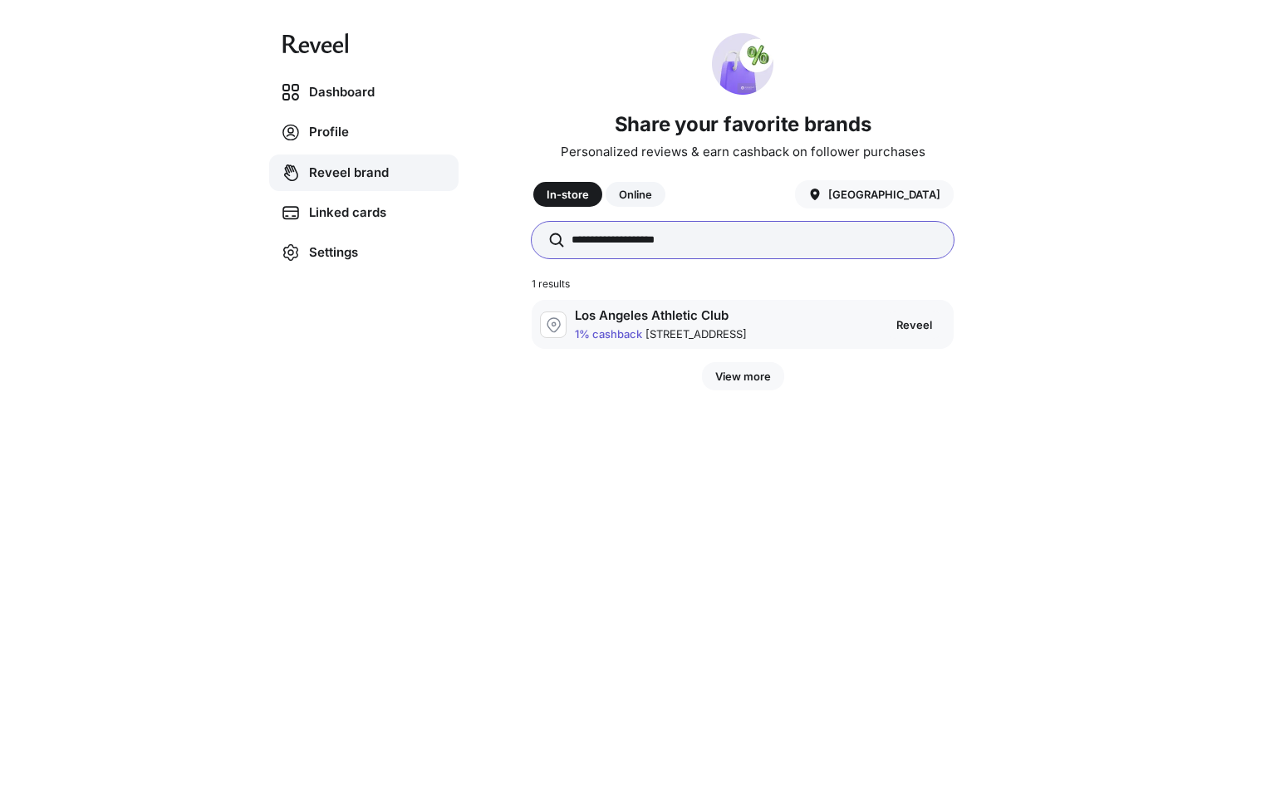
type input "**********"
click at [757, 319] on div "Los Angeles Athletic Club 1% cashback 431 W 7th St, Los Angeles, CA 90014, USA" at bounding box center [725, 324] width 300 height 32
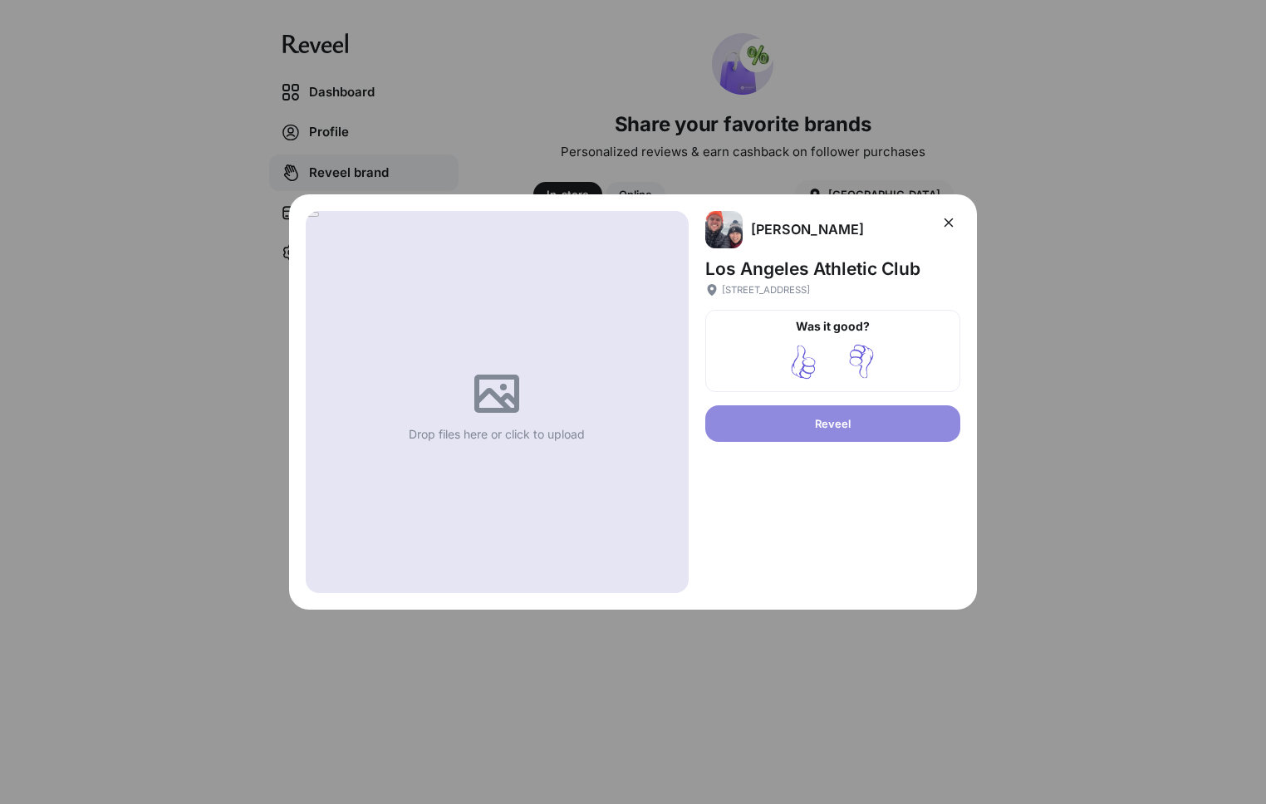
click at [803, 363] on img at bounding box center [803, 362] width 25 height 36
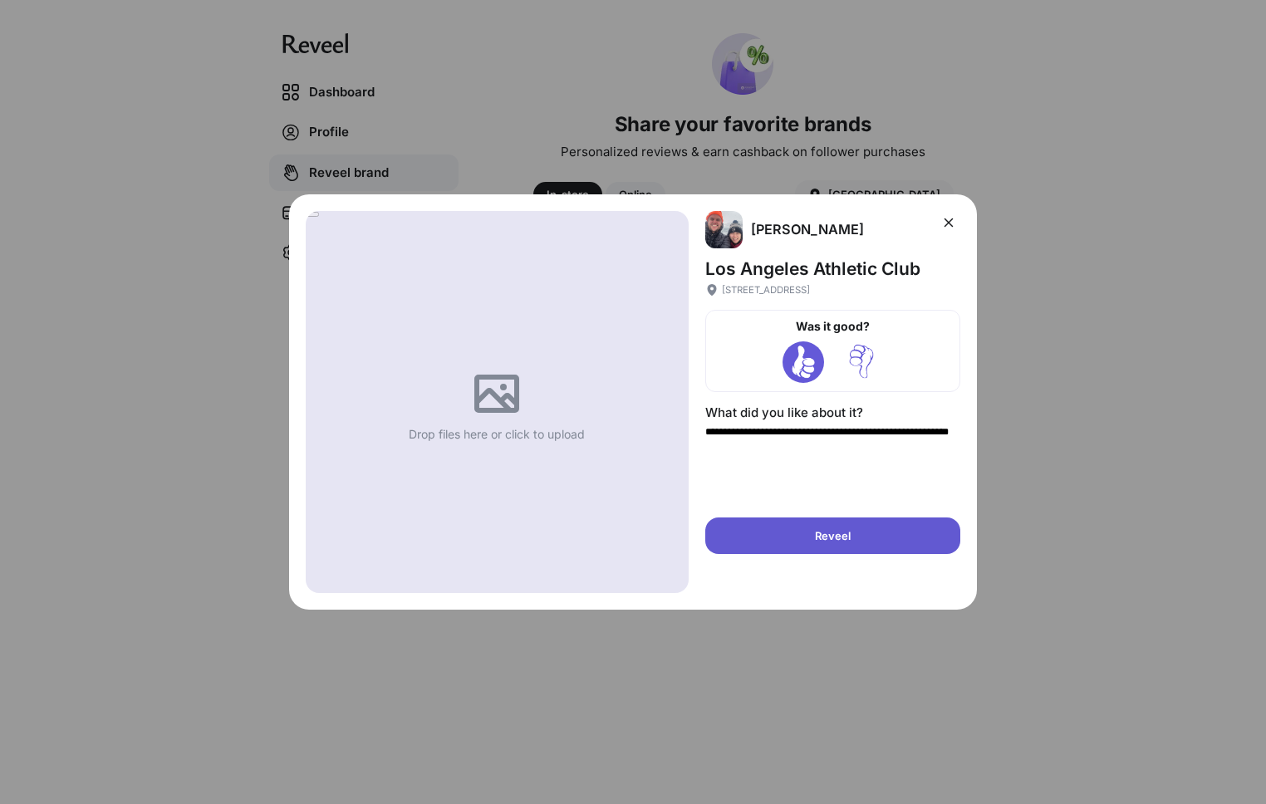
click at [743, 434] on textarea "**********" at bounding box center [832, 469] width 255 height 90
click at [878, 449] on textarea "**********" at bounding box center [832, 469] width 255 height 90
click at [917, 456] on textarea "**********" at bounding box center [832, 469] width 255 height 90
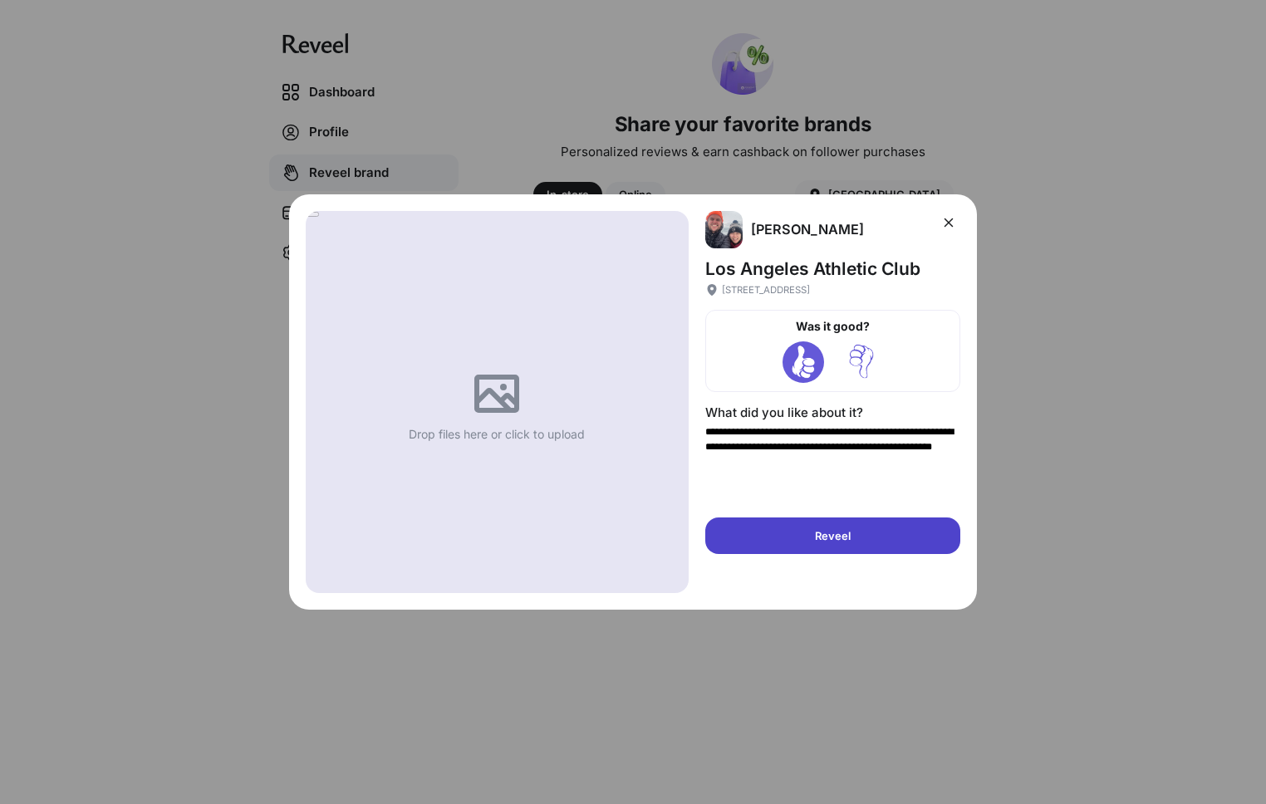
type textarea "**********"
click at [841, 534] on p "Reveel" at bounding box center [833, 535] width 36 height 13
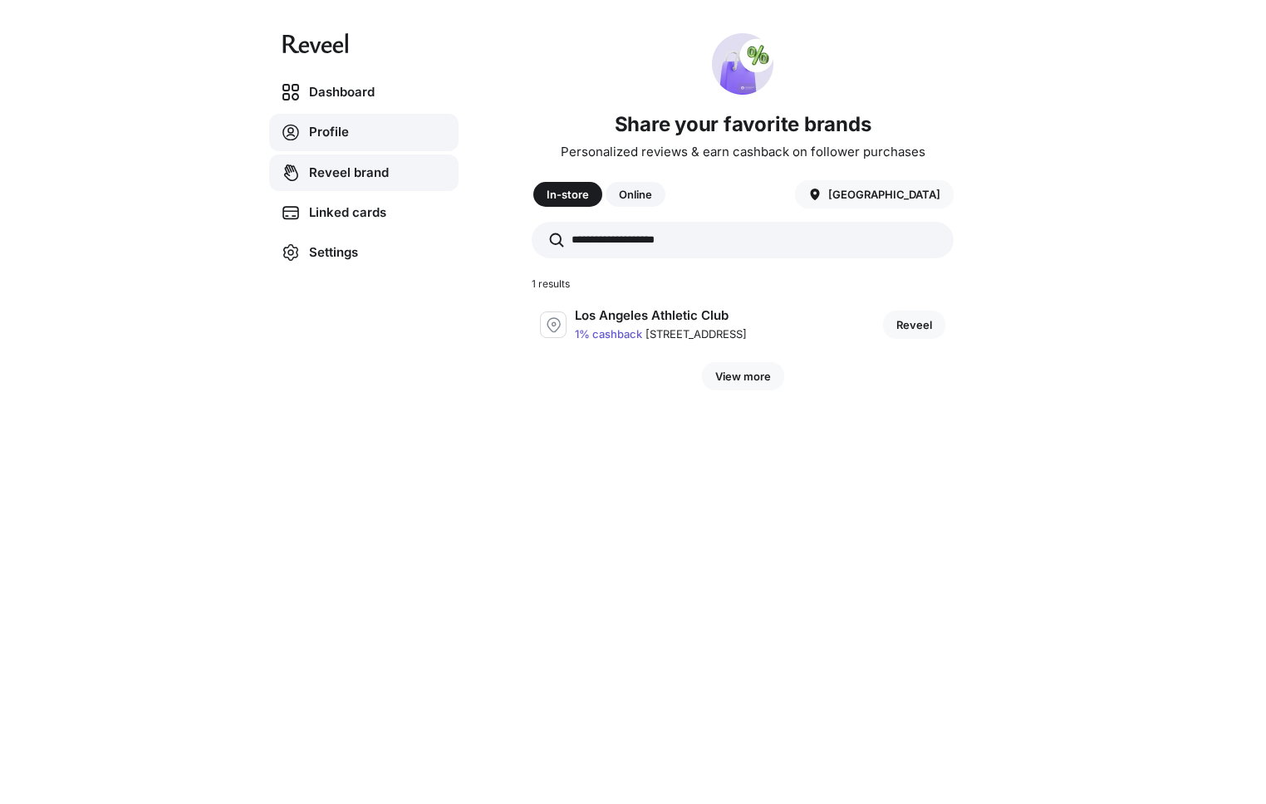
click at [332, 131] on link "Profile" at bounding box center [363, 132] width 189 height 37
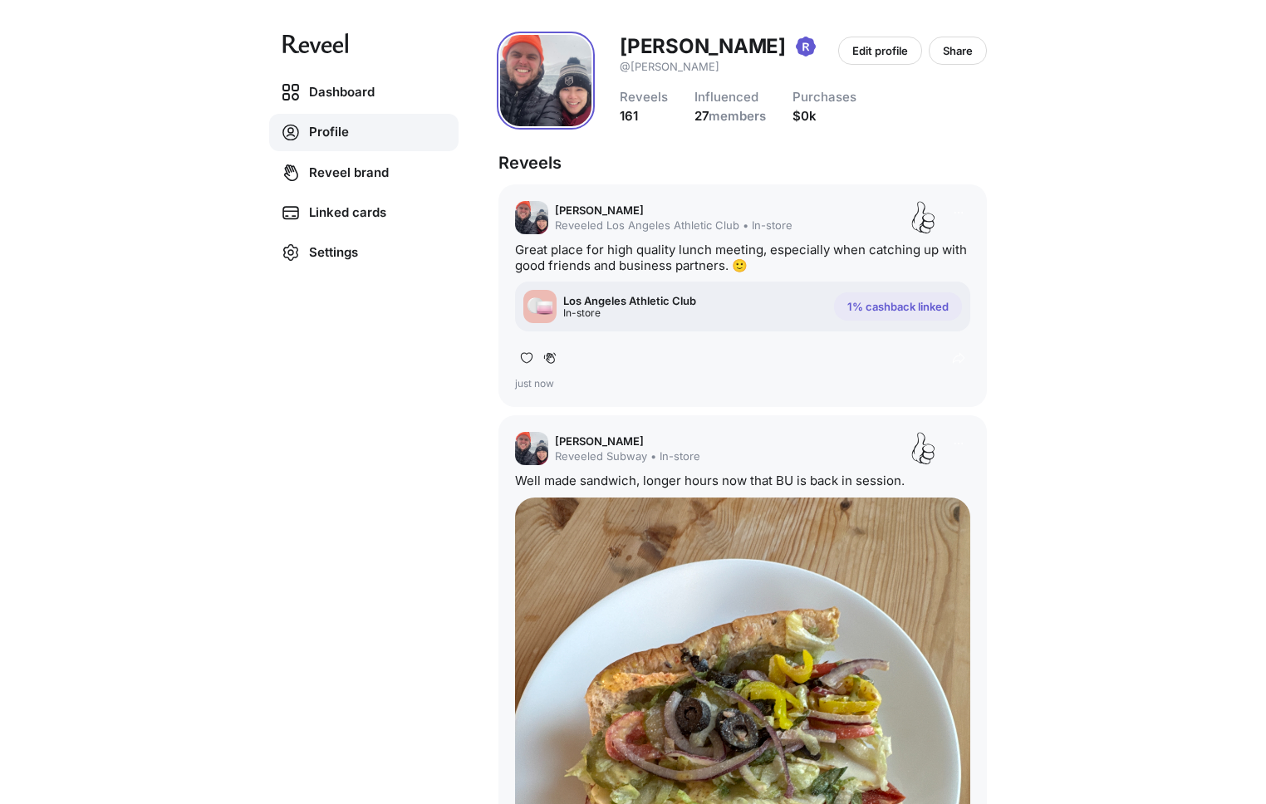
click at [1064, 238] on div "Dashboard Profile Reveel brand Linked cards Settings Erik Bogaard @erik Edit pr…" at bounding box center [633, 402] width 1266 height 804
click at [958, 51] on p "Share" at bounding box center [958, 50] width 30 height 13
click at [978, 51] on button "Share" at bounding box center [958, 51] width 58 height 28
click at [316, 89] on link "Dashboard" at bounding box center [363, 92] width 189 height 37
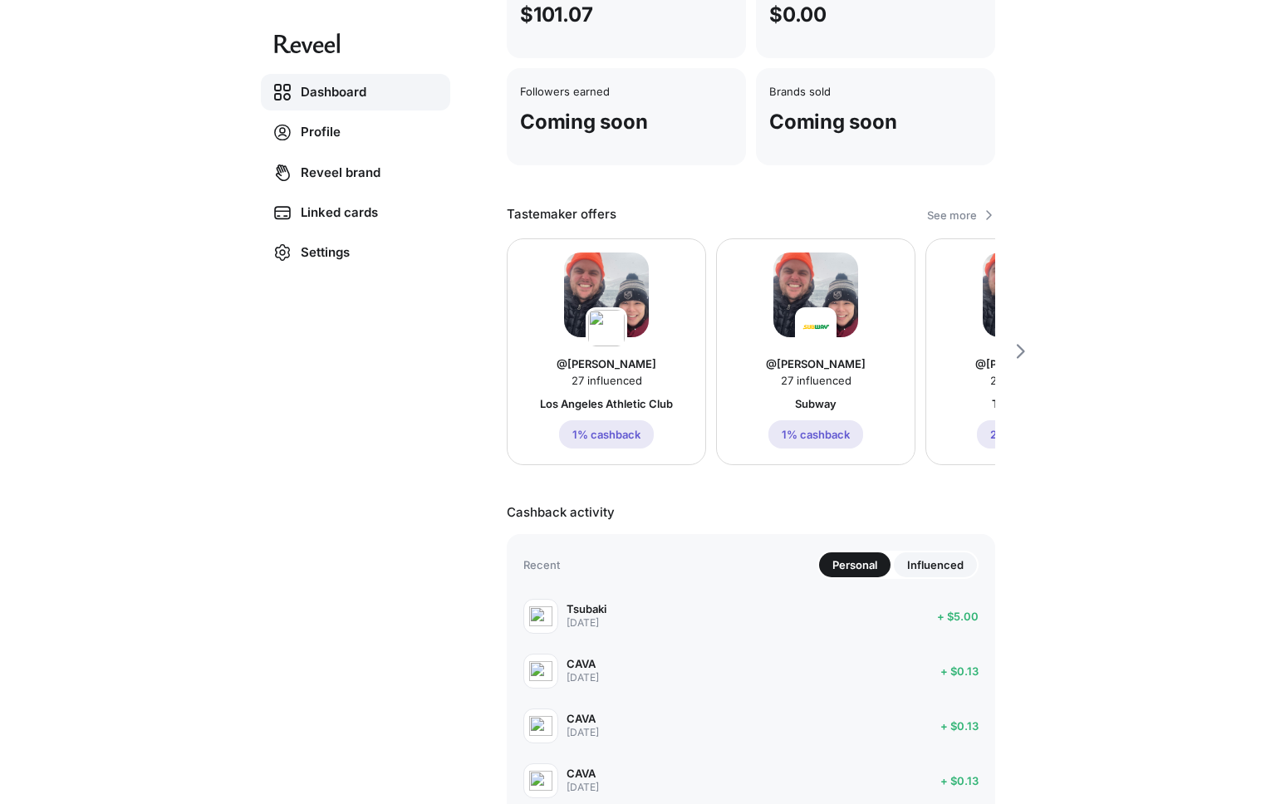
scroll to position [439, 0]
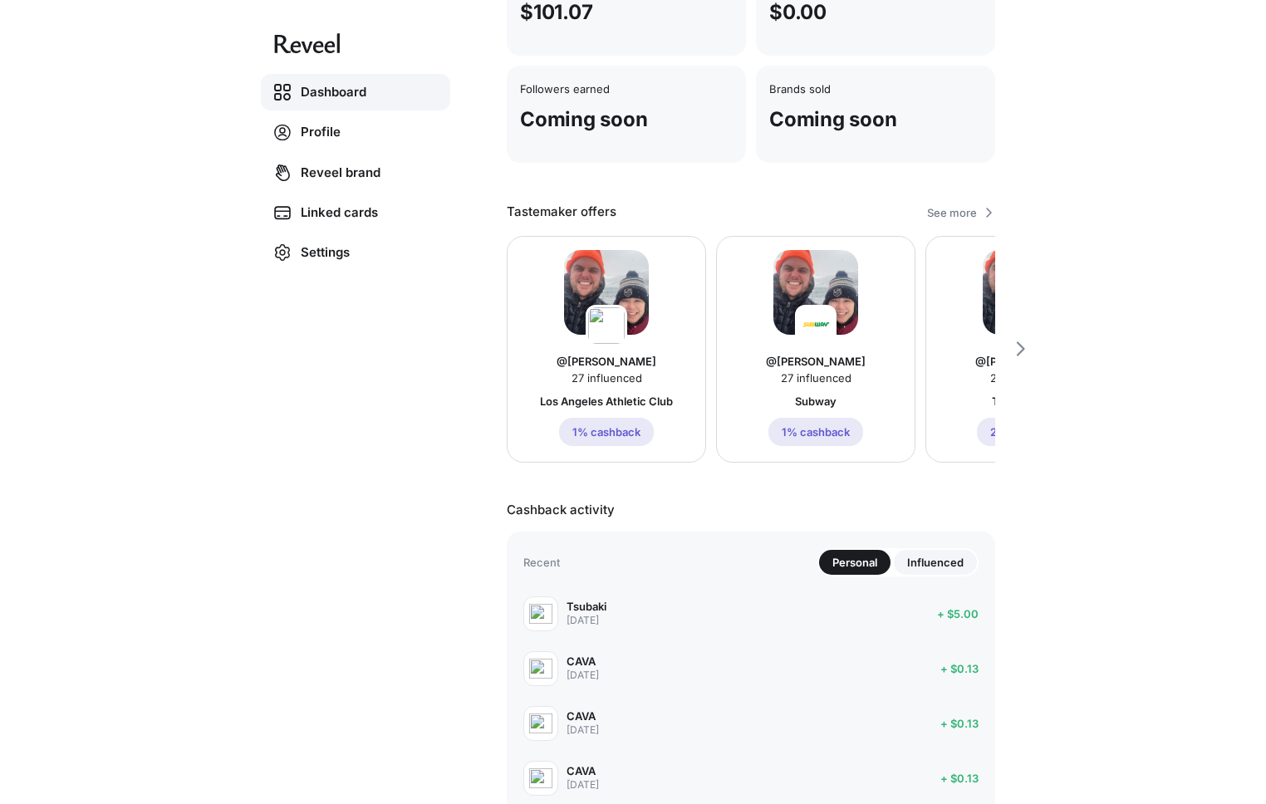
click at [965, 215] on p "See more" at bounding box center [952, 213] width 56 height 20
click at [1033, 204] on div "Dashboard Profile Reveel brand Linked cards Settings Good morning, [PERSON_NAME…" at bounding box center [633, 402] width 1266 height 804
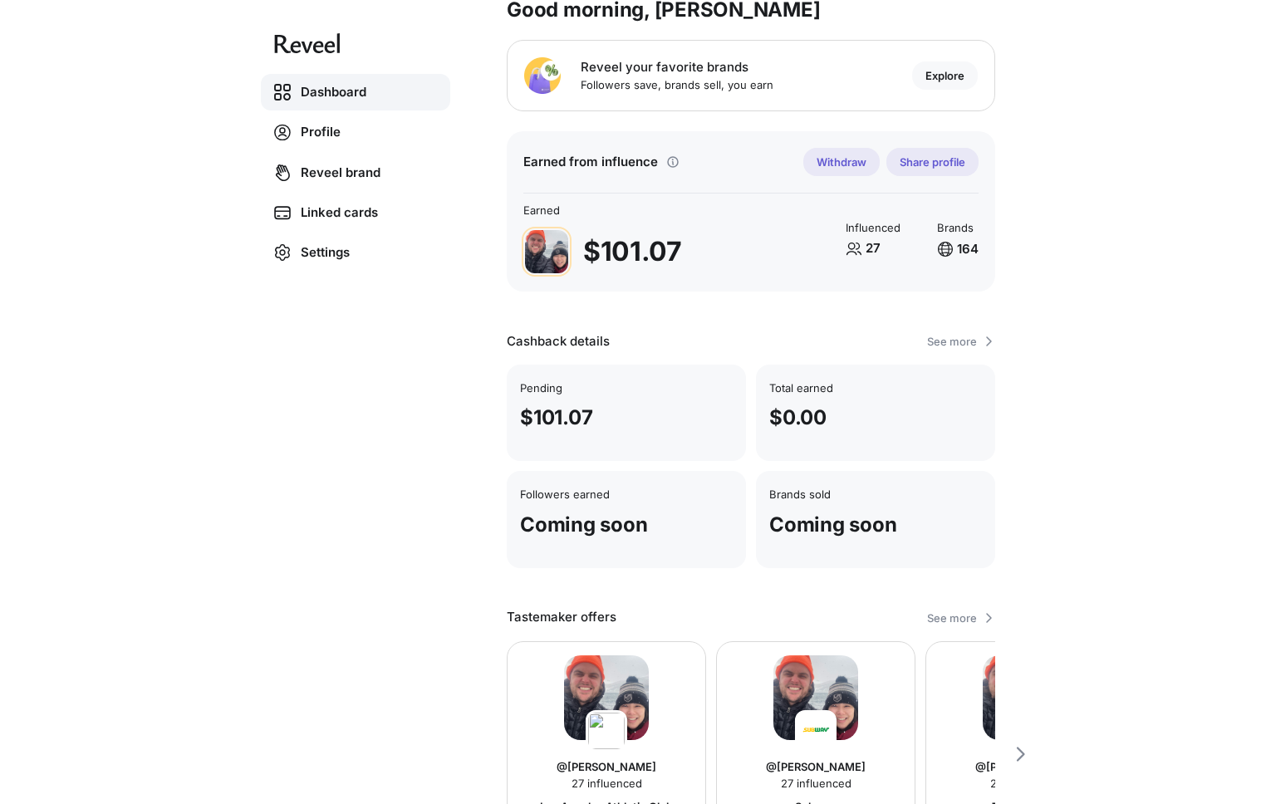
scroll to position [0, 0]
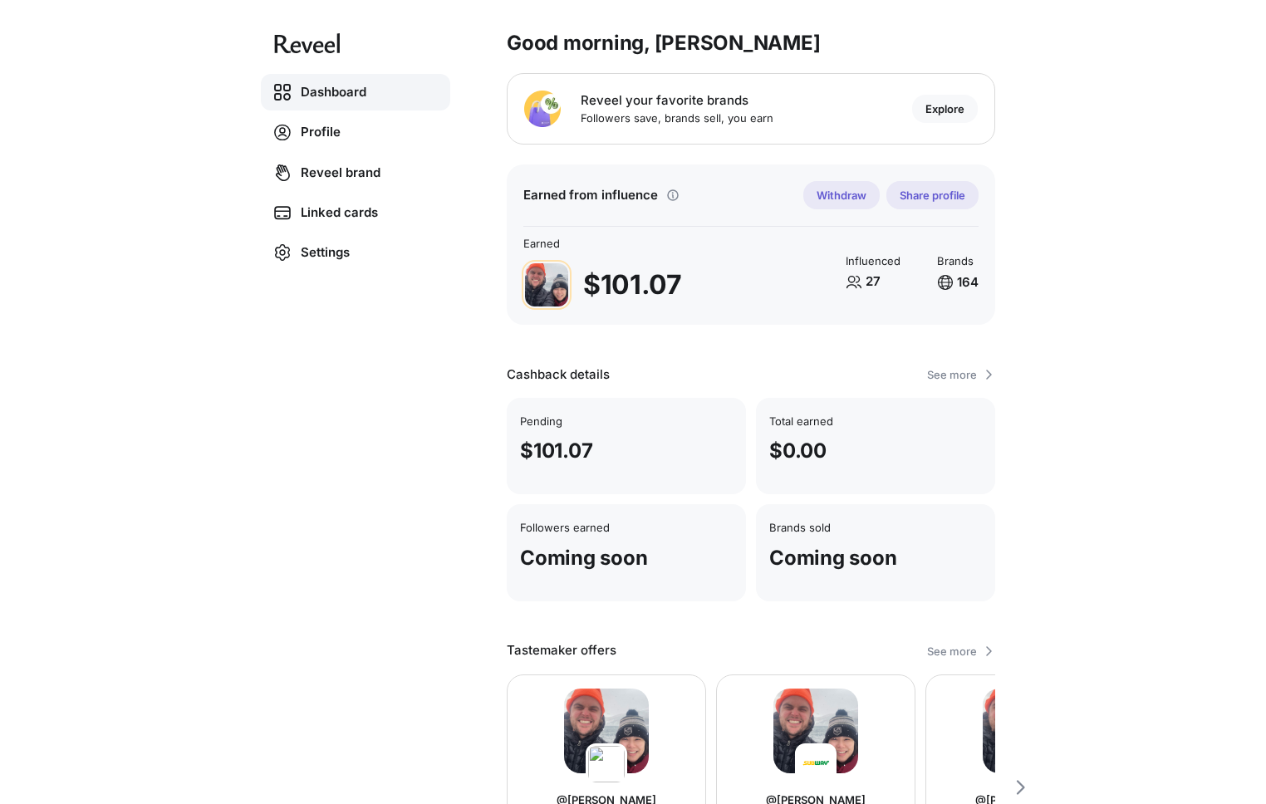
click at [1131, 388] on div "Dashboard Profile Reveel brand Linked cards Settings Good morning, [PERSON_NAME…" at bounding box center [633, 402] width 1266 height 804
click at [942, 109] on p "Explore" at bounding box center [944, 108] width 39 height 13
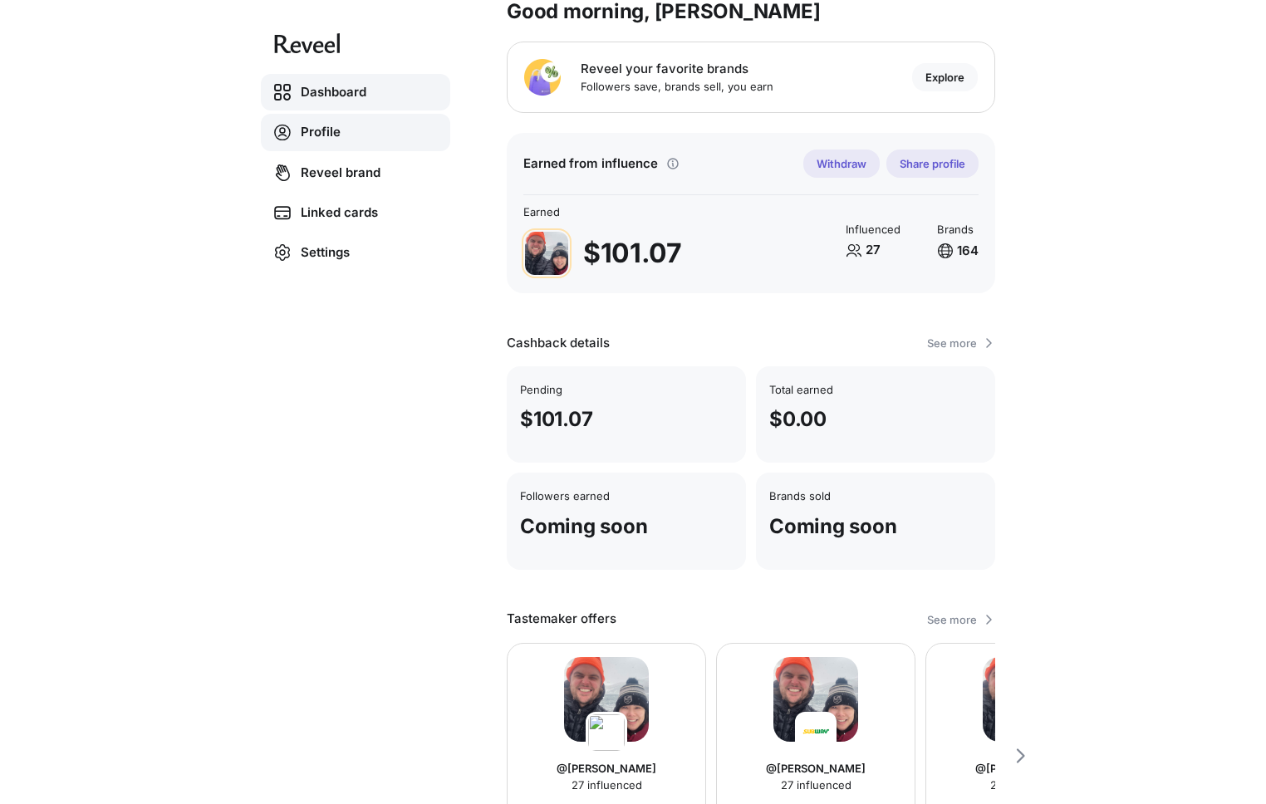
scroll to position [31, 0]
click at [330, 133] on link "Profile" at bounding box center [355, 132] width 189 height 37
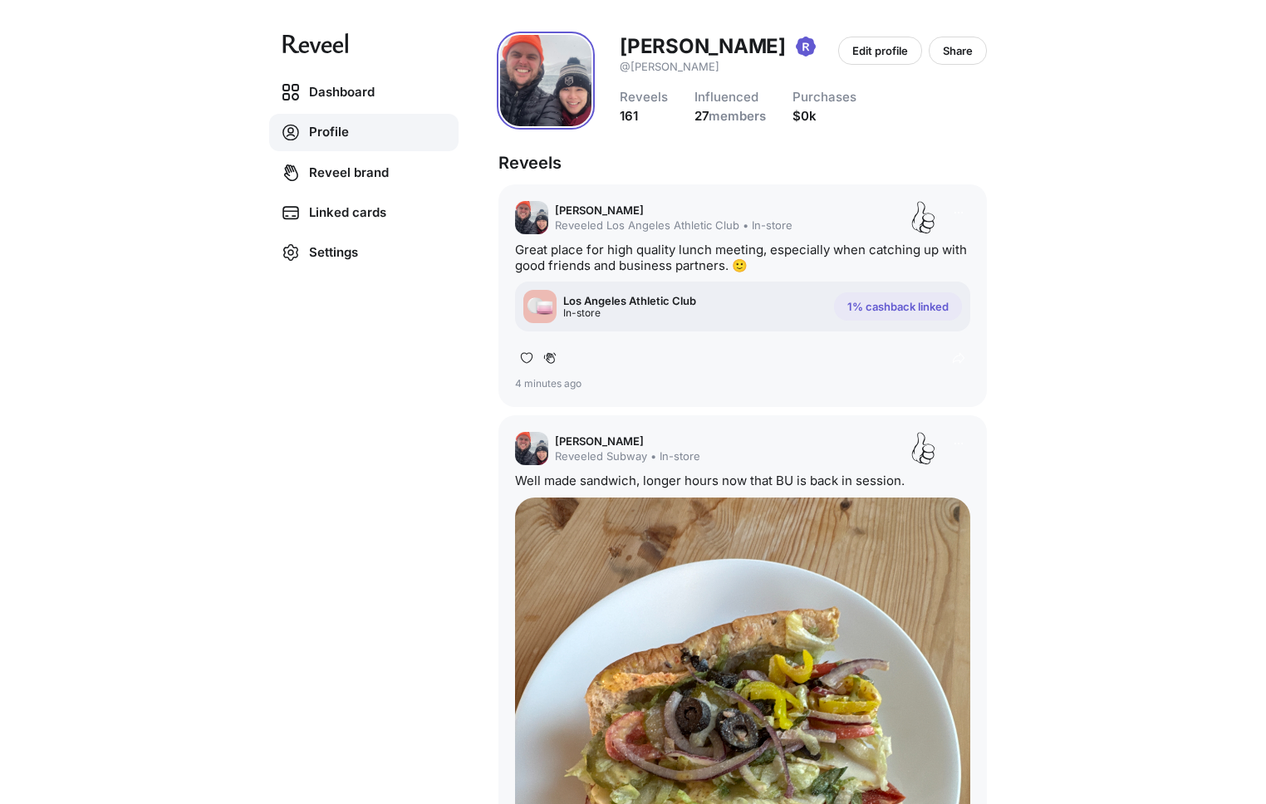
click at [1121, 162] on div "Dashboard Profile Reveel brand Linked cards Settings Erik Bogaard @erik Edit pr…" at bounding box center [633, 402] width 1266 height 804
click at [718, 311] on div "Los Angeles Athletic Club In-store 1% cashback linked" at bounding box center [742, 307] width 455 height 50
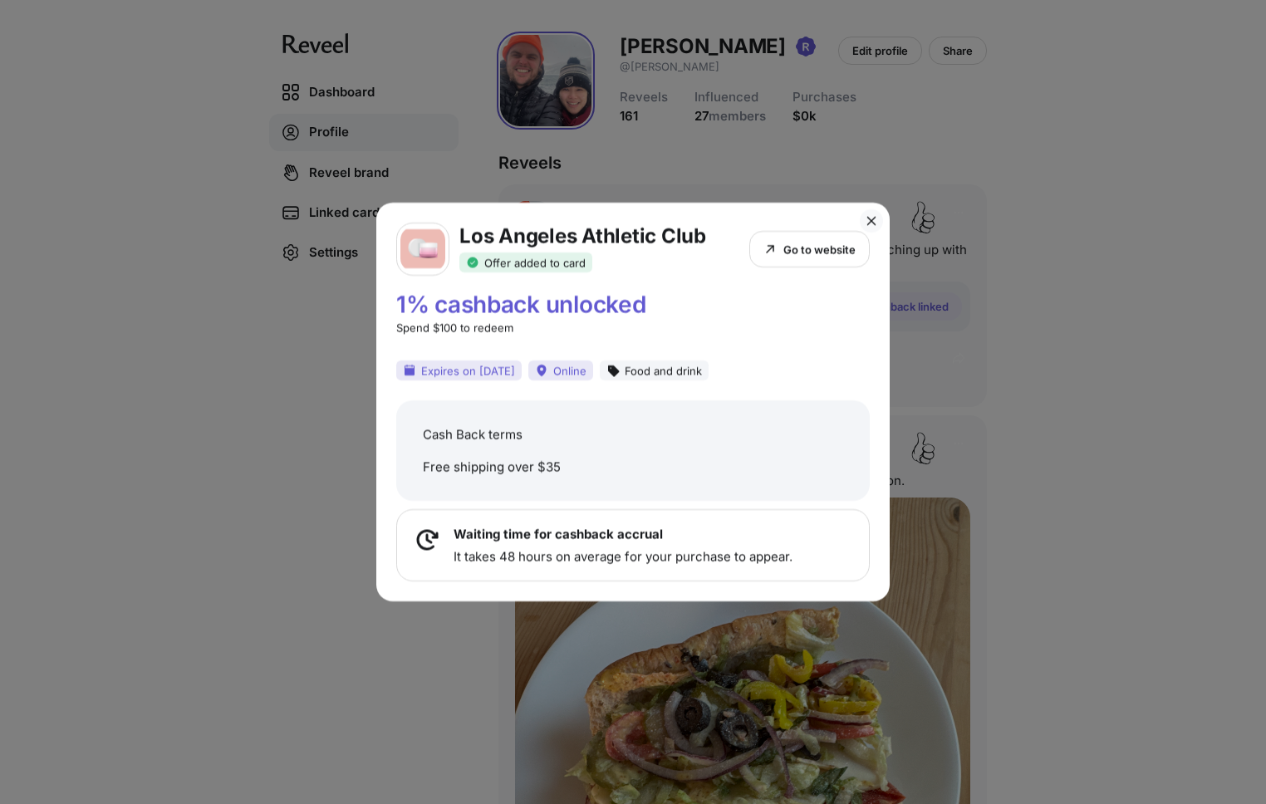
click at [833, 249] on p "Go to website" at bounding box center [819, 249] width 72 height 13
click at [817, 246] on p "Go to website" at bounding box center [819, 249] width 72 height 13
click at [776, 275] on div "Los Angeles Athletic Club Offer added to card Go to website" at bounding box center [632, 249] width 473 height 53
click at [782, 302] on div "1% cashback unlocked Spend $100 to redeem" at bounding box center [632, 313] width 473 height 42
click at [1096, 277] on div "Los Angeles Athletic Club Offer added to card Go to website 1% cashback unlocke…" at bounding box center [633, 402] width 1266 height 804
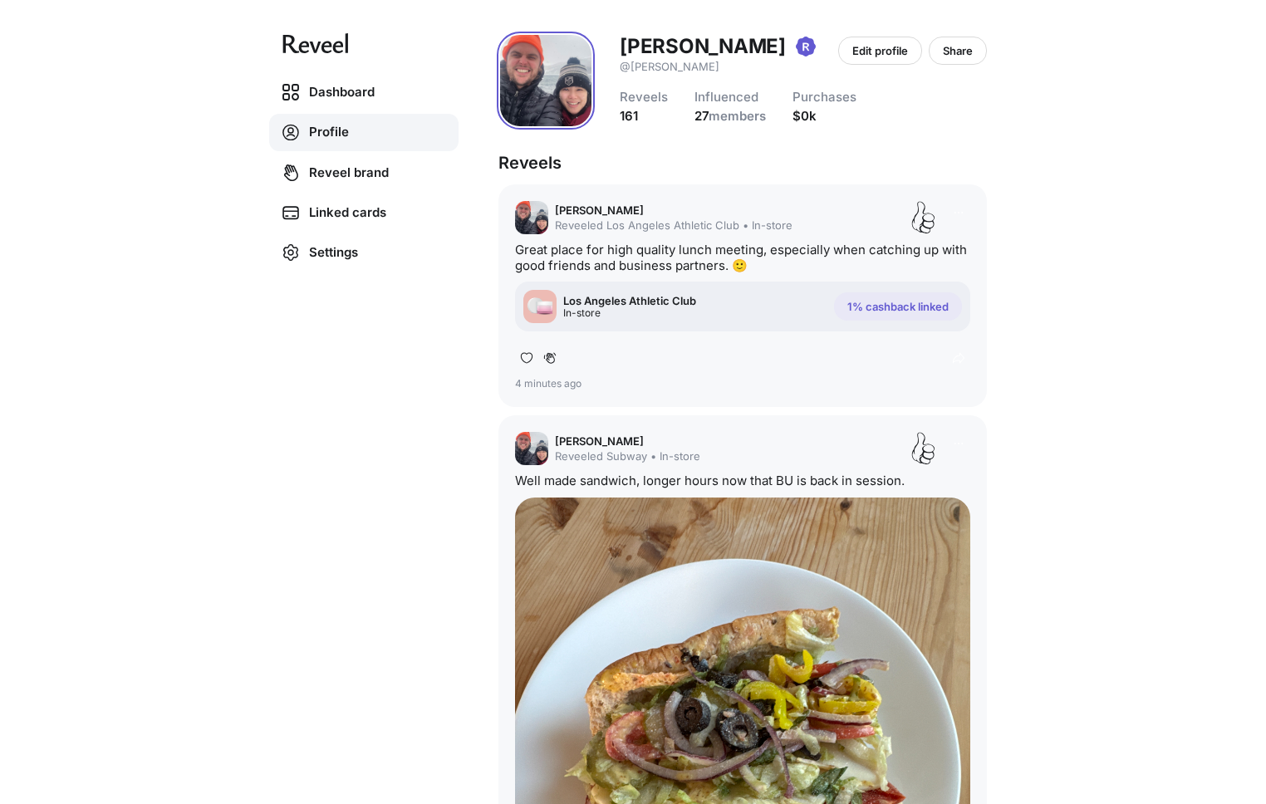
click at [910, 301] on p "1% cashback linked" at bounding box center [897, 306] width 101 height 13
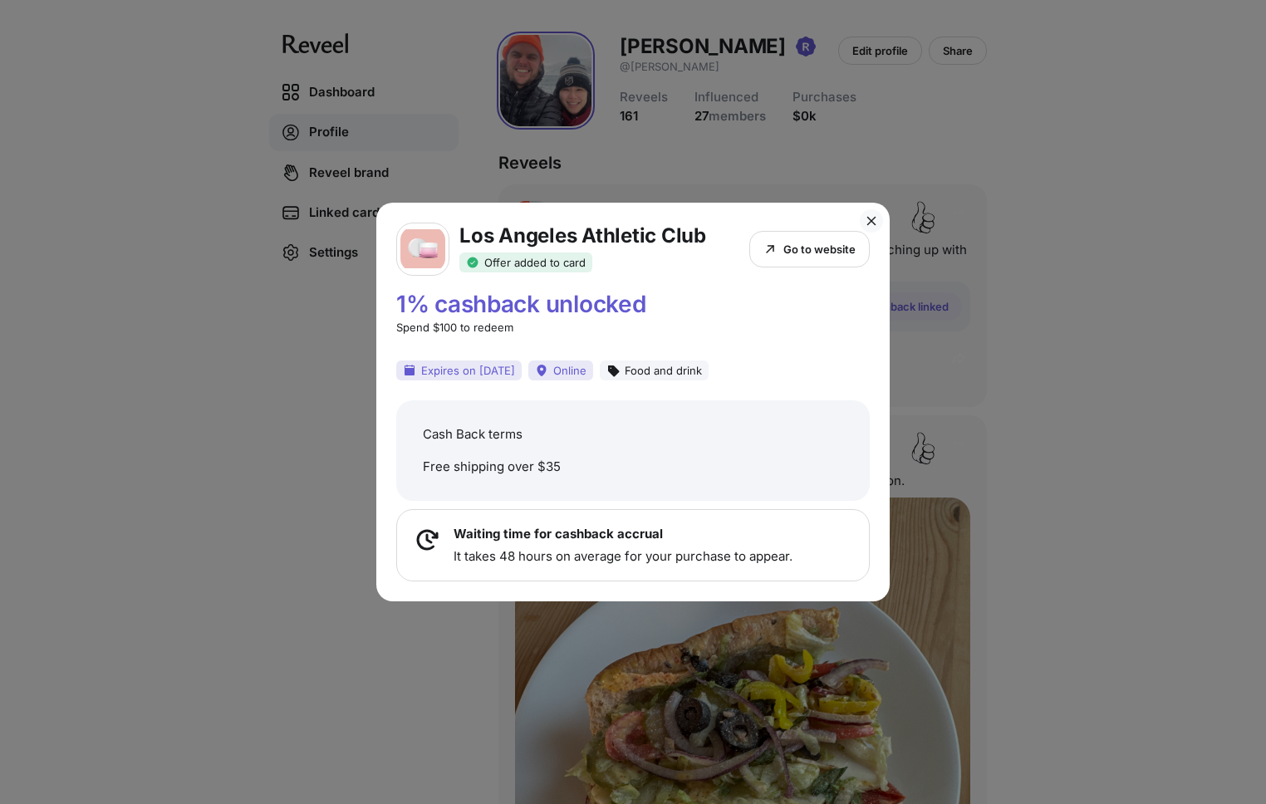
click at [1081, 277] on div "Los Angeles Athletic Club Offer added to card Go to website 1% cashback unlocke…" at bounding box center [633, 402] width 1266 height 804
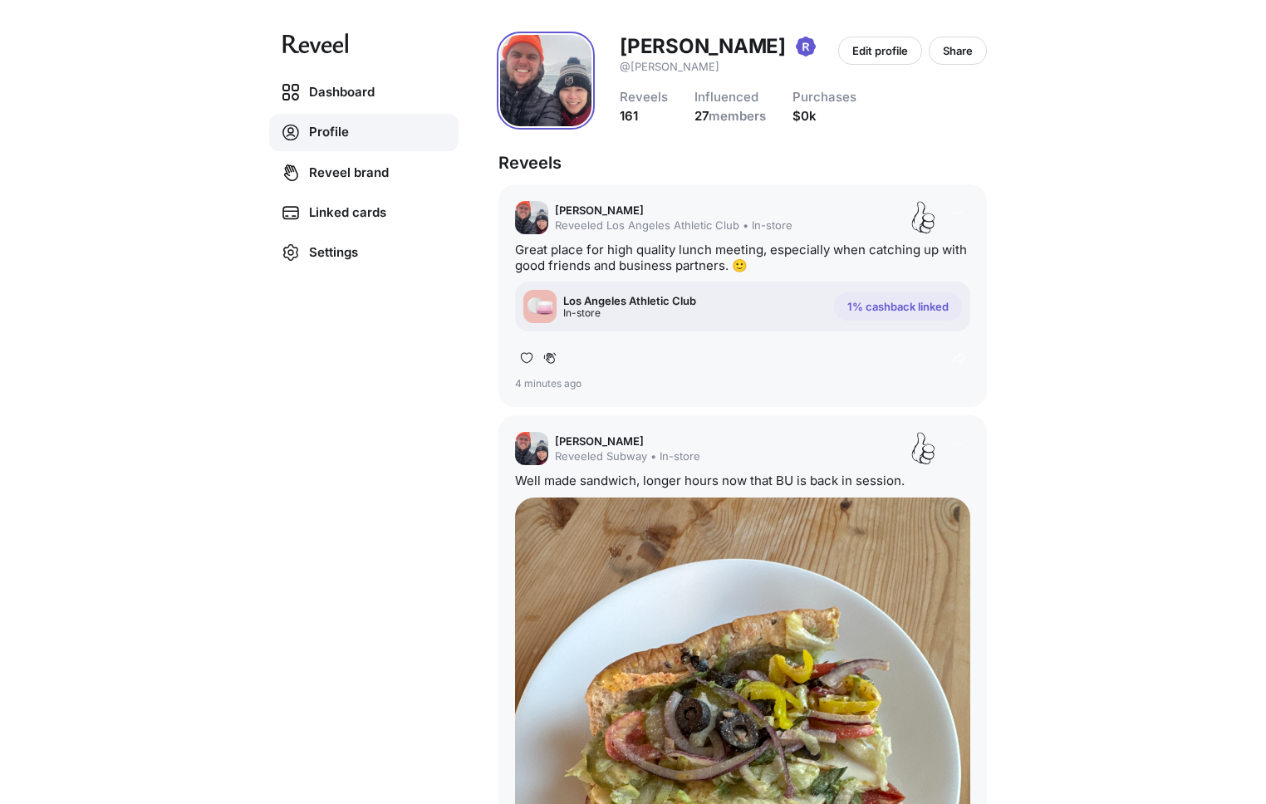
click at [566, 85] on img at bounding box center [545, 80] width 91 height 91
click at [871, 53] on p "Edit profile" at bounding box center [880, 50] width 56 height 13
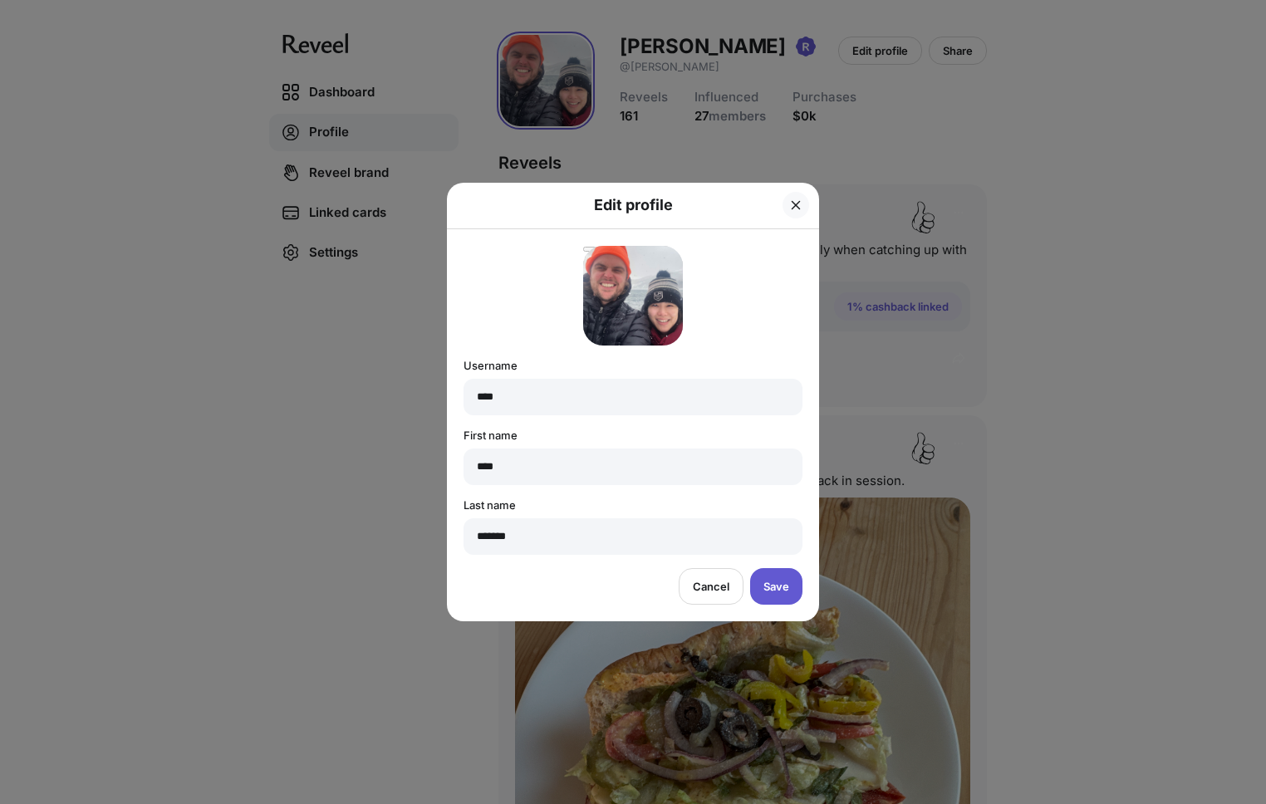
click at [996, 169] on div "Edit profile Username **** First name **** Last name ******* Cancel Save" at bounding box center [633, 402] width 1266 height 804
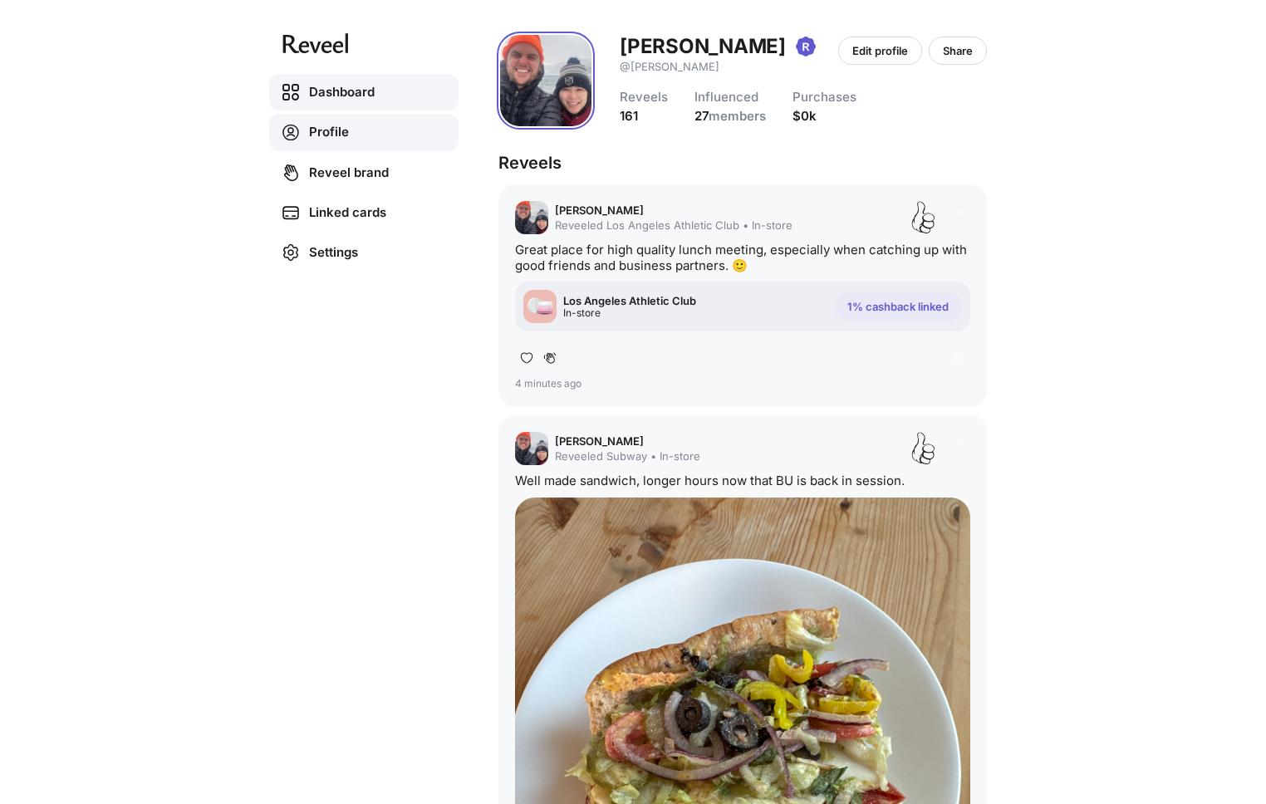
click at [326, 88] on link "Dashboard" at bounding box center [363, 92] width 189 height 37
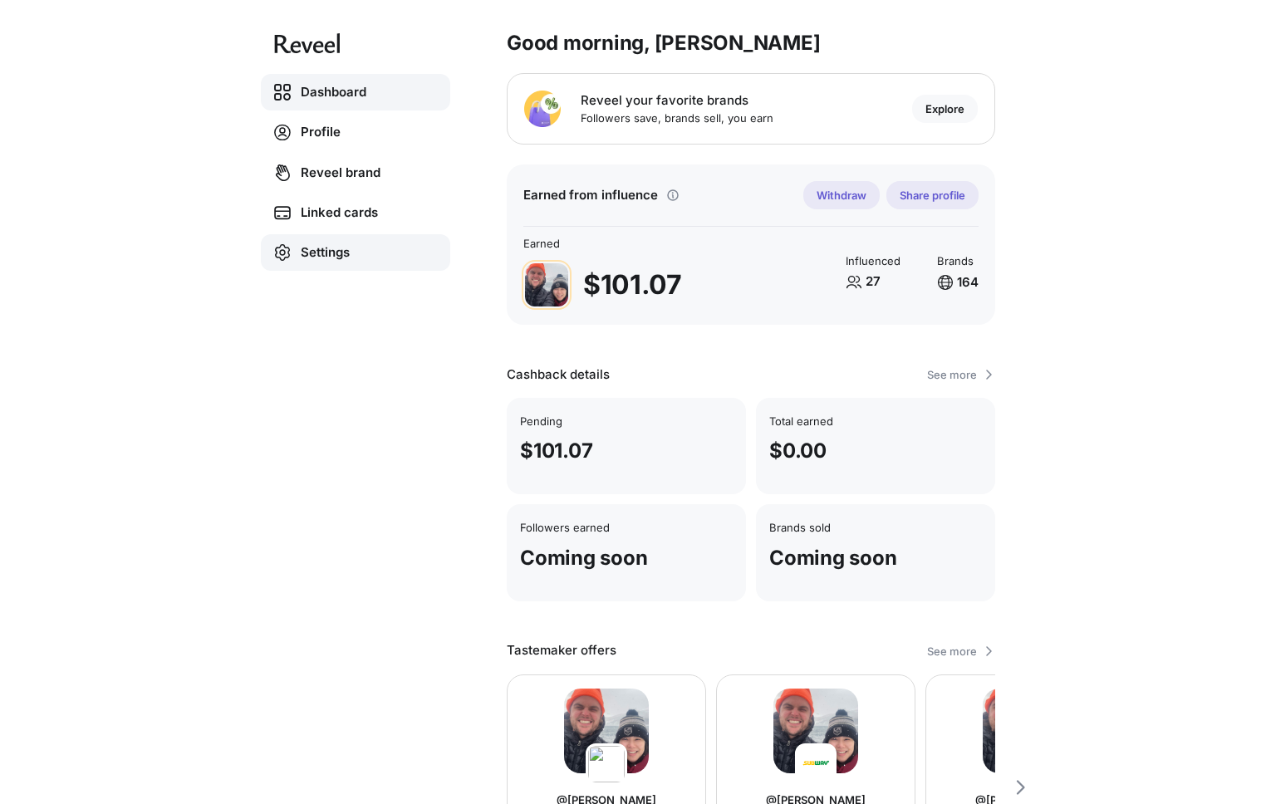
click at [312, 258] on link "Settings" at bounding box center [355, 252] width 189 height 37
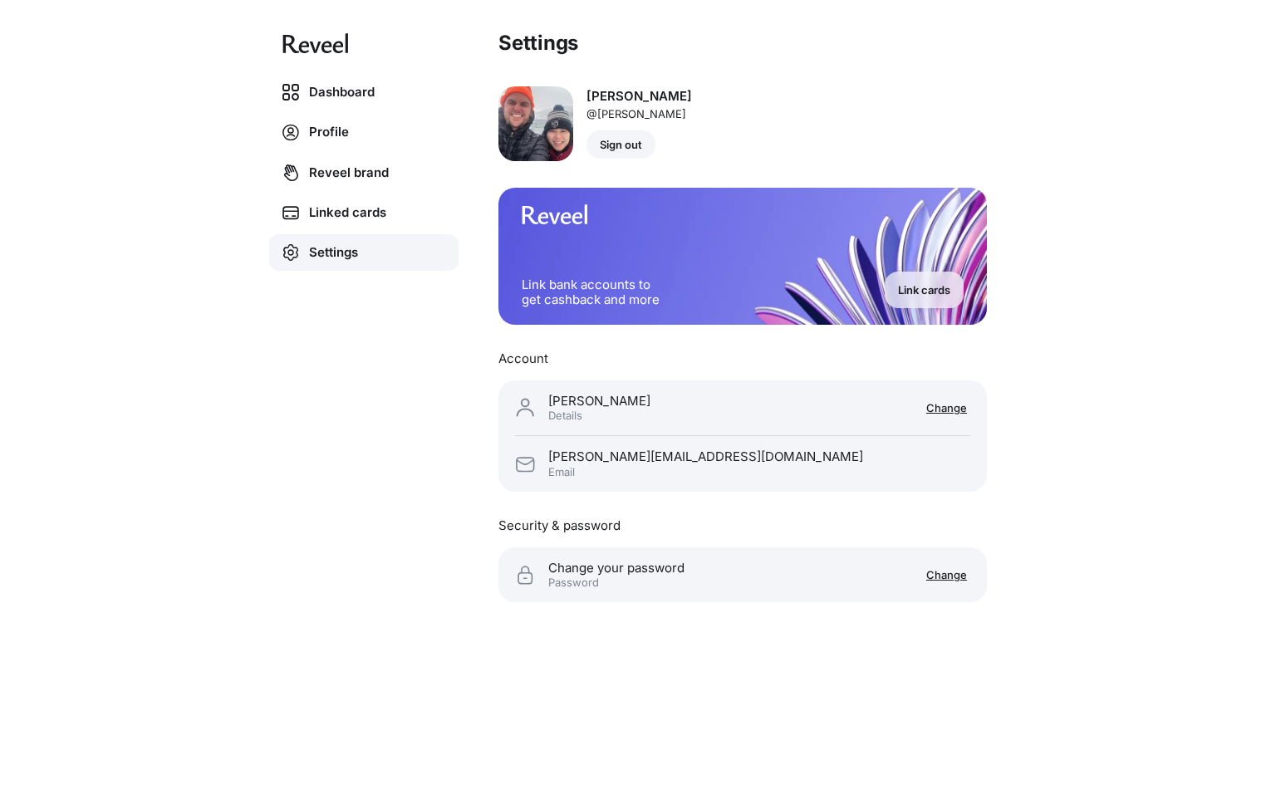
click at [617, 142] on p "Sign out" at bounding box center [621, 144] width 42 height 13
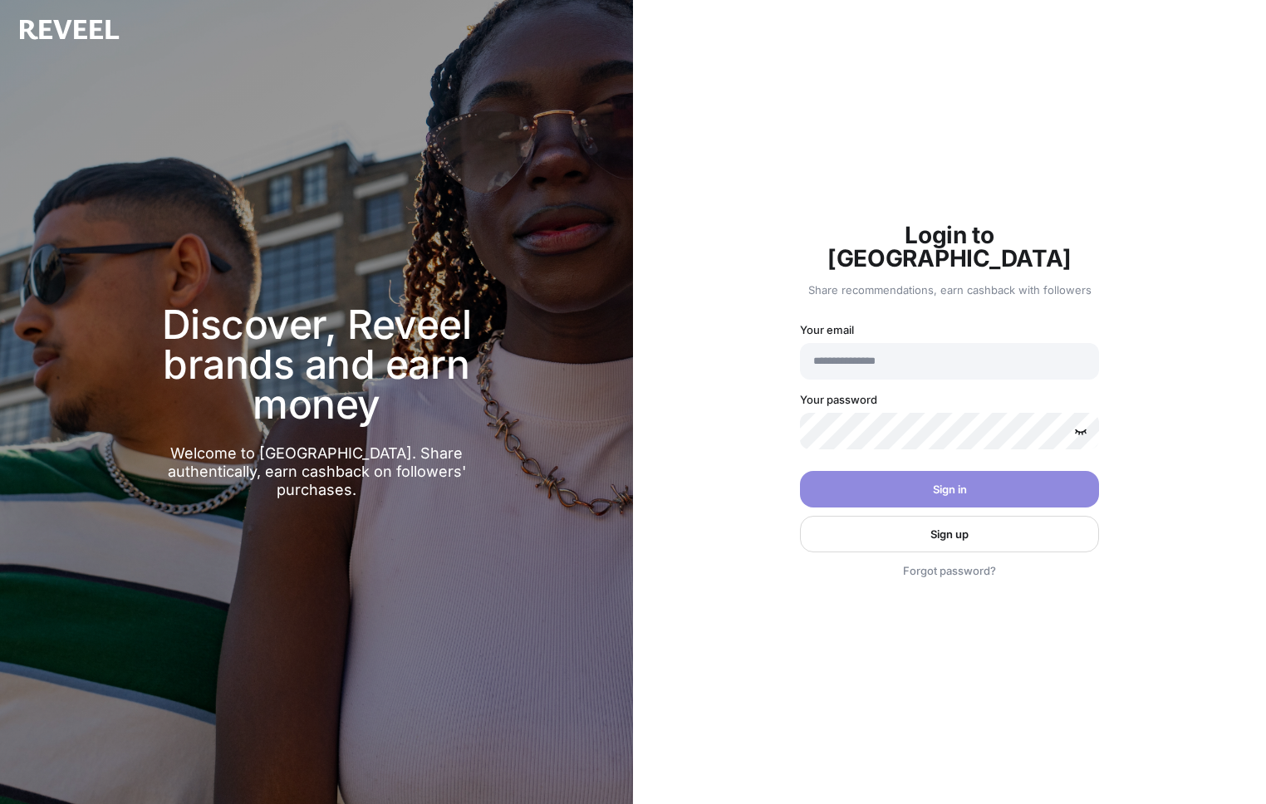
type input "**********"
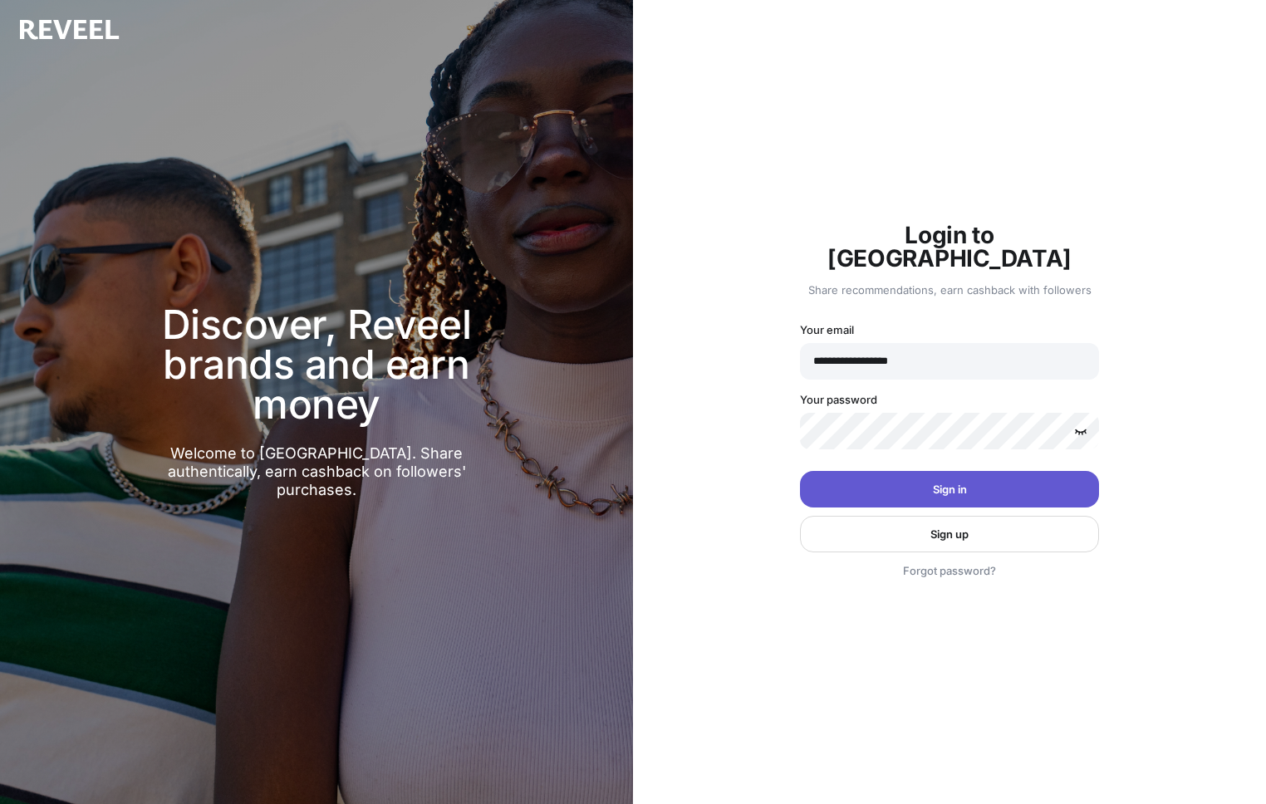
click at [906, 132] on div "**********" at bounding box center [949, 402] width 633 height 804
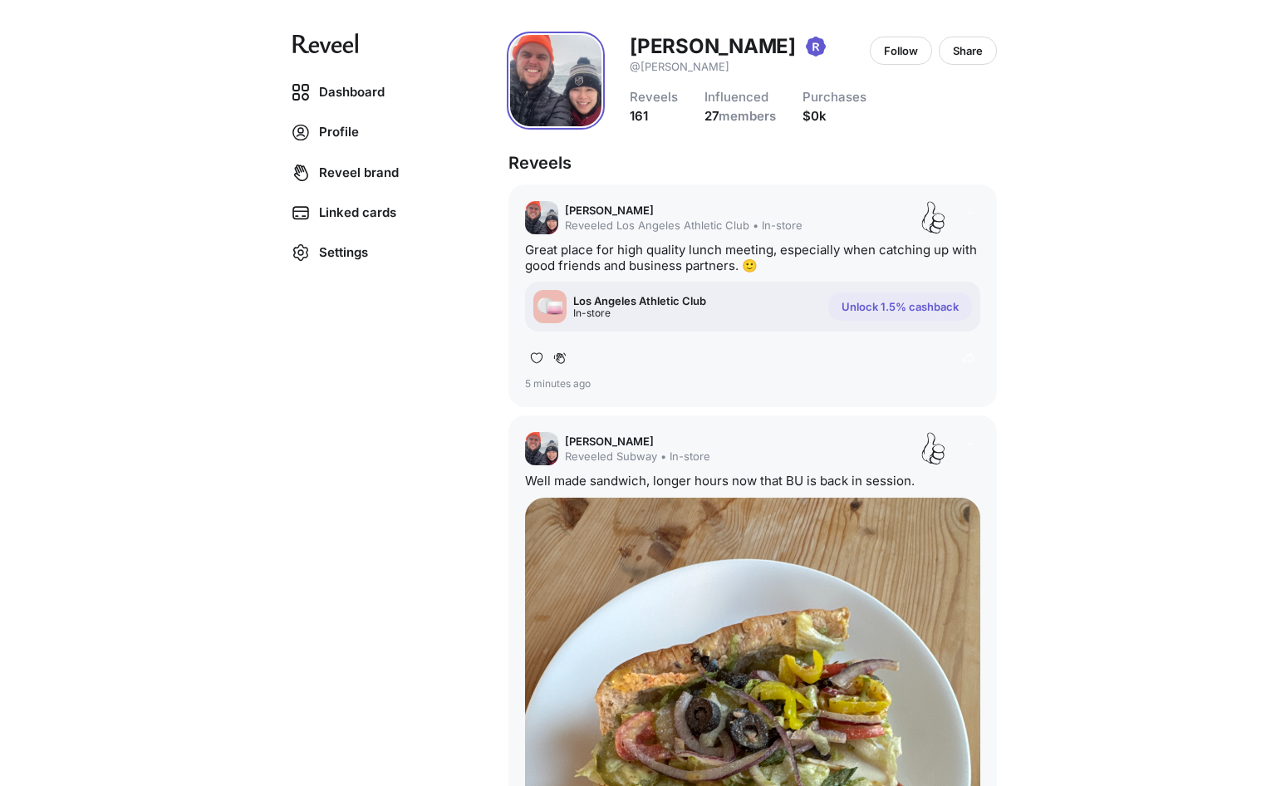
click at [385, 313] on div "Dashboard Profile Reveel brand Linked cards Settings [PERSON_NAME] @[PERSON_NAM…" at bounding box center [643, 393] width 1286 height 786
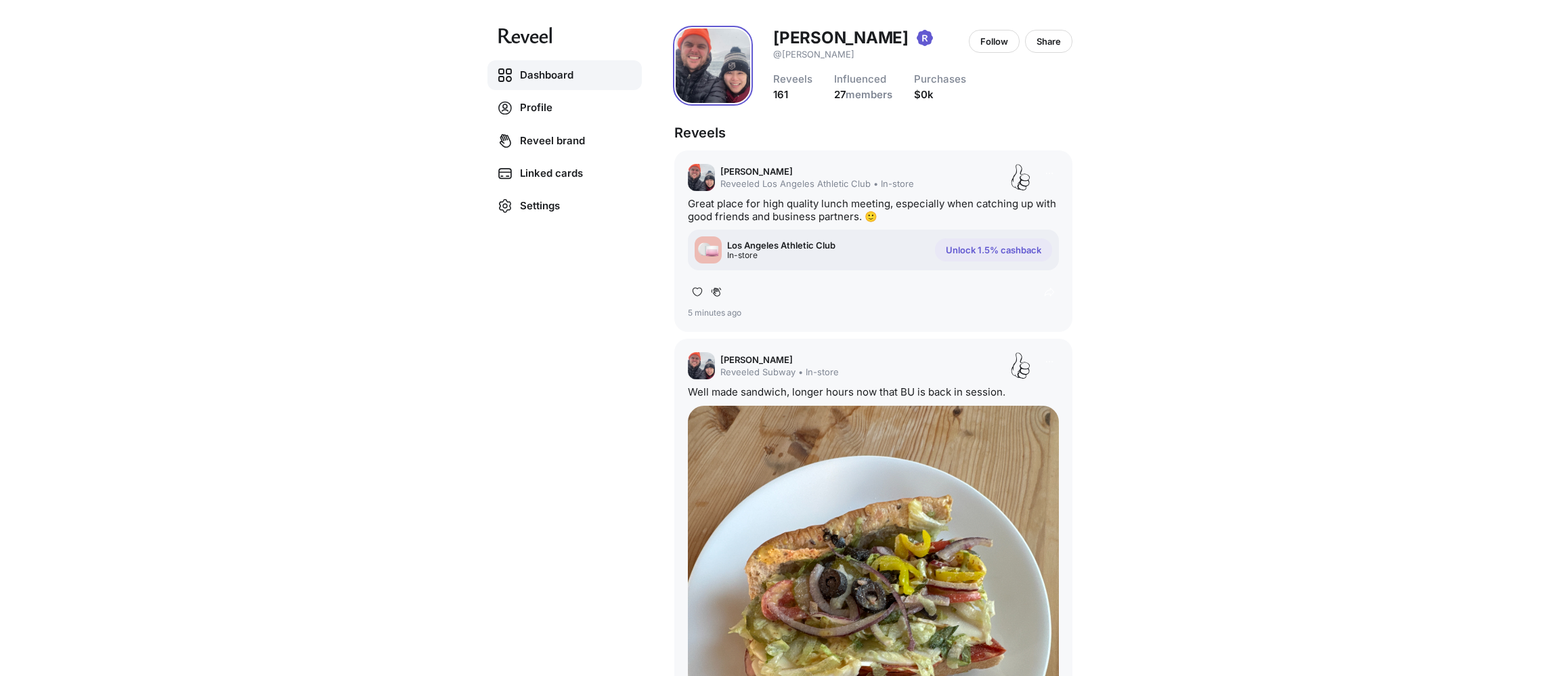
click at [568, 68] on link "Dashboard" at bounding box center [564, 75] width 154 height 30
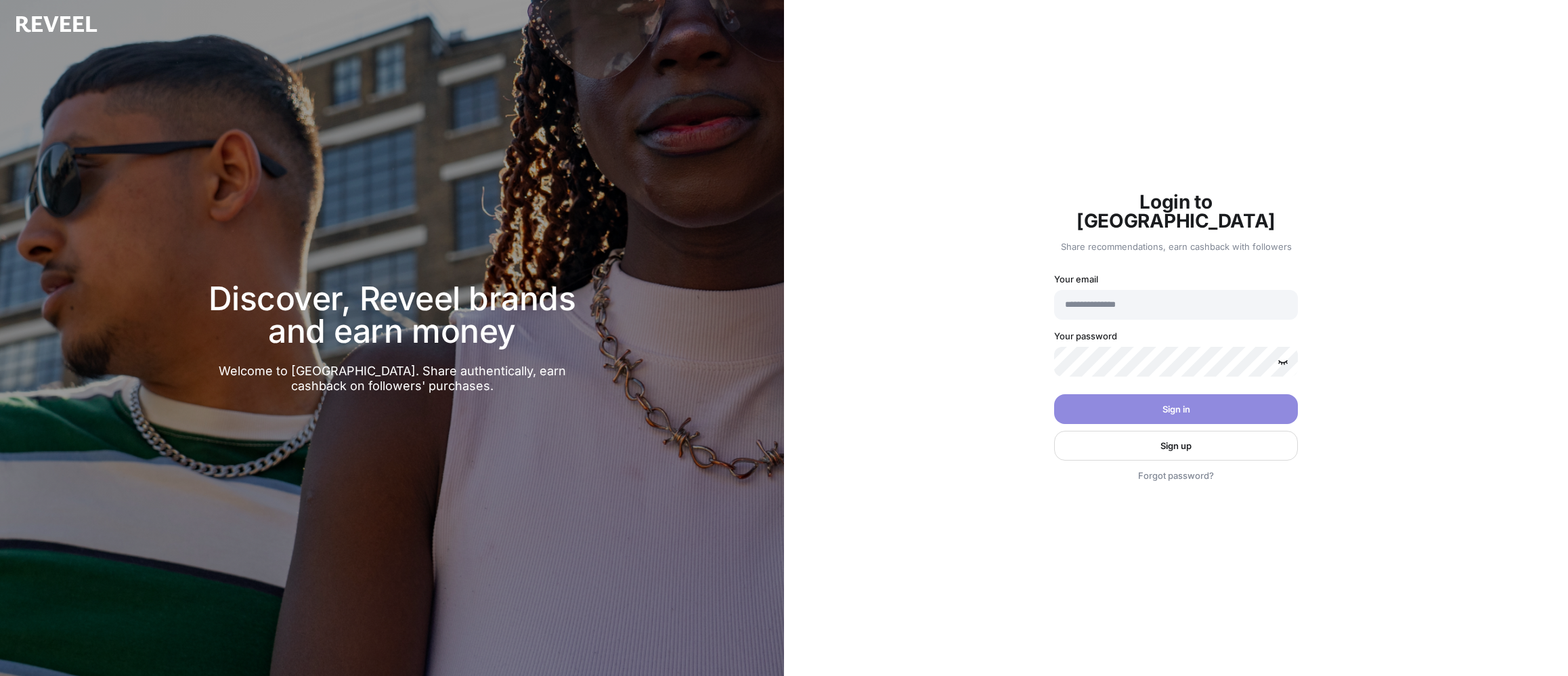
type input "**********"
click at [1047, 440] on p "Sign up" at bounding box center [1176, 445] width 31 height 11
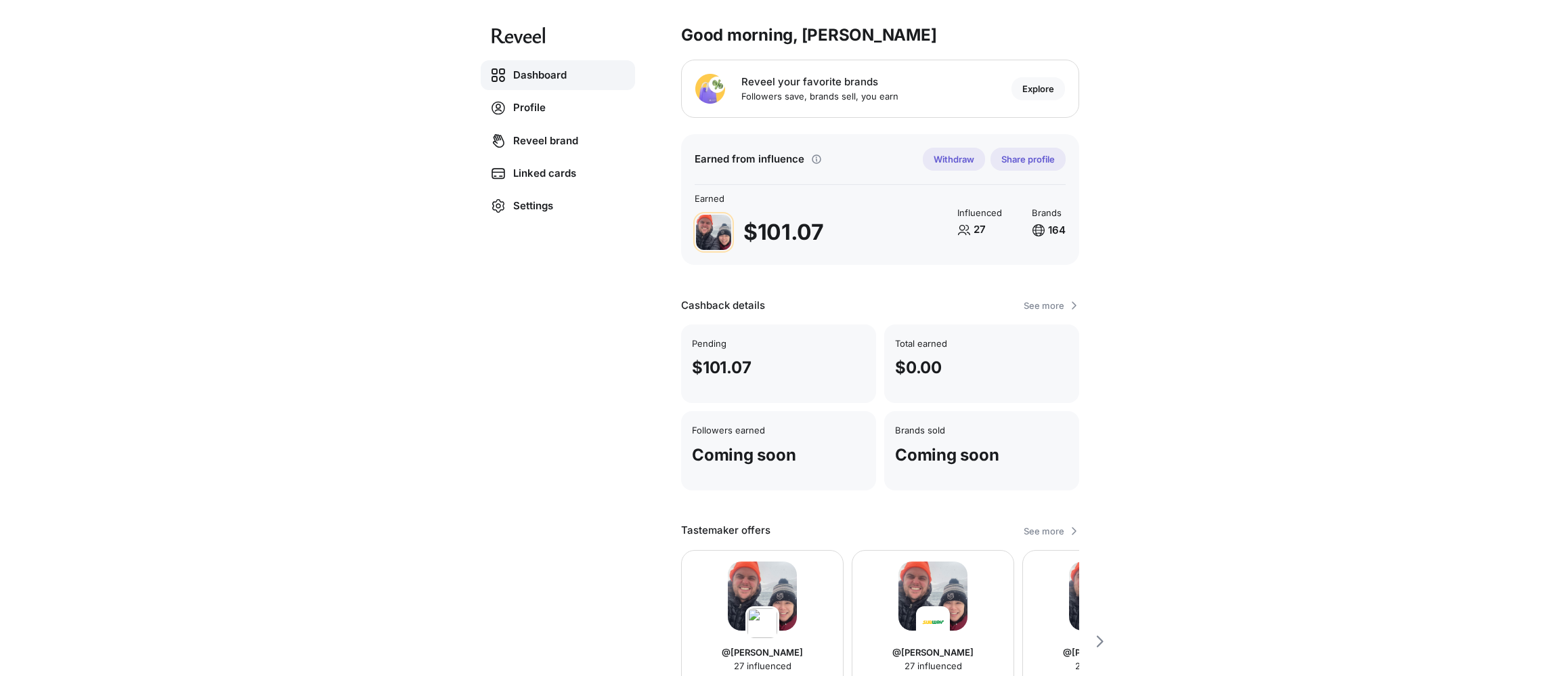
click at [1047, 350] on div "Dashboard Profile Reveel brand Linked cards Settings Good morning, [PERSON_NAME…" at bounding box center [784, 338] width 1568 height 676
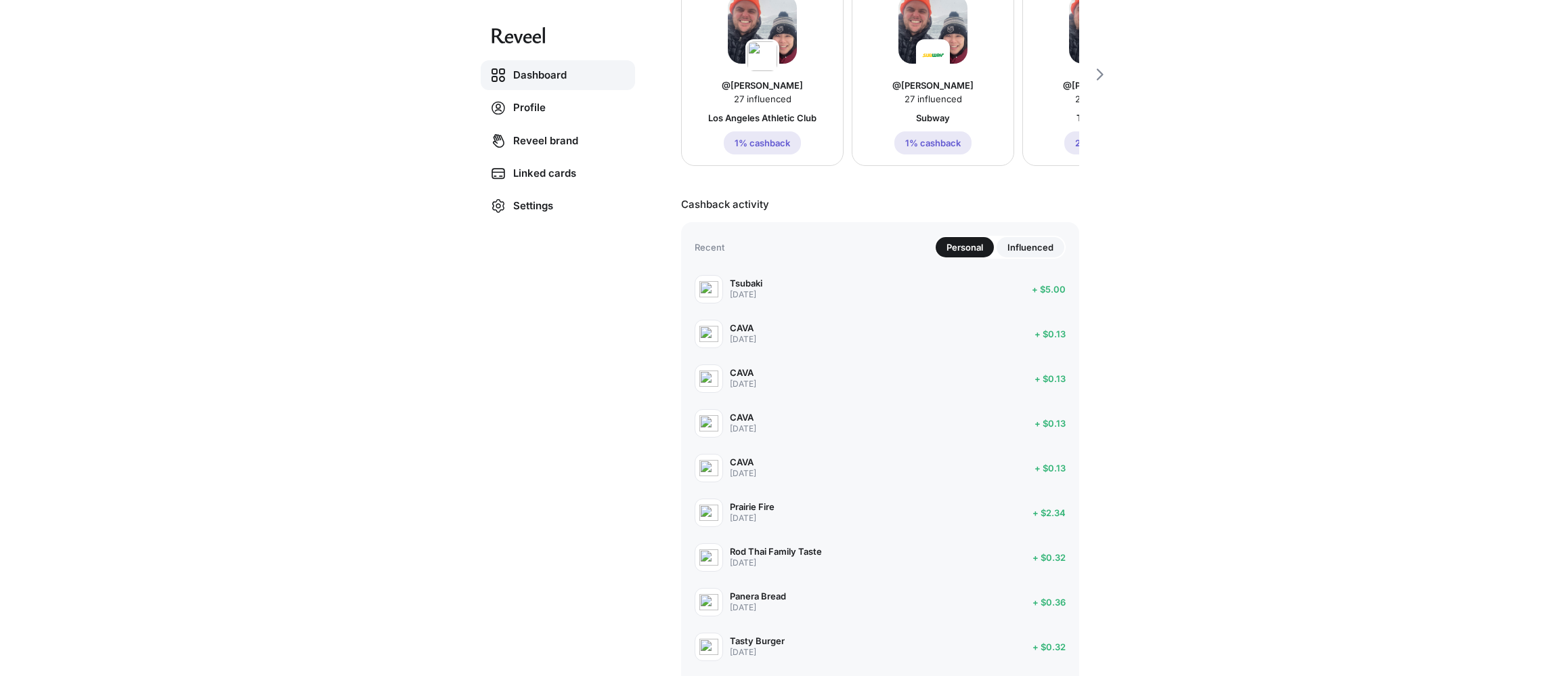
scroll to position [660, 0]
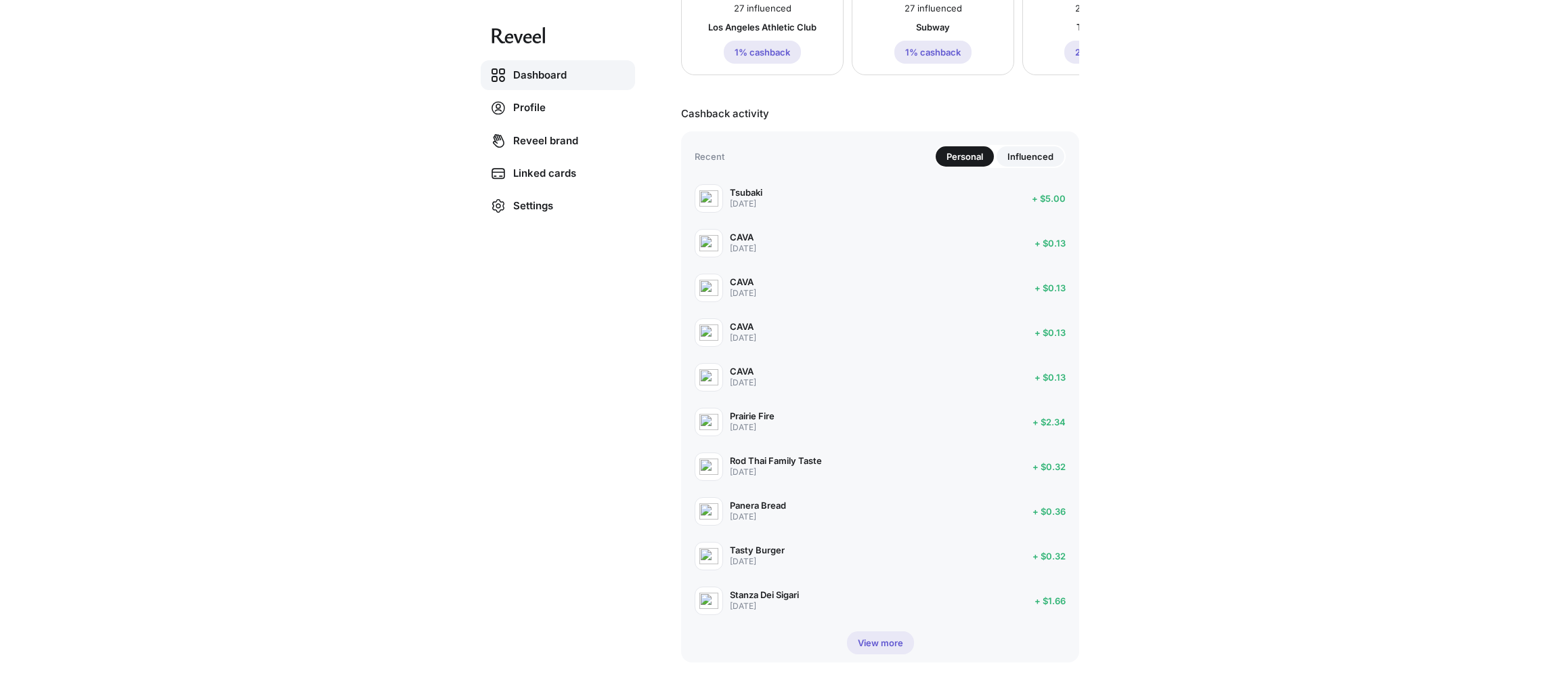
click at [867, 639] on p "View more" at bounding box center [880, 643] width 46 height 11
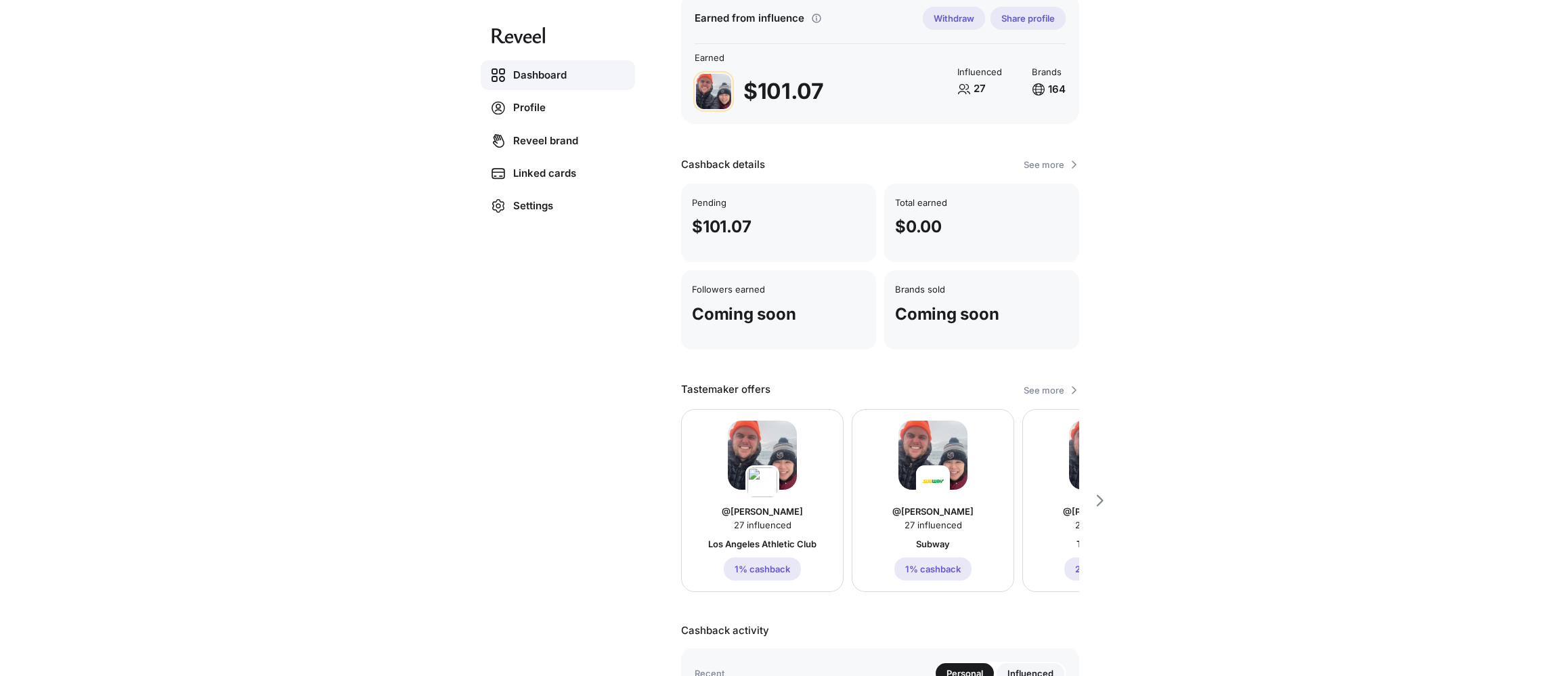
scroll to position [0, 0]
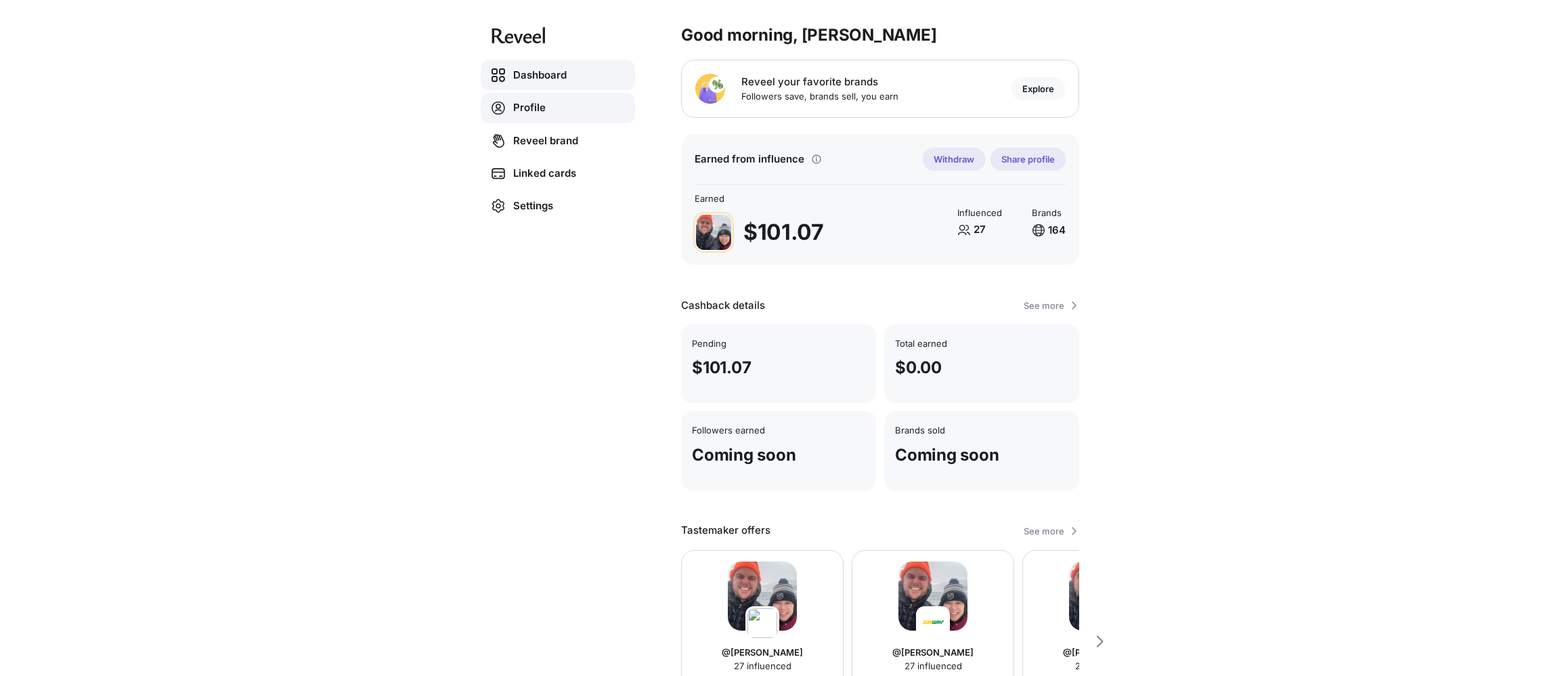
click at [553, 114] on link "Profile" at bounding box center [557, 108] width 154 height 30
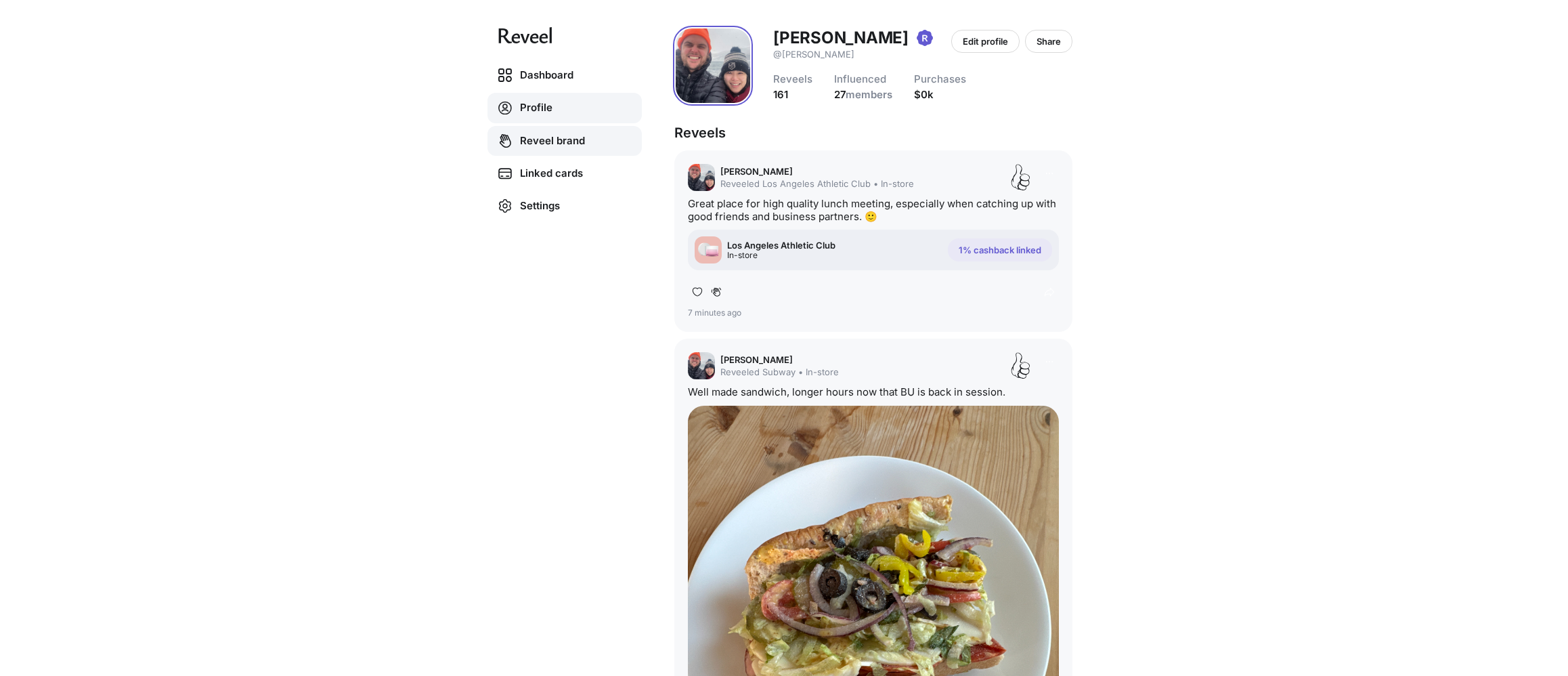
click at [557, 141] on link "Reveel brand" at bounding box center [564, 141] width 154 height 30
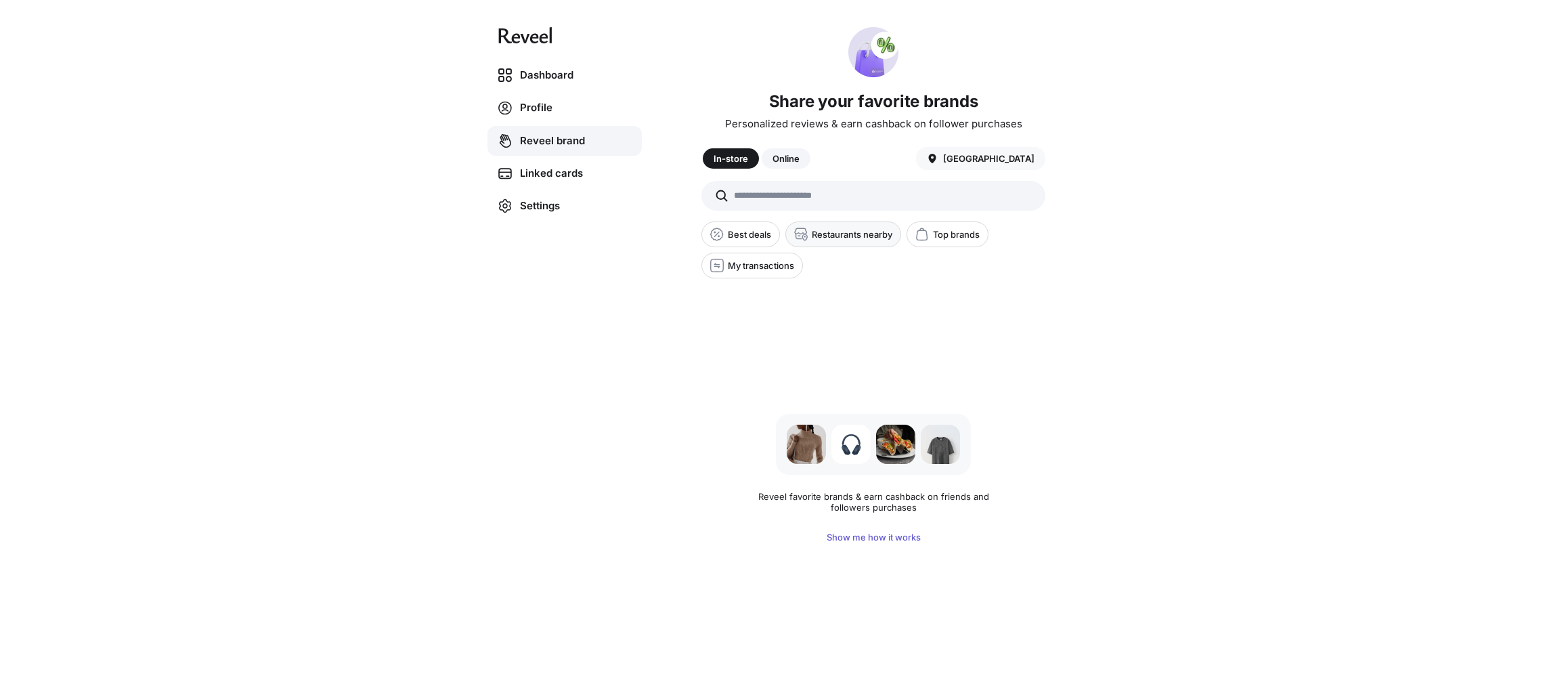
click at [870, 234] on p "Restaurants nearby" at bounding box center [852, 234] width 81 height 11
type input "**********"
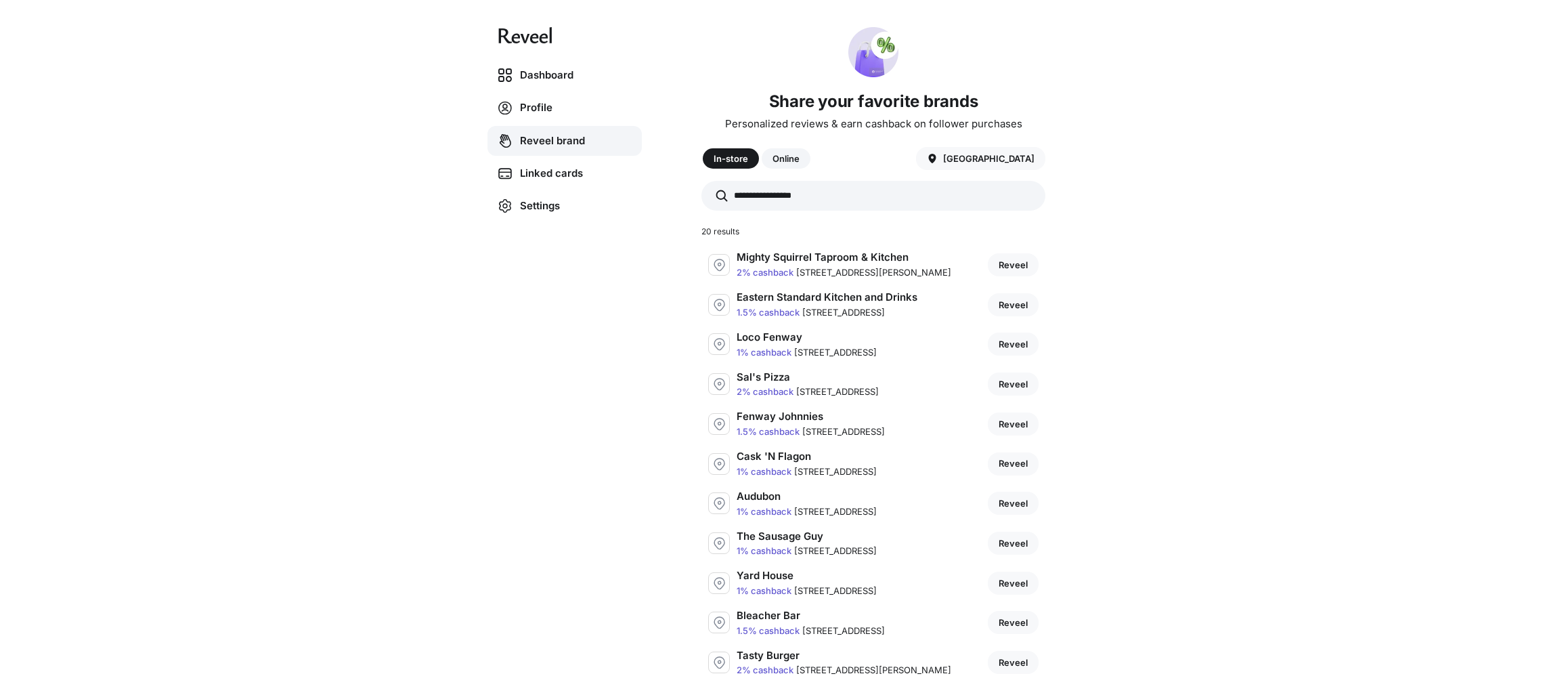
click at [1006, 198] on input "**********" at bounding box center [874, 196] width 344 height 30
click at [959, 197] on input "**********" at bounding box center [874, 196] width 344 height 30
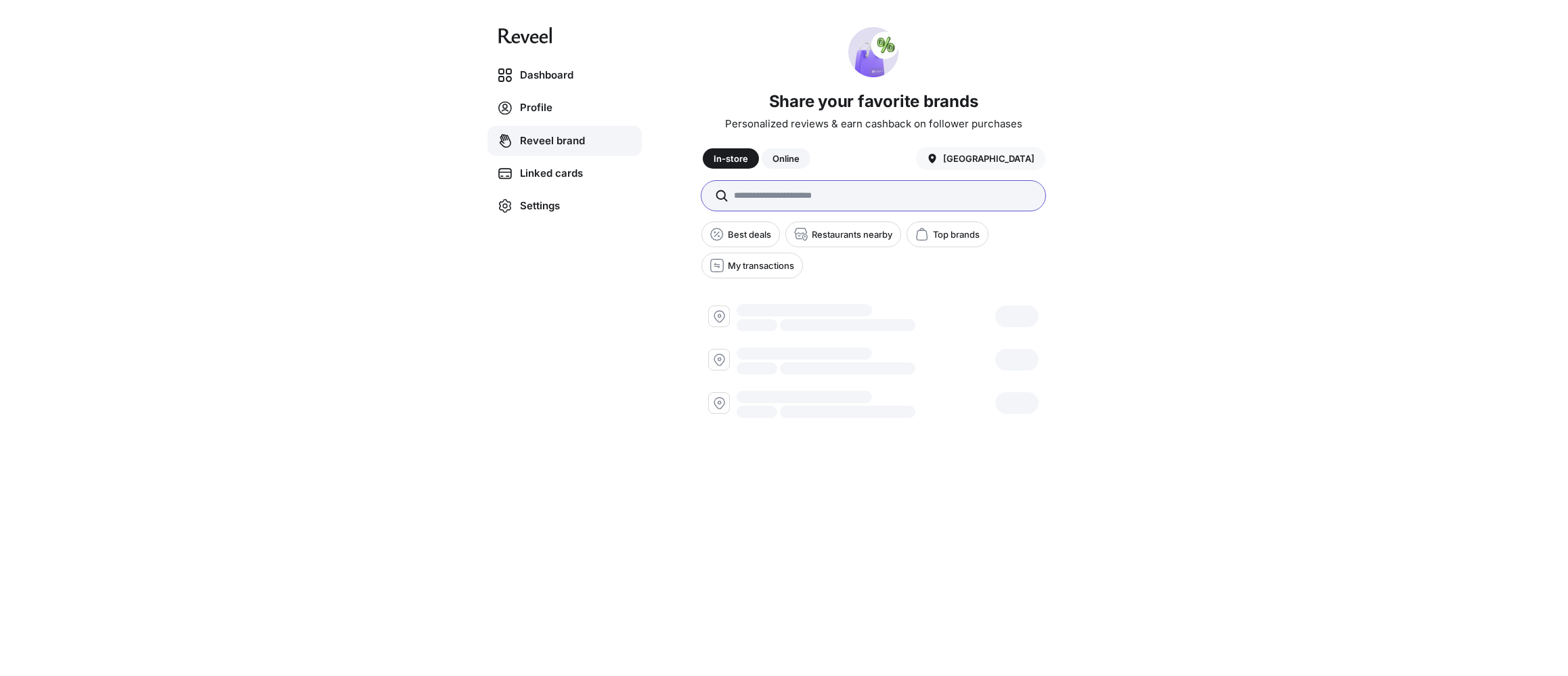
click at [1047, 188] on div "Dashboard Profile Reveel brand Linked cards Settings Share your favorite brands…" at bounding box center [784, 338] width 1568 height 676
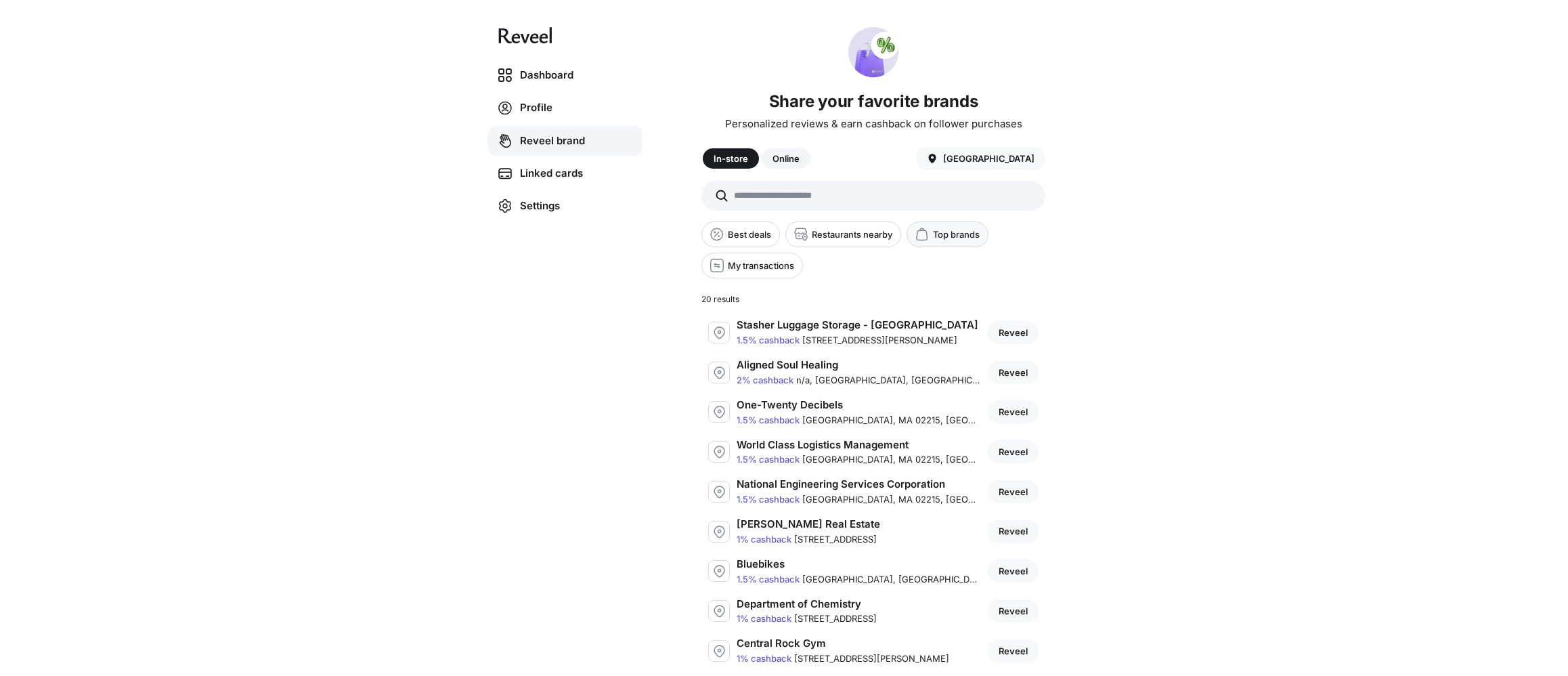
click at [958, 234] on p "Top brands" at bounding box center [956, 234] width 46 height 11
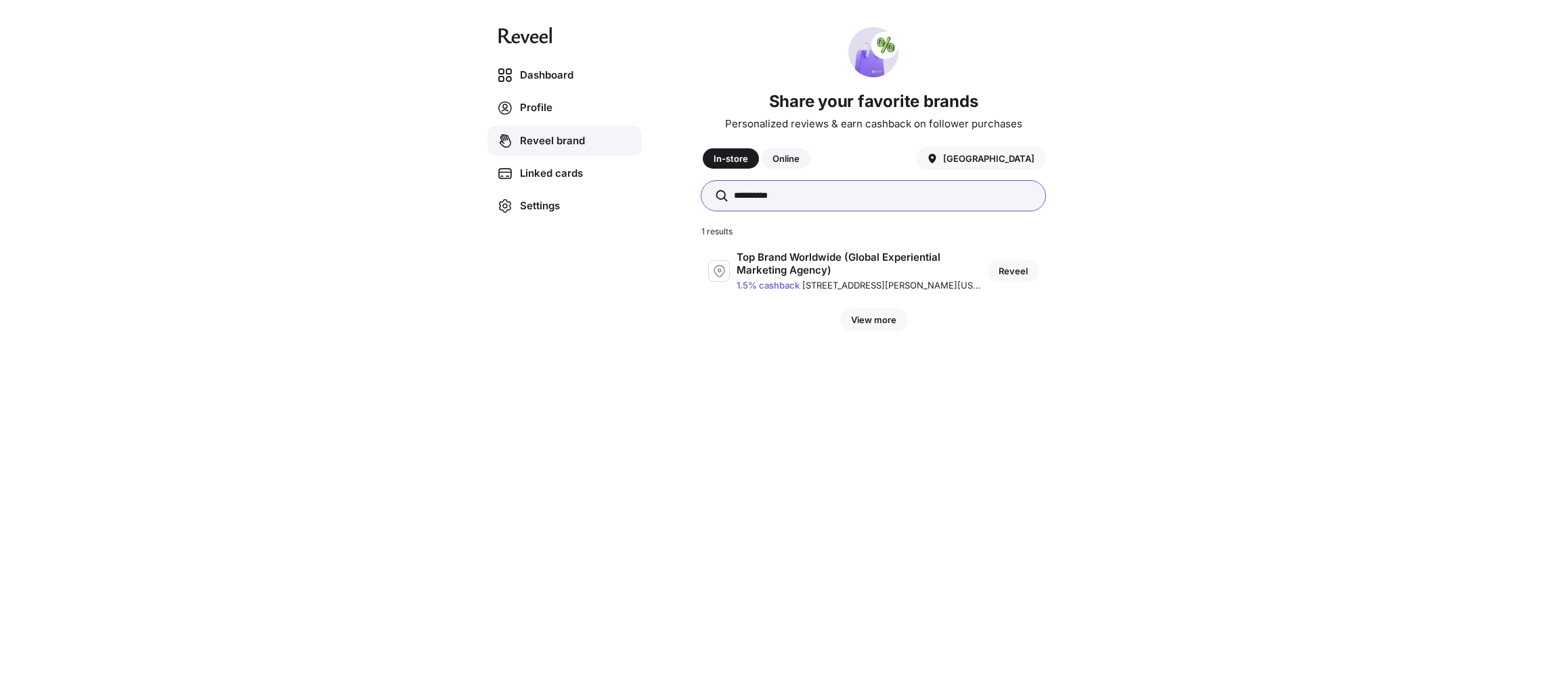
click at [887, 203] on input "**********" at bounding box center [874, 196] width 344 height 30
type input "*"
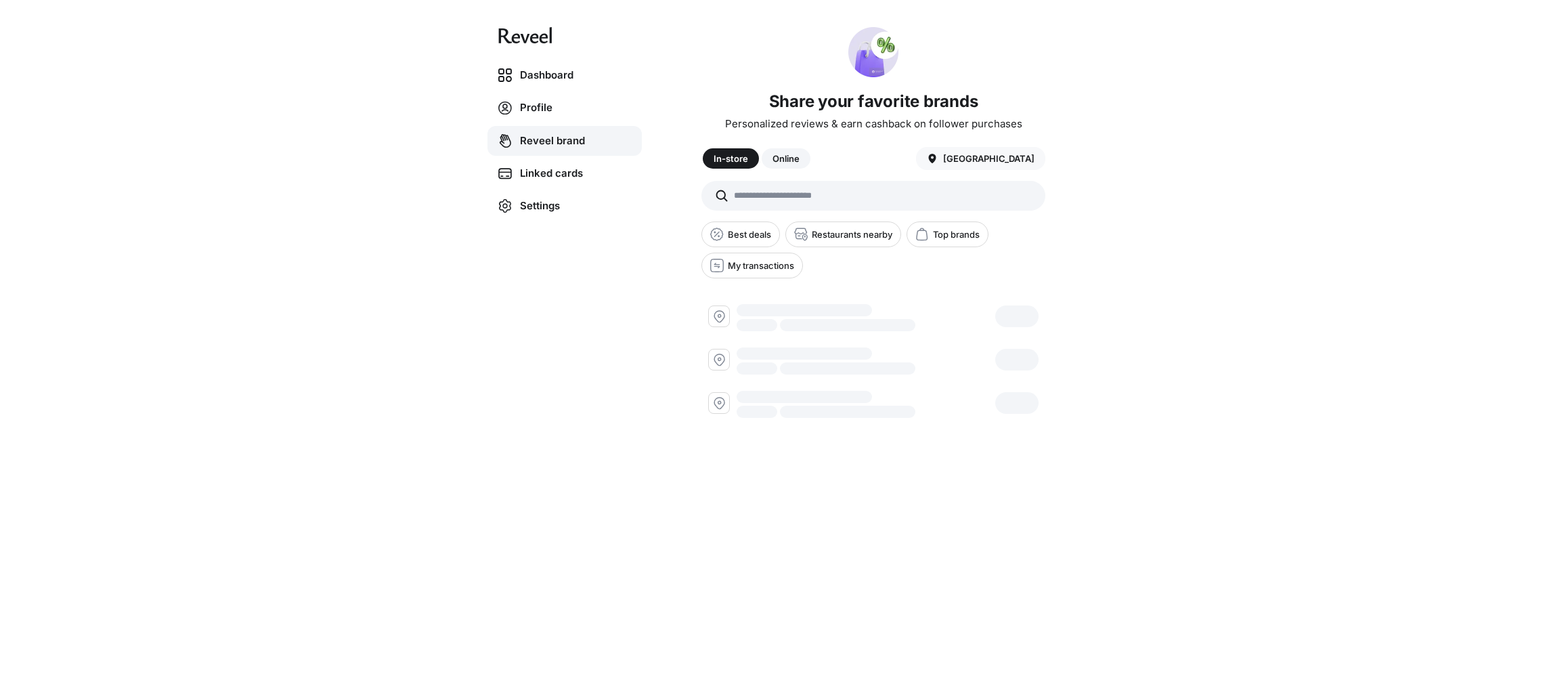
click at [1047, 185] on div "Dashboard Profile Reveel brand Linked cards Settings Share your favorite brands…" at bounding box center [784, 338] width 1568 height 676
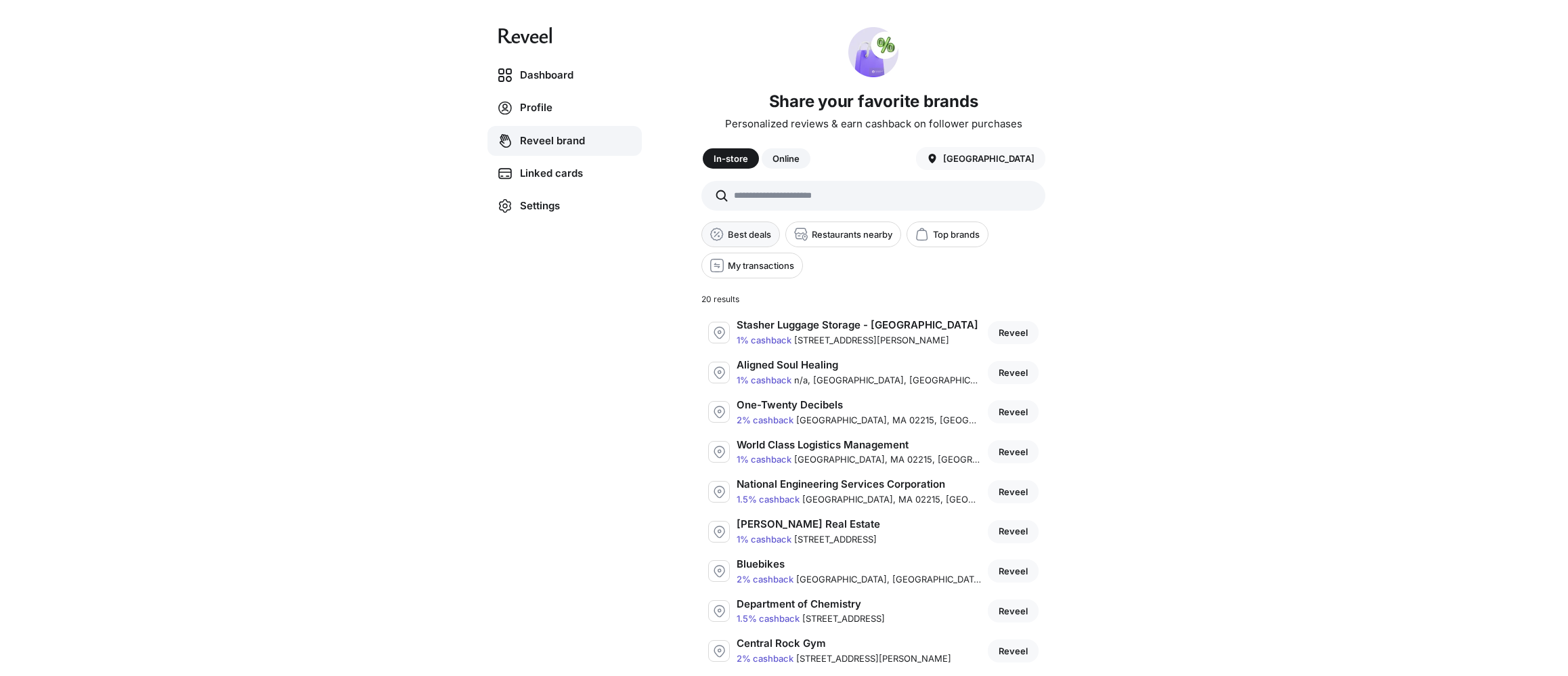
click at [748, 235] on p "Best deals" at bounding box center [749, 234] width 43 height 11
type input "**********"
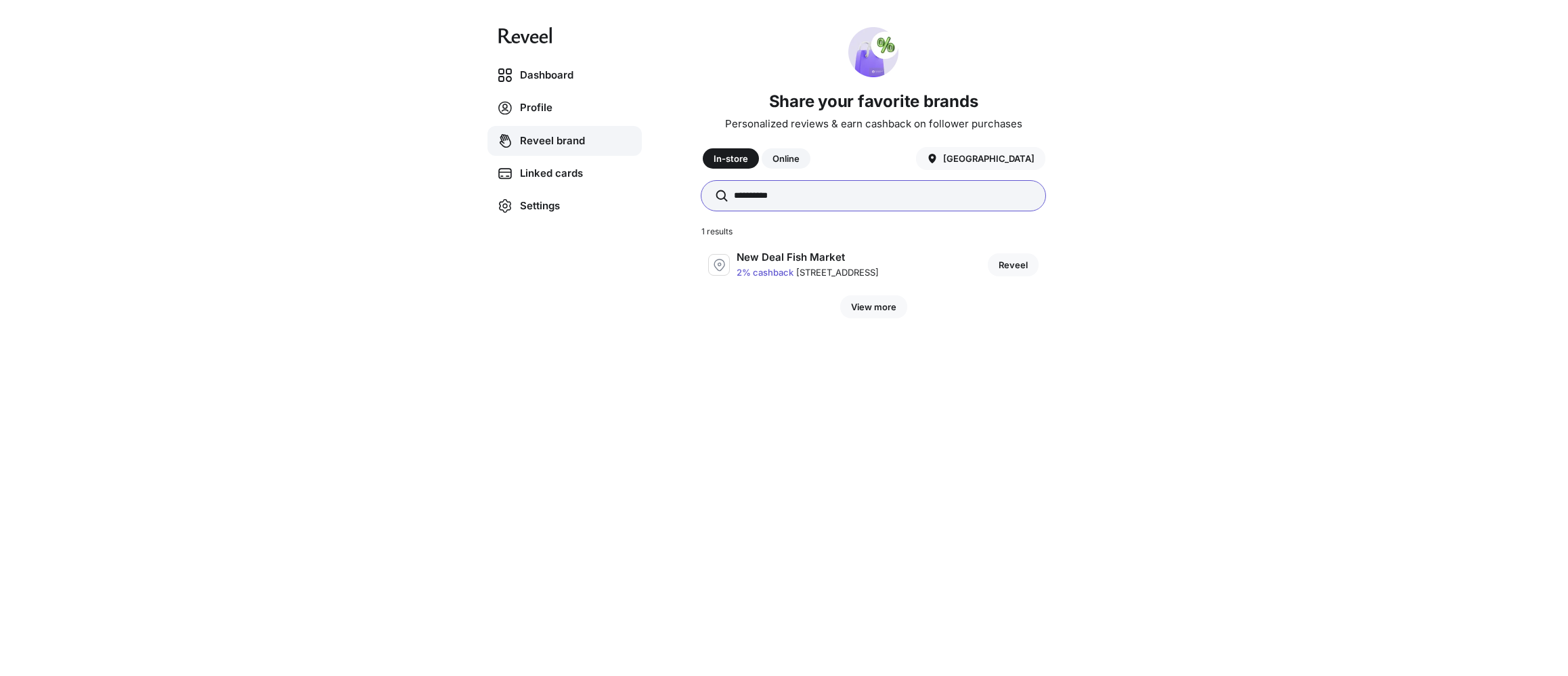
click at [842, 199] on input "**********" at bounding box center [874, 196] width 344 height 30
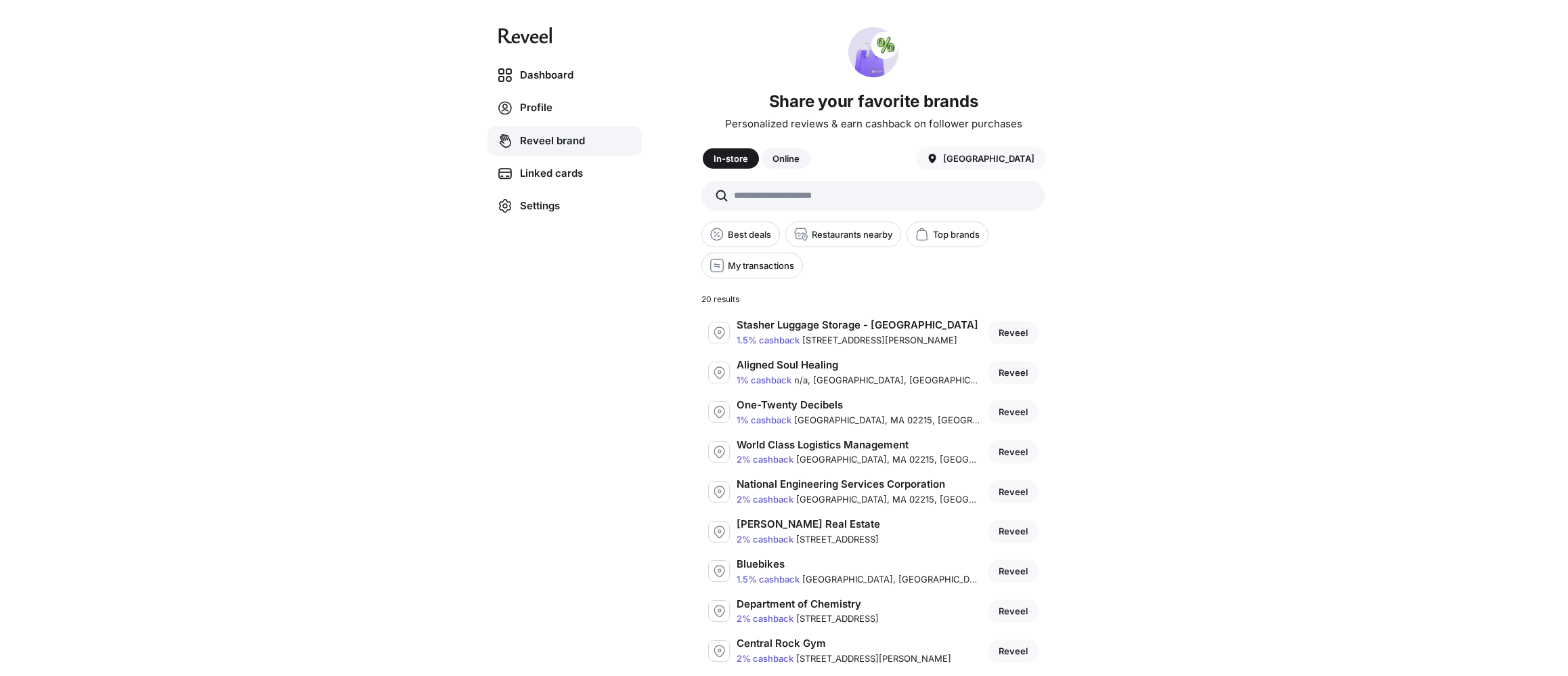
click at [1047, 174] on div "Dashboard Profile Reveel brand Linked cards Settings Share your favorite brands…" at bounding box center [784, 338] width 1568 height 676
click at [1006, 334] on p "Reveel" at bounding box center [1013, 332] width 29 height 11
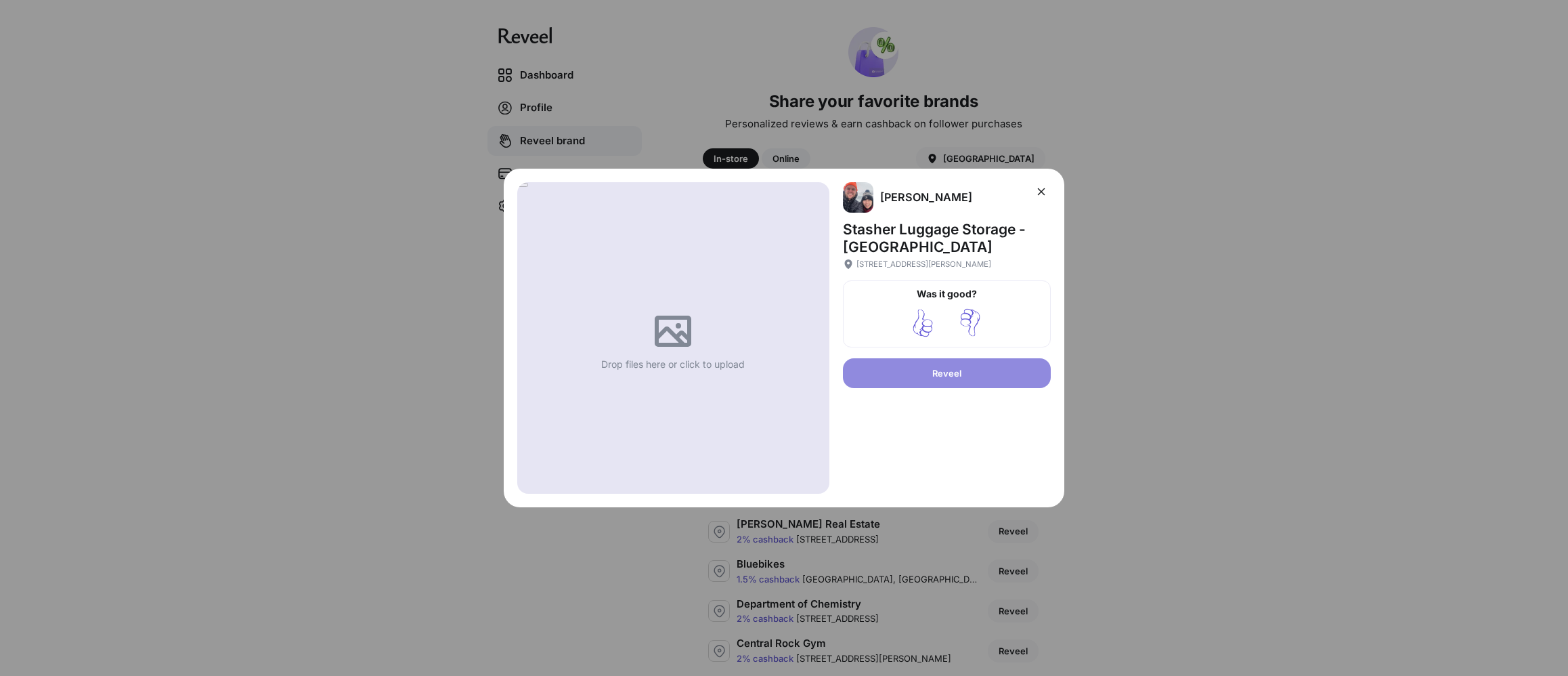
click at [1047, 198] on div "Reveel Stasher Luggage Storage - [GEOGRAPHIC_DATA] Drop files here or click to …" at bounding box center [784, 338] width 1568 height 676
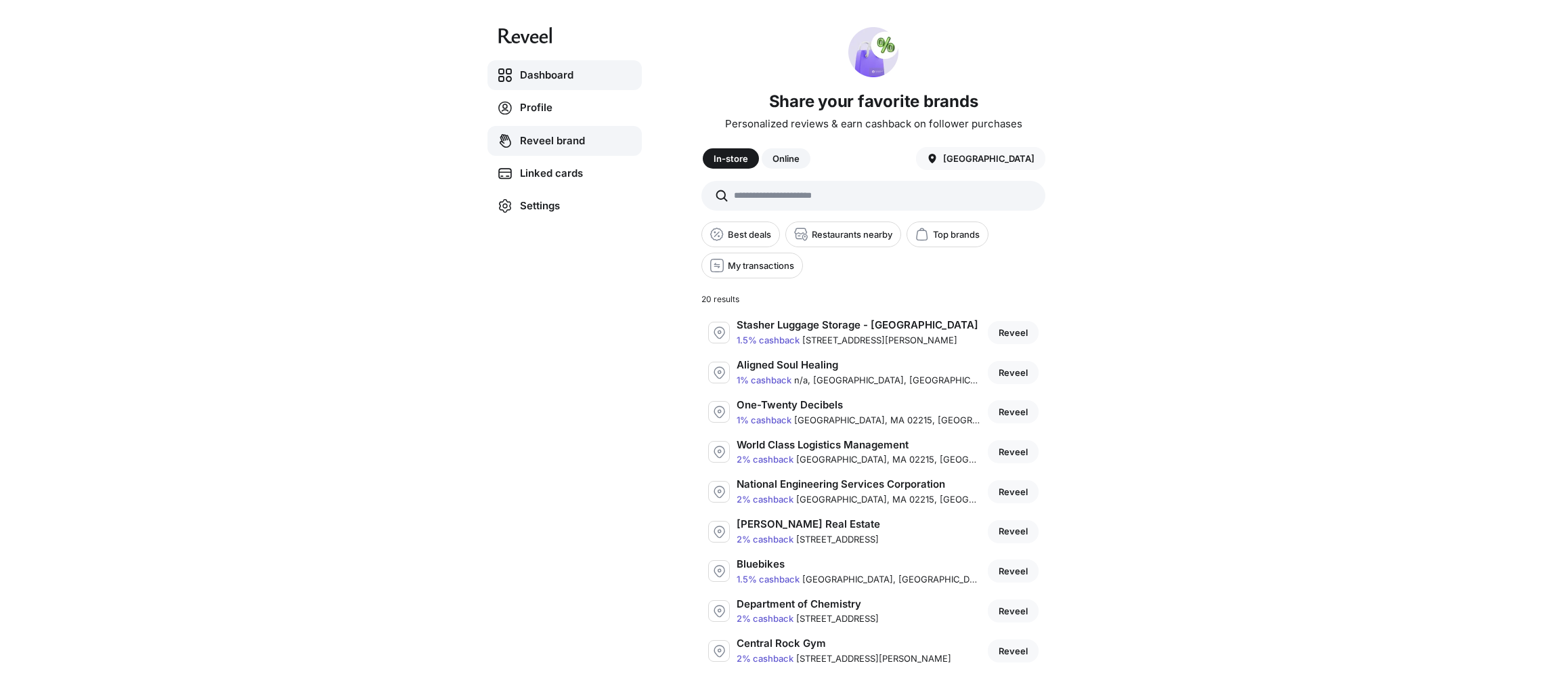
click at [529, 66] on link "Dashboard" at bounding box center [564, 75] width 154 height 30
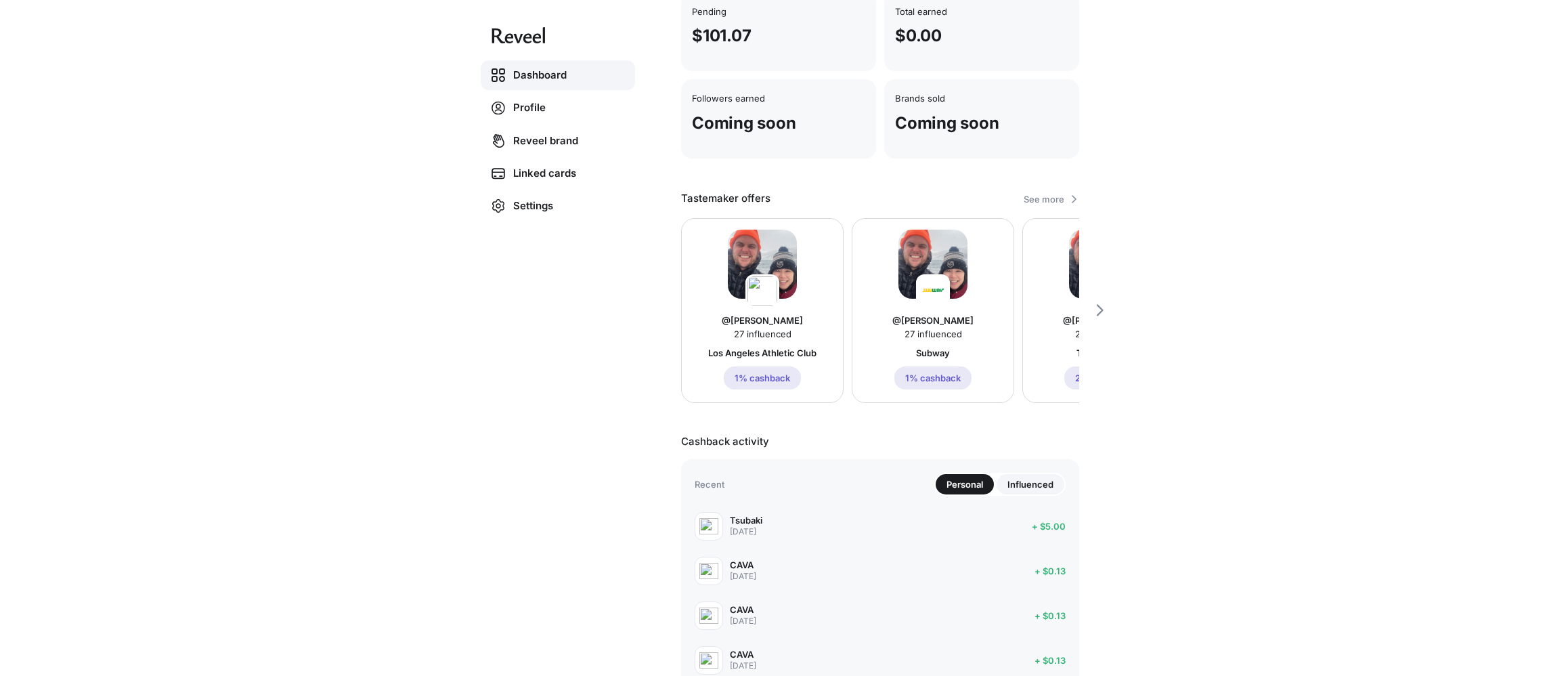
scroll to position [351, 0]
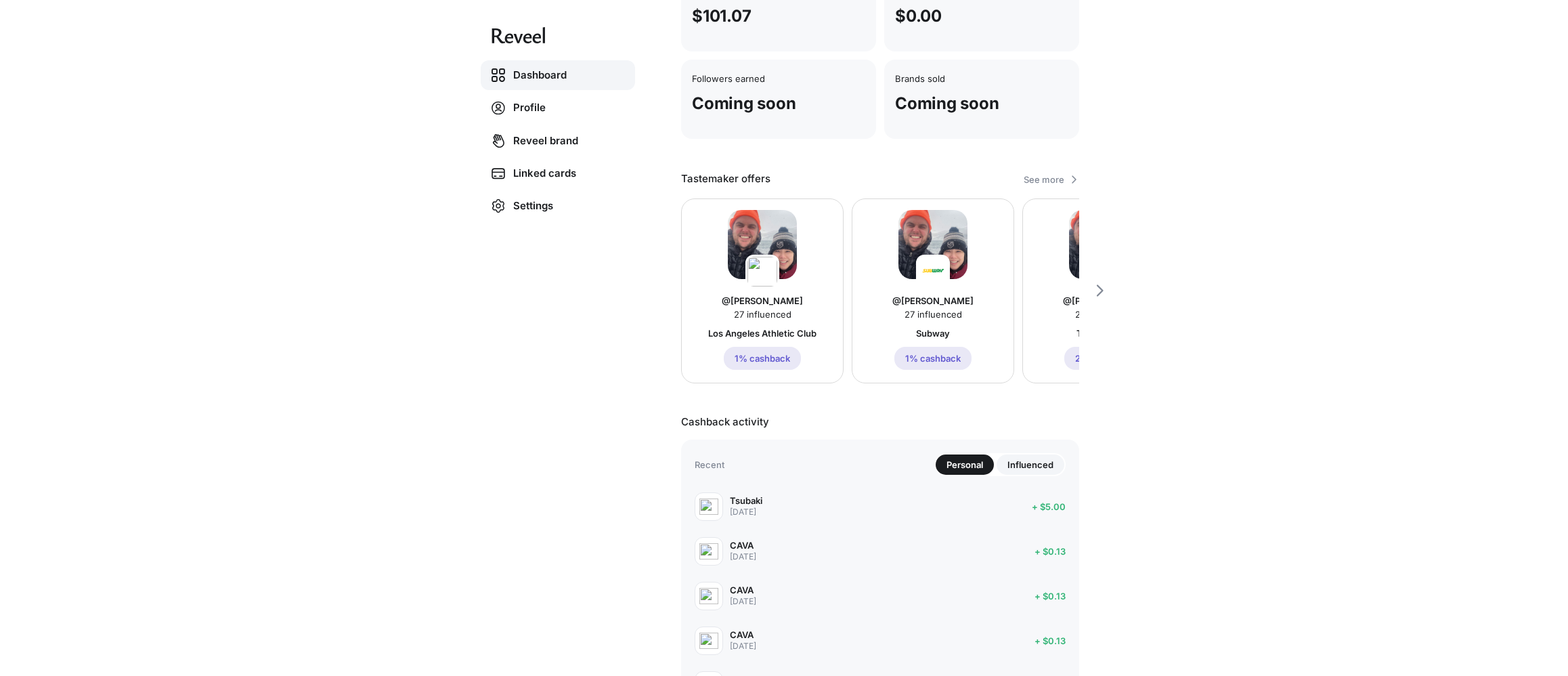
click at [813, 333] on p "Los Angeles Athletic Club" at bounding box center [762, 333] width 108 height 11
click at [775, 360] on p "1% cashback" at bounding box center [762, 358] width 55 height 11
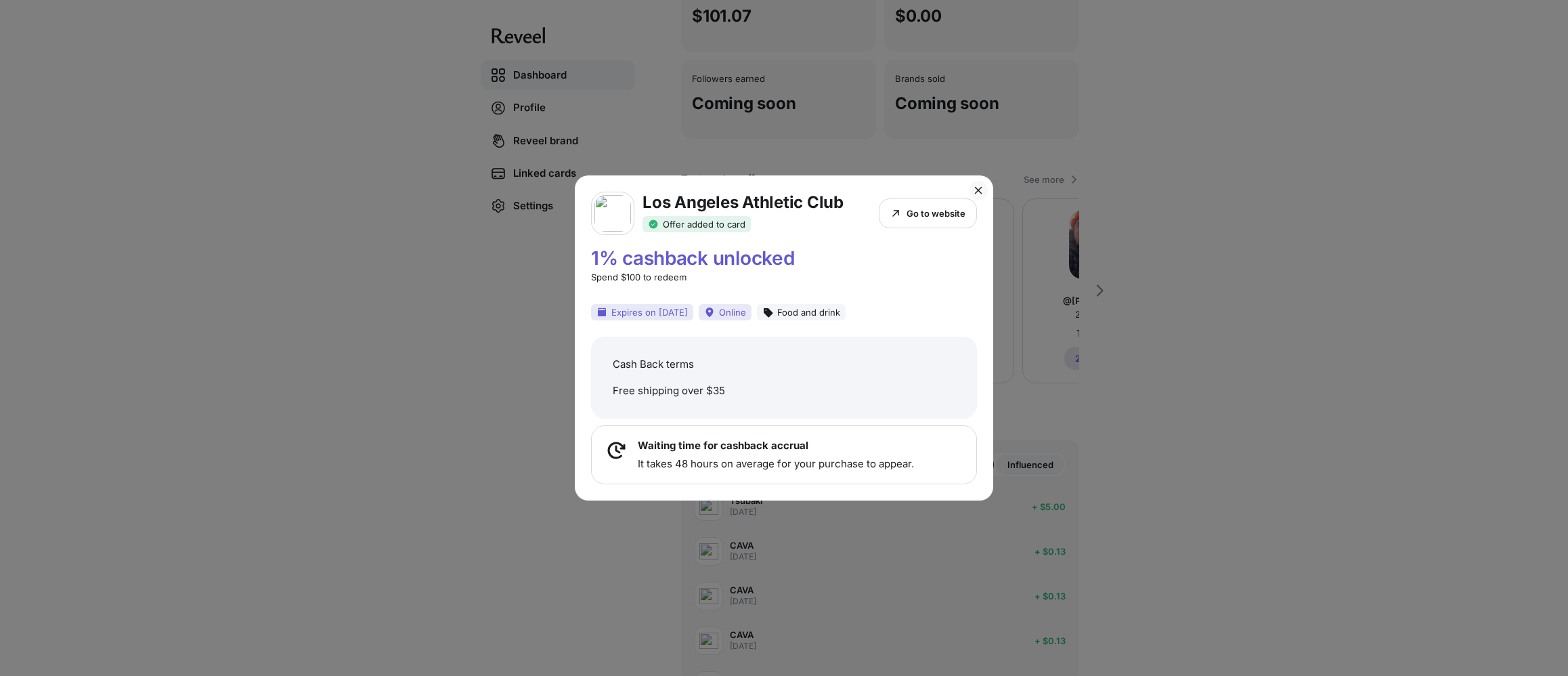
click at [936, 212] on p "Go to website" at bounding box center [936, 213] width 59 height 11
click at [1047, 219] on div "Los Angeles Athletic Club Offer added to card Go to website 1% cashback unlocke…" at bounding box center [784, 338] width 1568 height 676
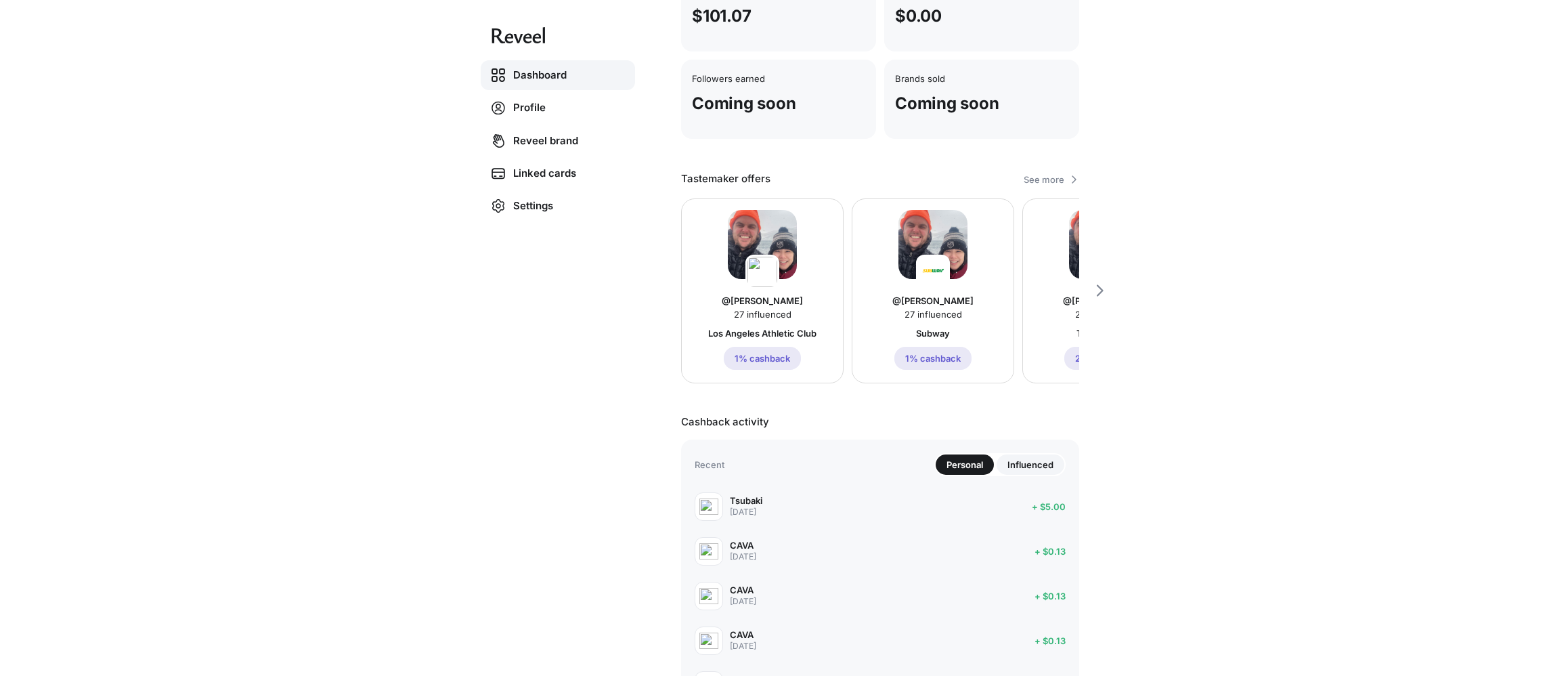
click at [931, 357] on p "1% cashback" at bounding box center [933, 358] width 55 height 11
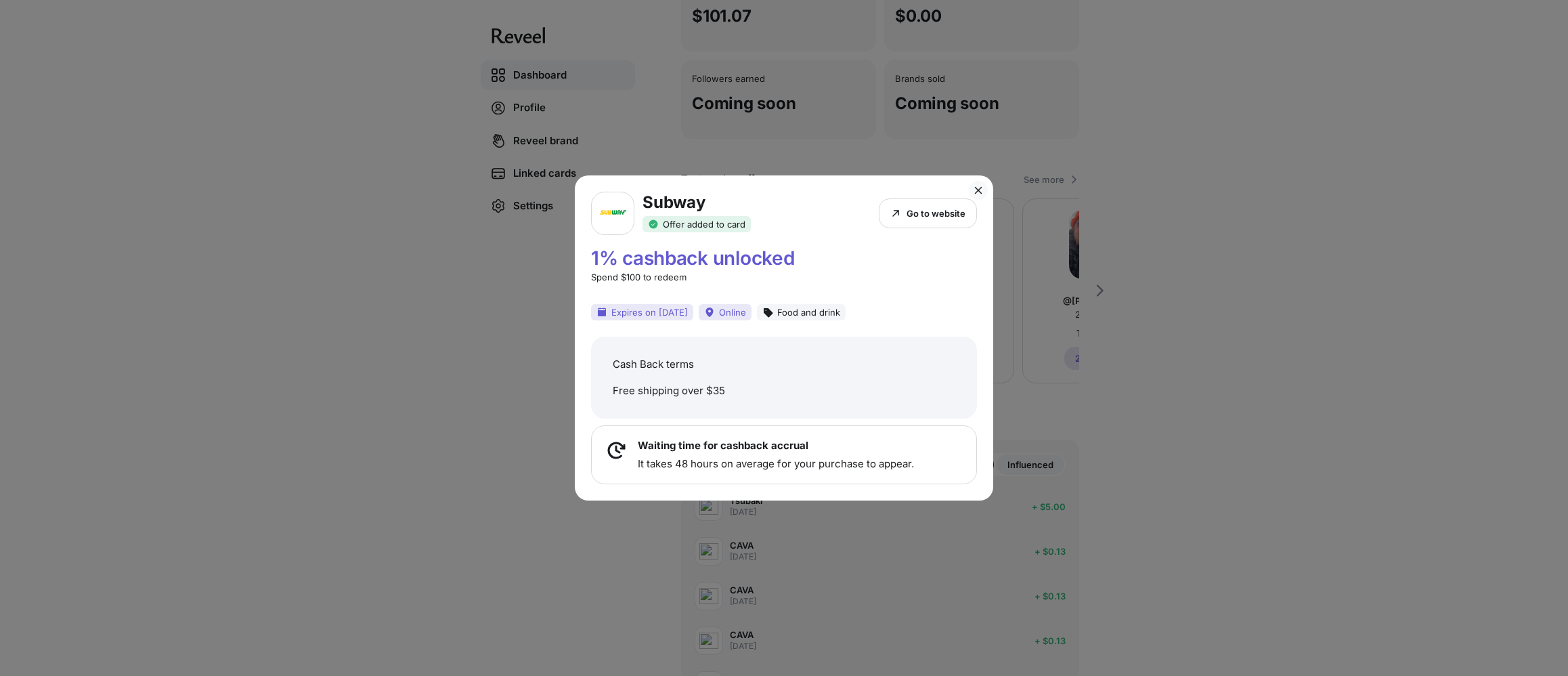
click at [940, 210] on p "Go to website" at bounding box center [936, 213] width 59 height 11
drag, startPoint x: 1152, startPoint y: 238, endPoint x: 843, endPoint y: 298, distance: 314.8
click at [1047, 238] on div "Subway Offer added to card Go to website 1% cashback unlocked Spend $100 to red…" at bounding box center [784, 338] width 1568 height 676
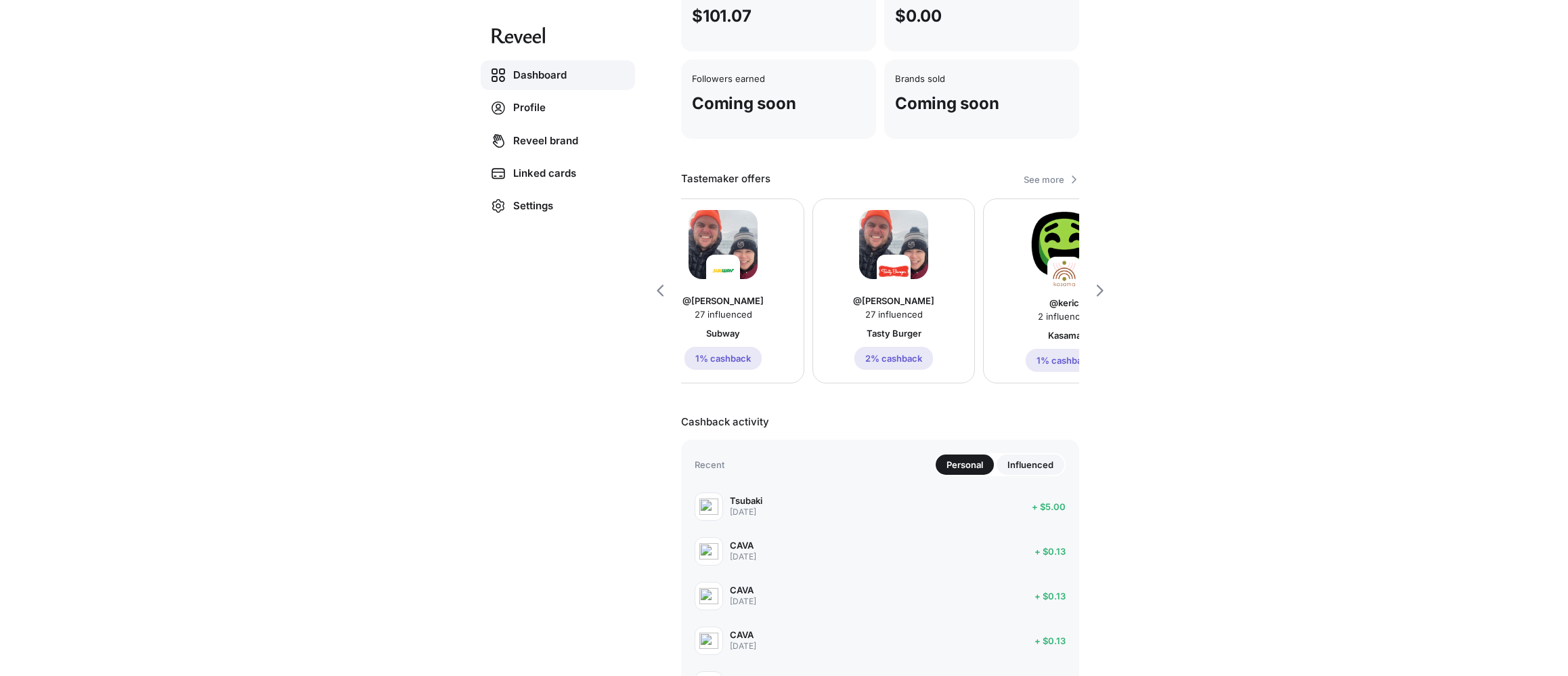
scroll to position [0, 324]
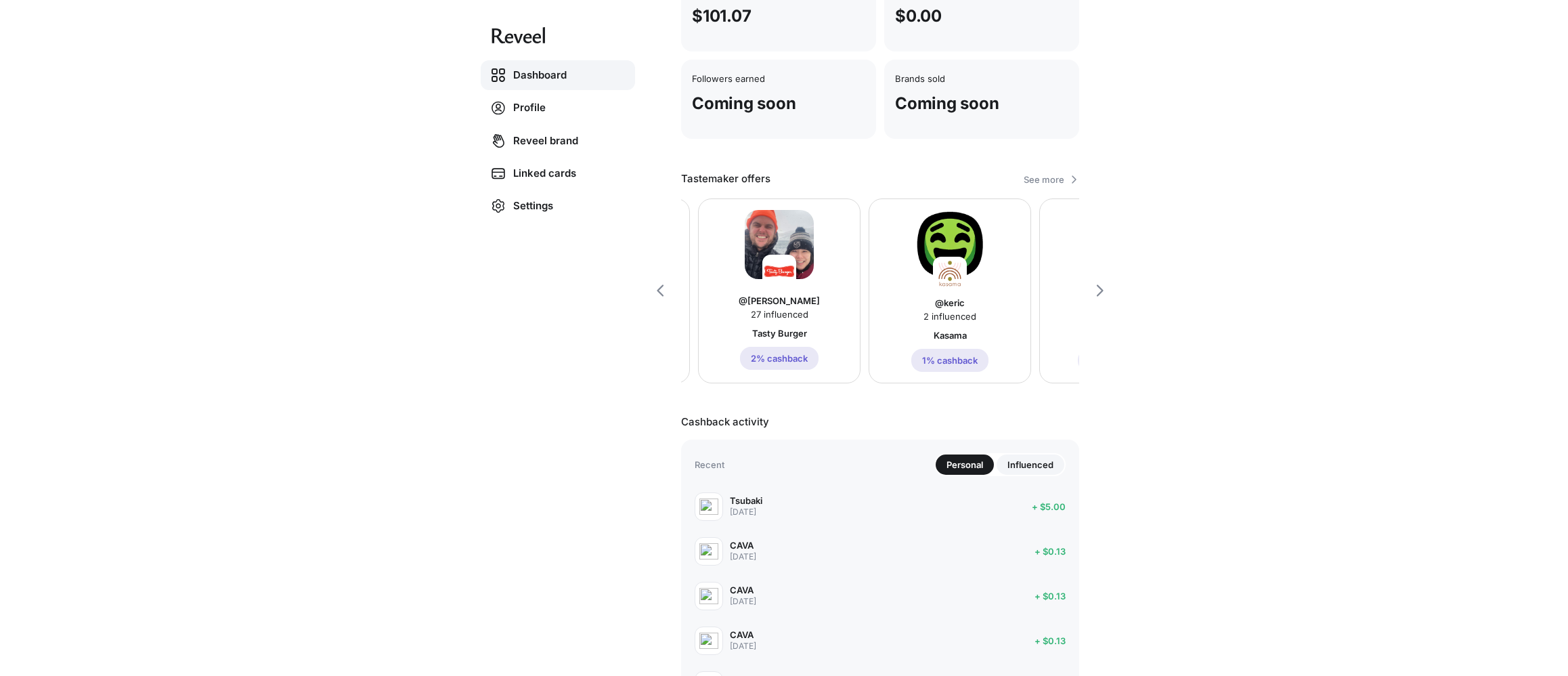
click at [786, 355] on p "2% cashback" at bounding box center [779, 358] width 57 height 11
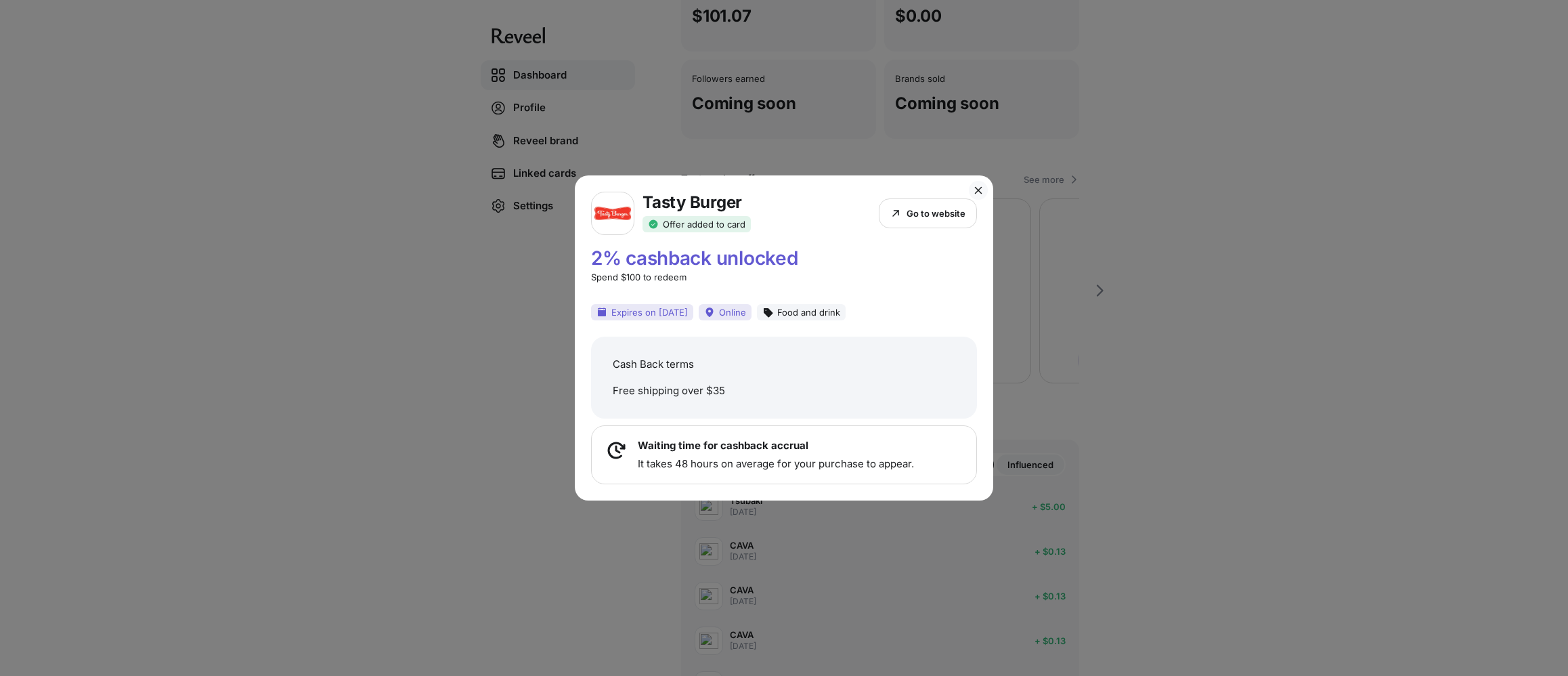
click at [926, 208] on p "Go to website" at bounding box center [936, 213] width 59 height 11
click at [1047, 230] on div "Tasty Burger Offer added to card Go to website 2% cashback unlocked Spend $100 …" at bounding box center [784, 338] width 1568 height 676
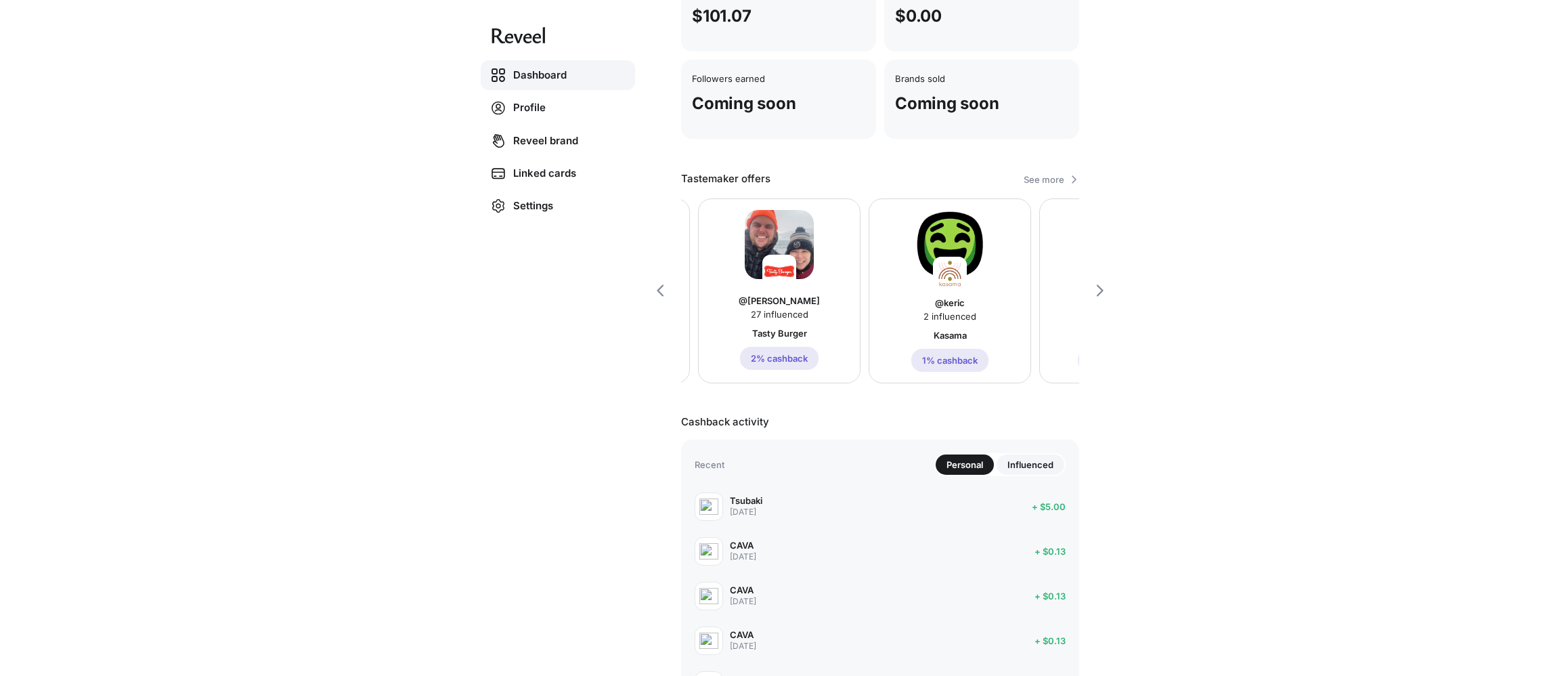
click at [813, 362] on button "2% cashback" at bounding box center [779, 358] width 78 height 23
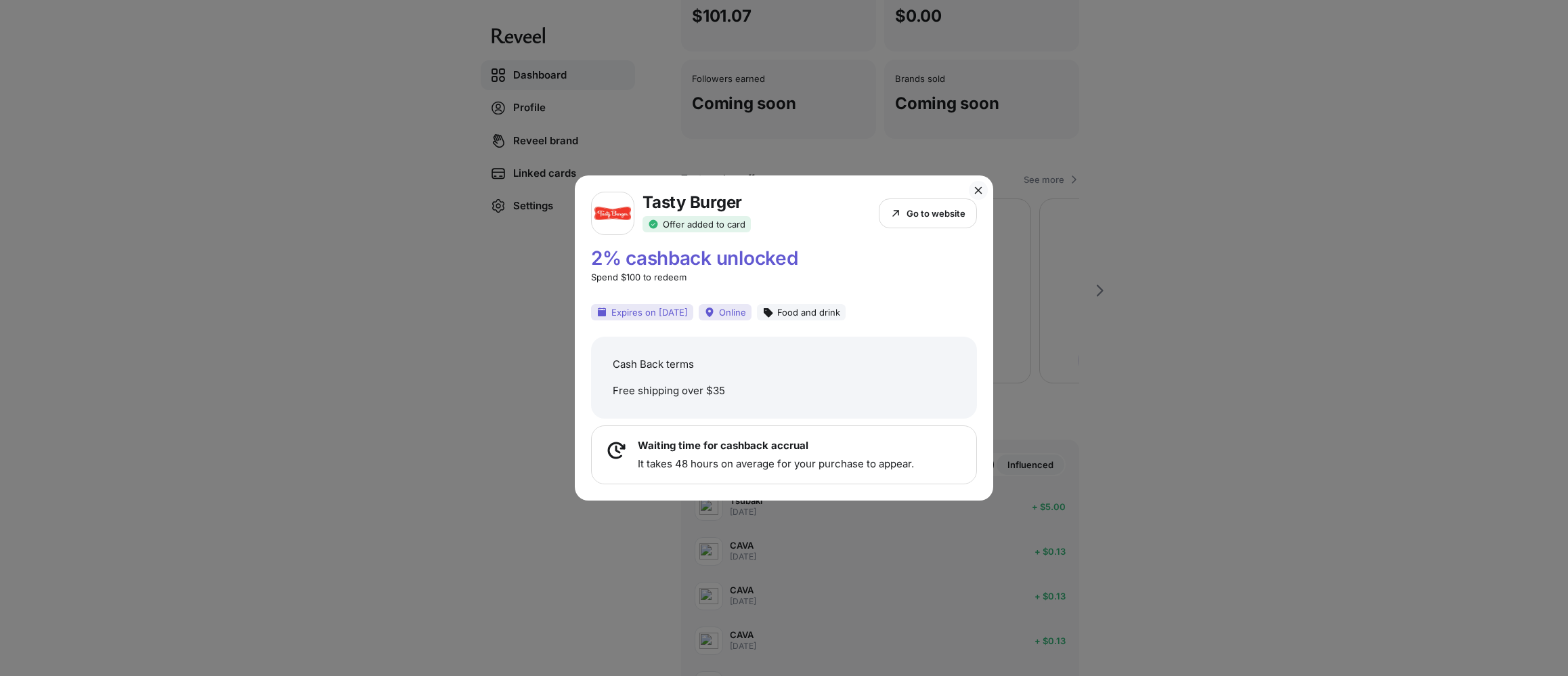
click at [211, 86] on div "Tasty Burger Offer added to card Go to website 2% cashback unlocked Spend $100 …" at bounding box center [784, 338] width 1568 height 676
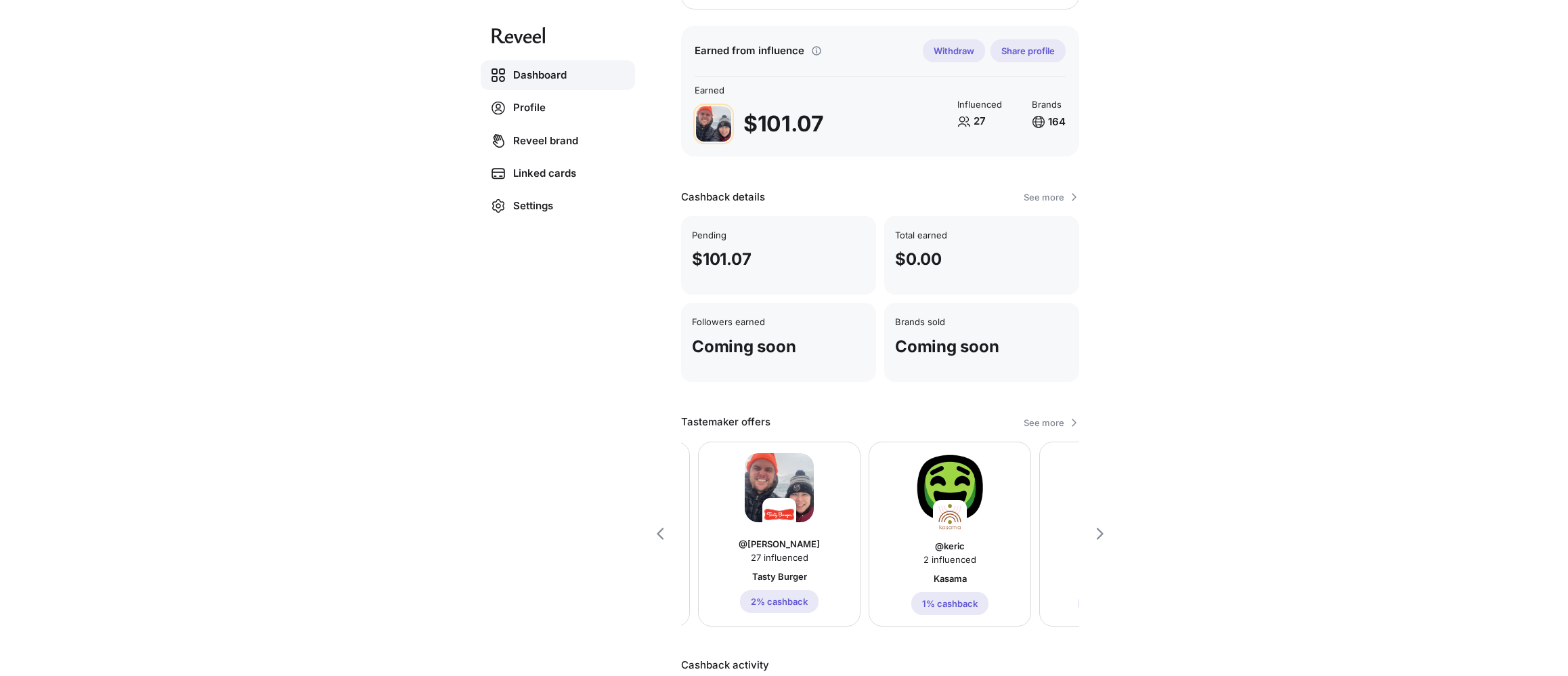
scroll to position [0, 0]
